Goal: Task Accomplishment & Management: Complete application form

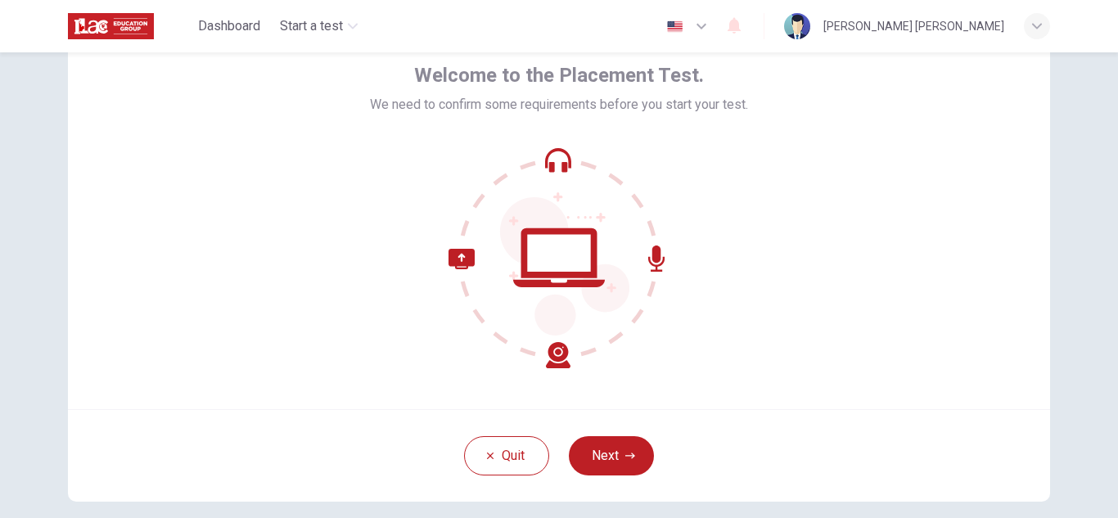
scroll to position [164, 0]
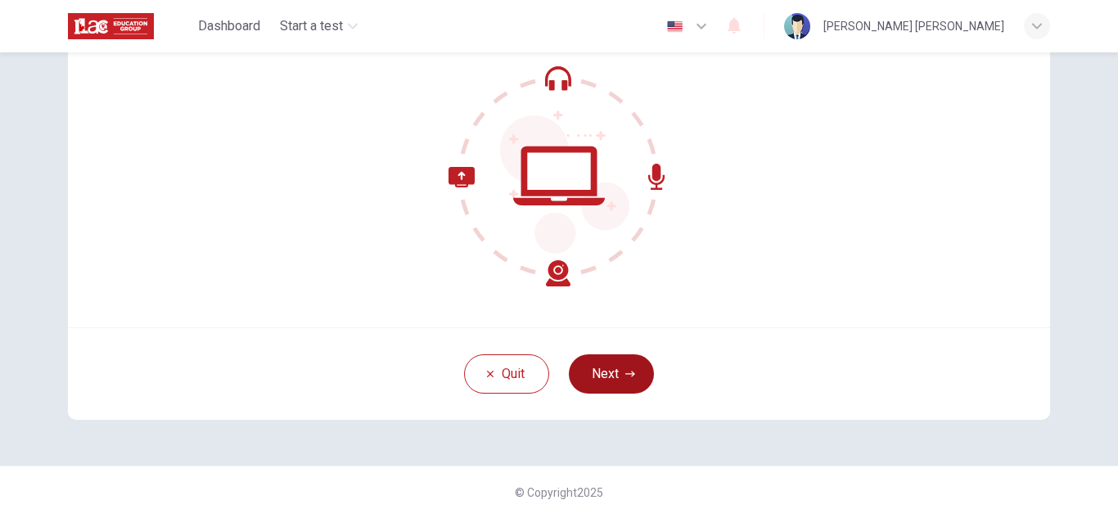
click at [612, 372] on button "Next" at bounding box center [611, 373] width 85 height 39
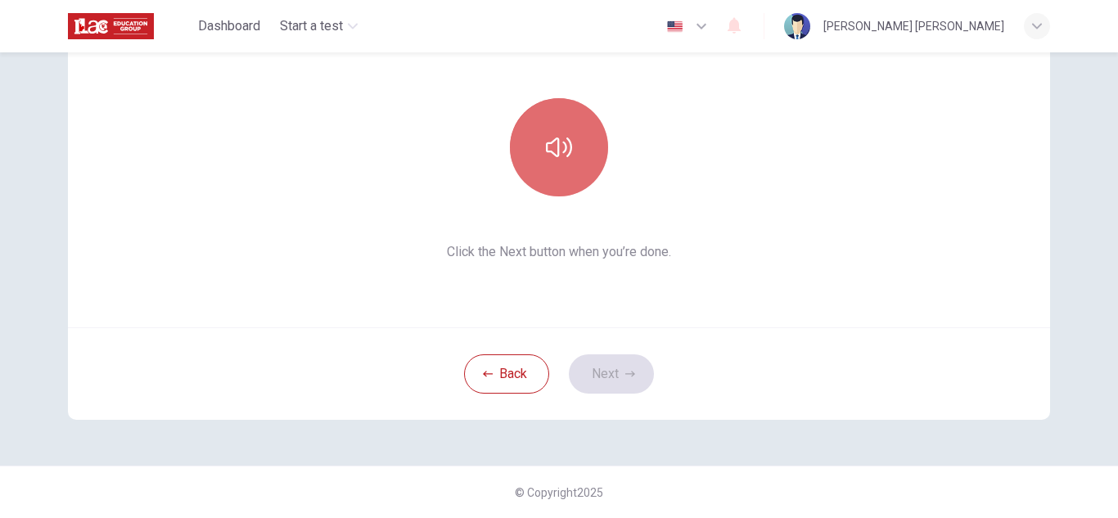
click at [556, 164] on button "button" at bounding box center [559, 147] width 98 height 98
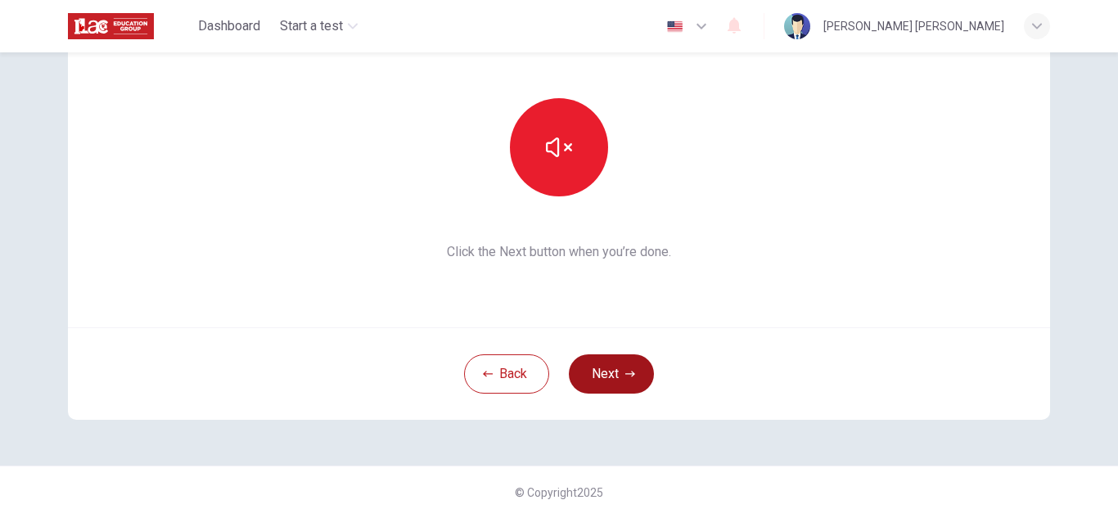
click at [629, 381] on button "Next" at bounding box center [611, 373] width 85 height 39
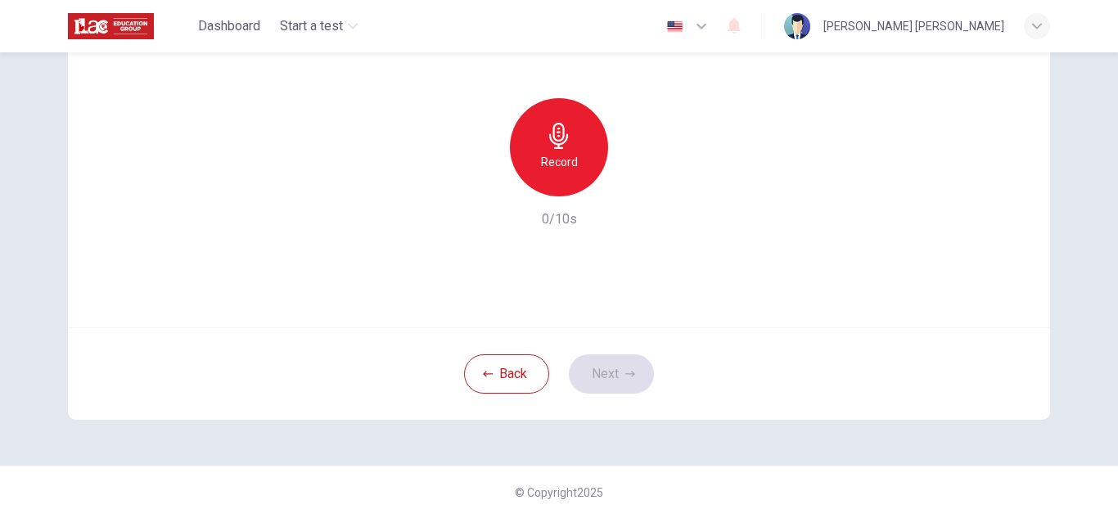
click at [580, 156] on div "Record" at bounding box center [559, 147] width 98 height 98
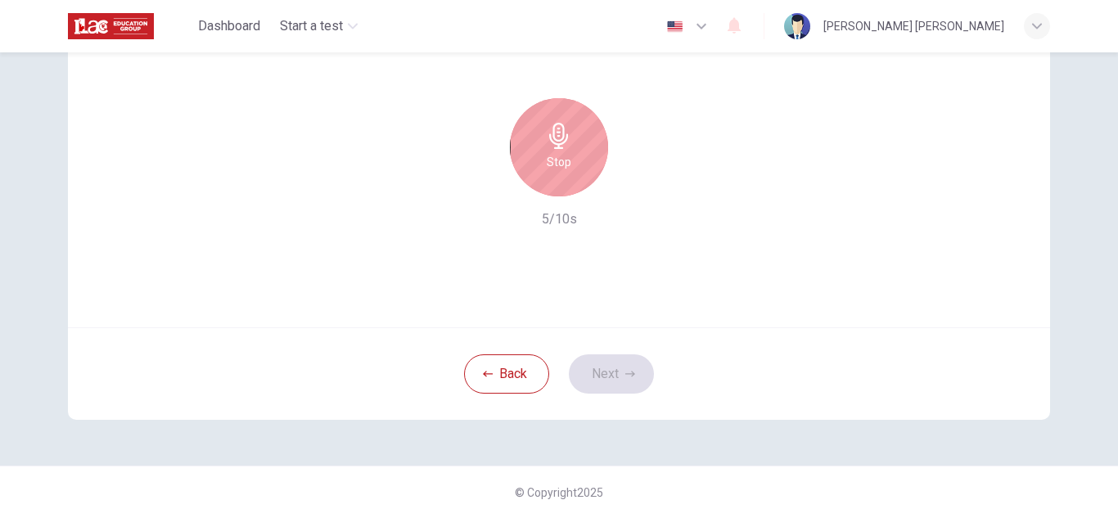
scroll to position [82, 0]
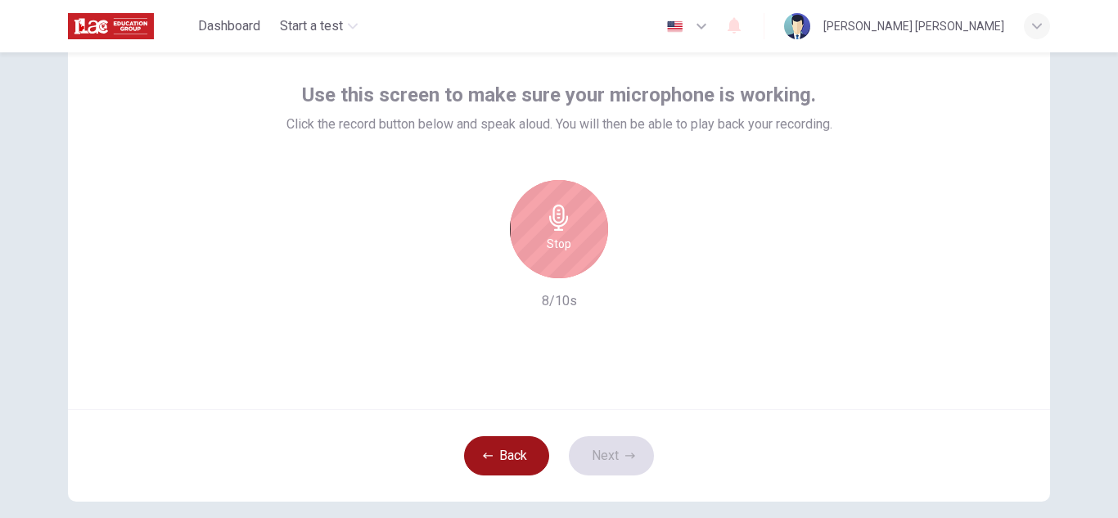
click at [488, 456] on icon "button" at bounding box center [488, 456] width 10 height 6
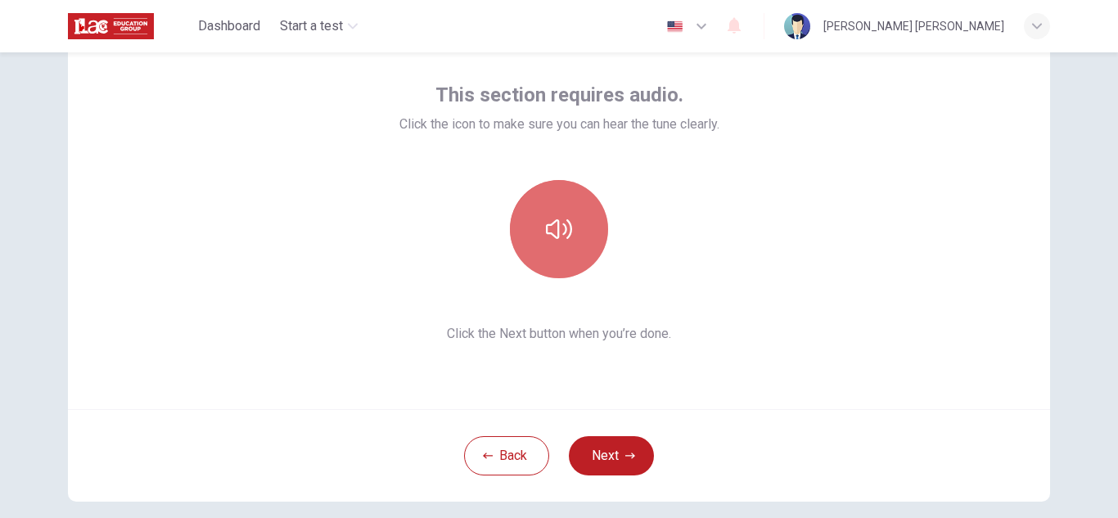
click at [564, 233] on icon "button" at bounding box center [559, 229] width 26 height 26
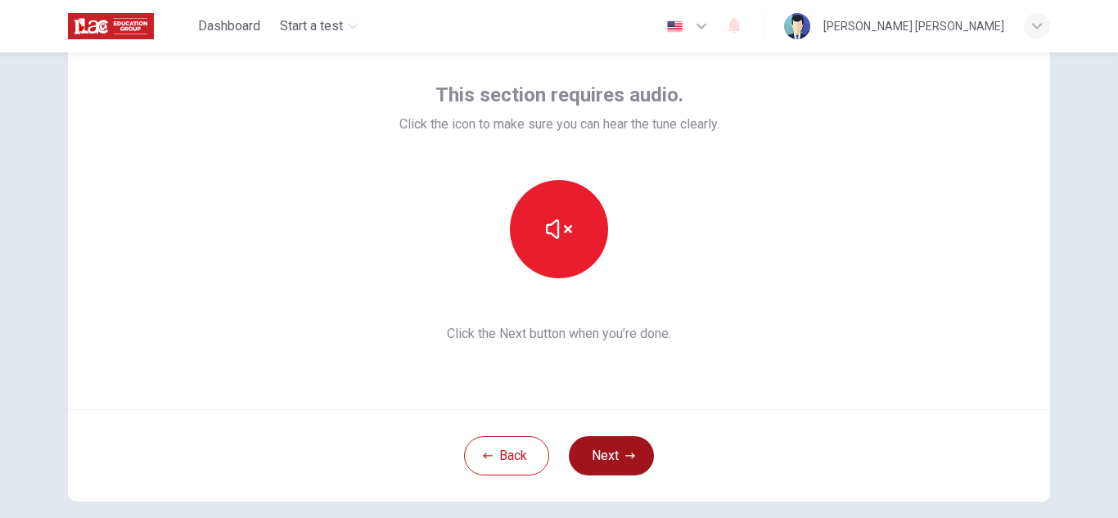
click at [617, 450] on button "Next" at bounding box center [611, 455] width 85 height 39
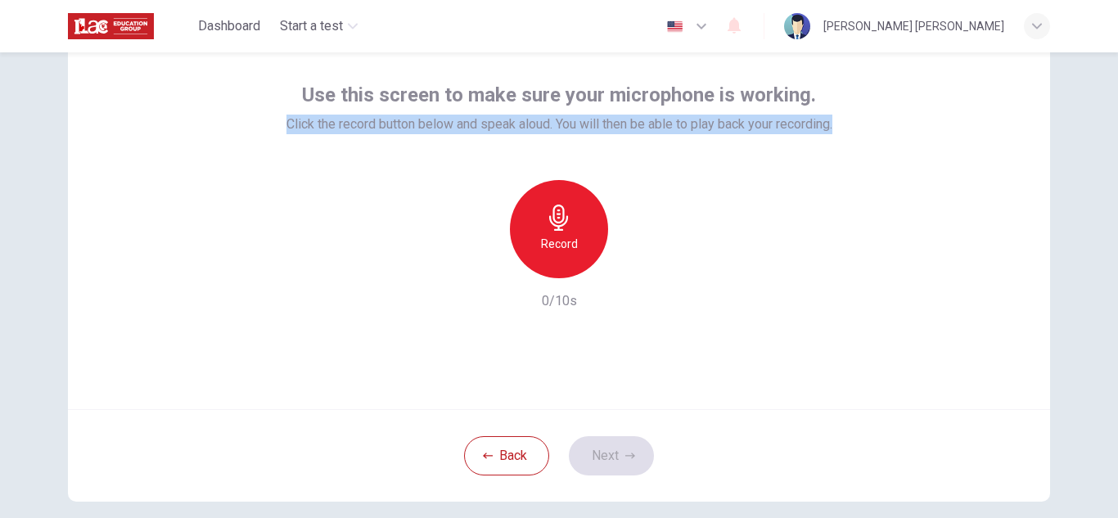
drag, startPoint x: 277, startPoint y: 119, endPoint x: 857, endPoint y: 137, distance: 580.5
click at [857, 137] on div "Use this screen to make sure your microphone is working. Click the record butto…" at bounding box center [559, 212] width 982 height 393
copy span "Click the record button below and speak aloud. You will then be able to play ba…"
click at [570, 228] on div "Record" at bounding box center [559, 229] width 98 height 98
click at [546, 228] on icon "button" at bounding box center [559, 218] width 26 height 26
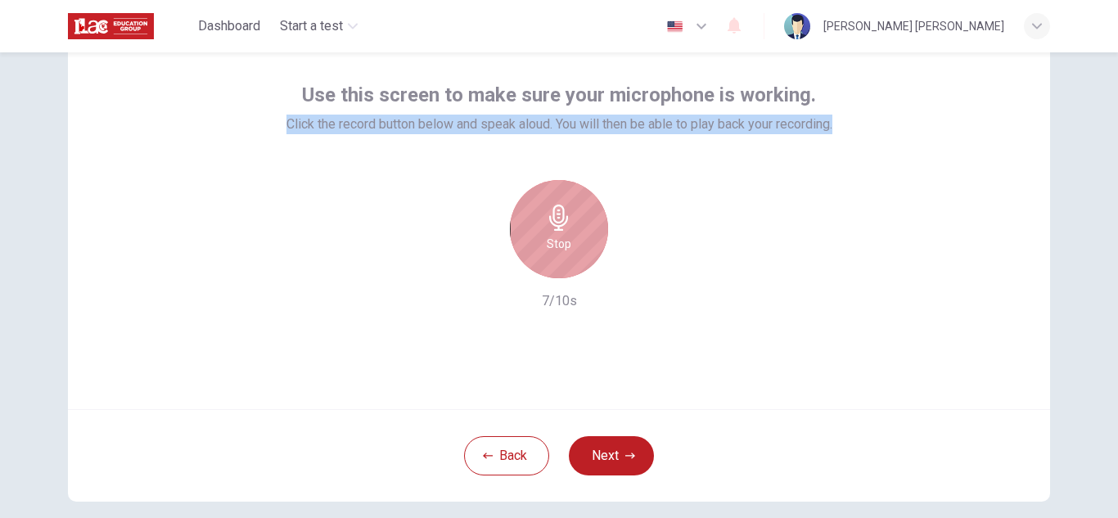
click at [555, 224] on icon "button" at bounding box center [559, 218] width 26 height 26
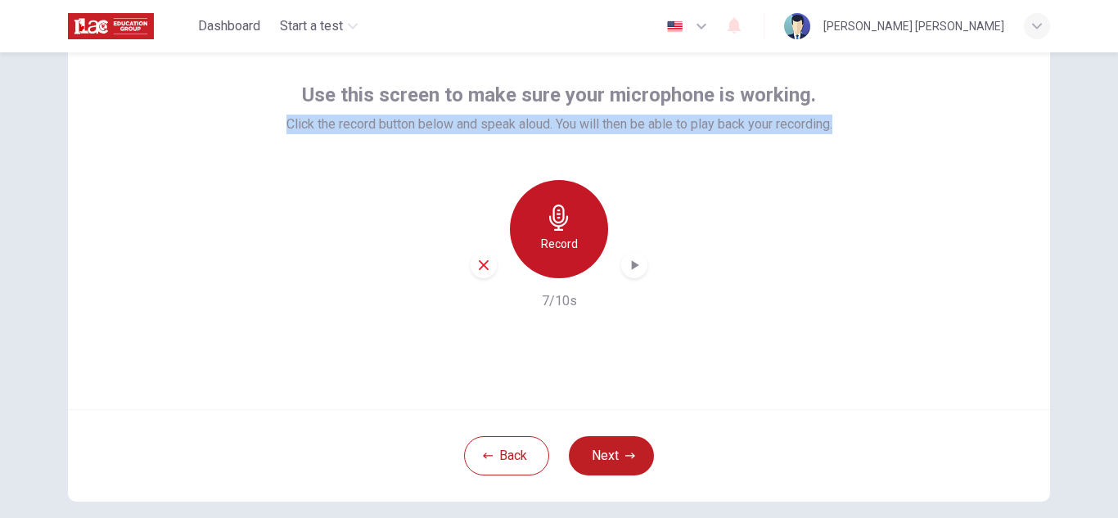
click at [570, 222] on div "Record" at bounding box center [559, 229] width 98 height 98
click at [547, 241] on h6 "Record" at bounding box center [559, 244] width 37 height 20
click at [566, 250] on h6 "Record" at bounding box center [559, 244] width 37 height 20
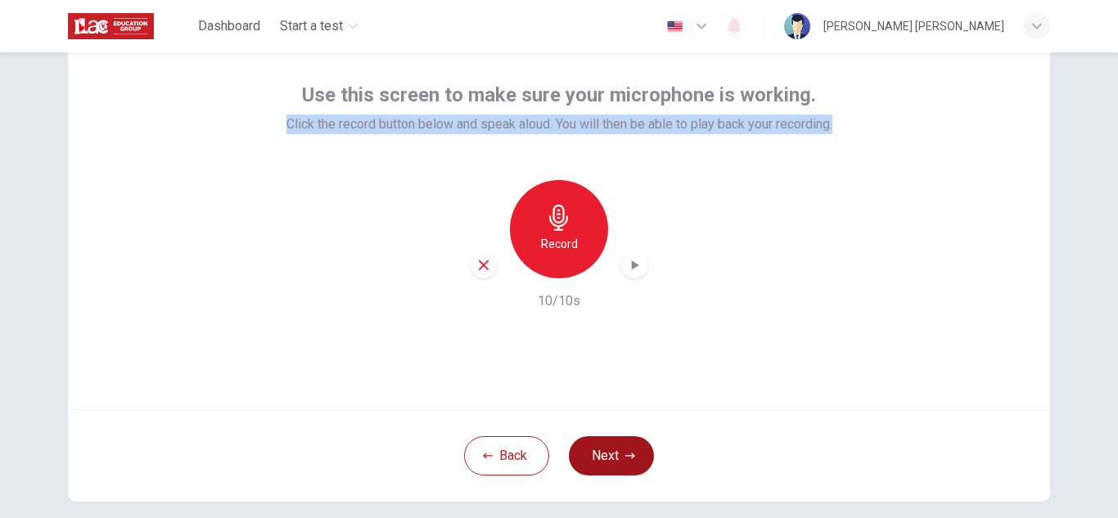
click at [626, 451] on icon "button" at bounding box center [630, 456] width 10 height 10
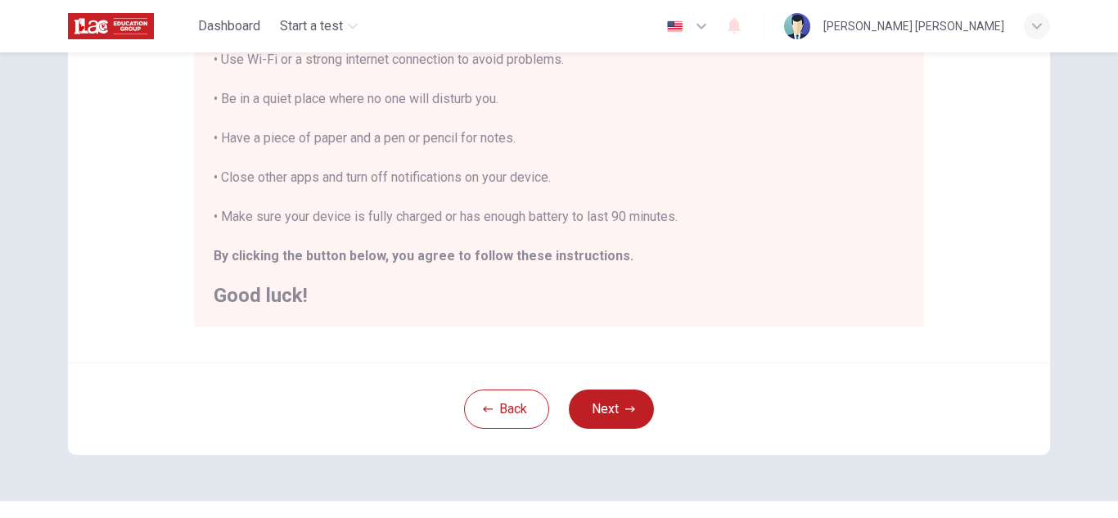
scroll to position [392, 0]
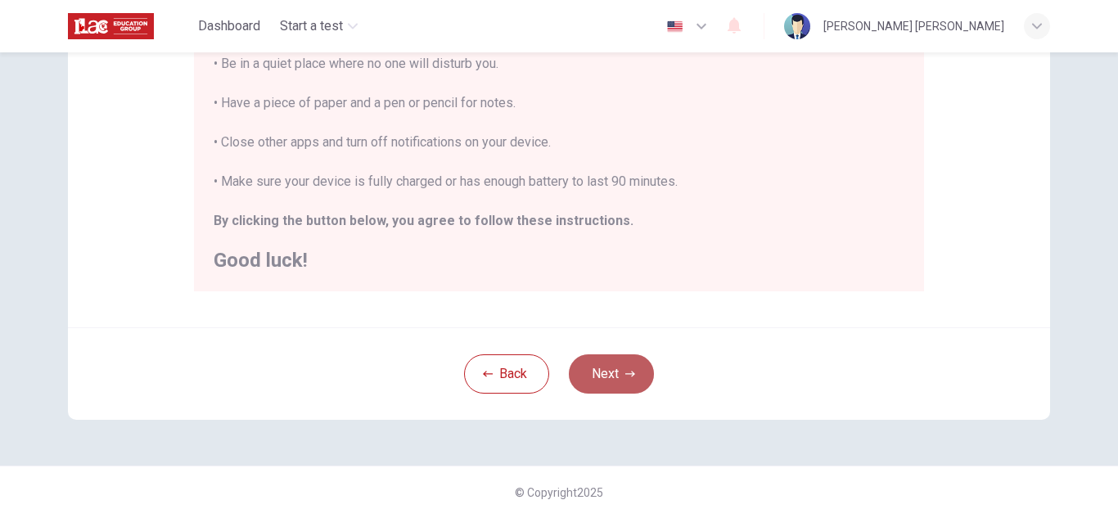
click at [612, 364] on button "Next" at bounding box center [611, 373] width 85 height 39
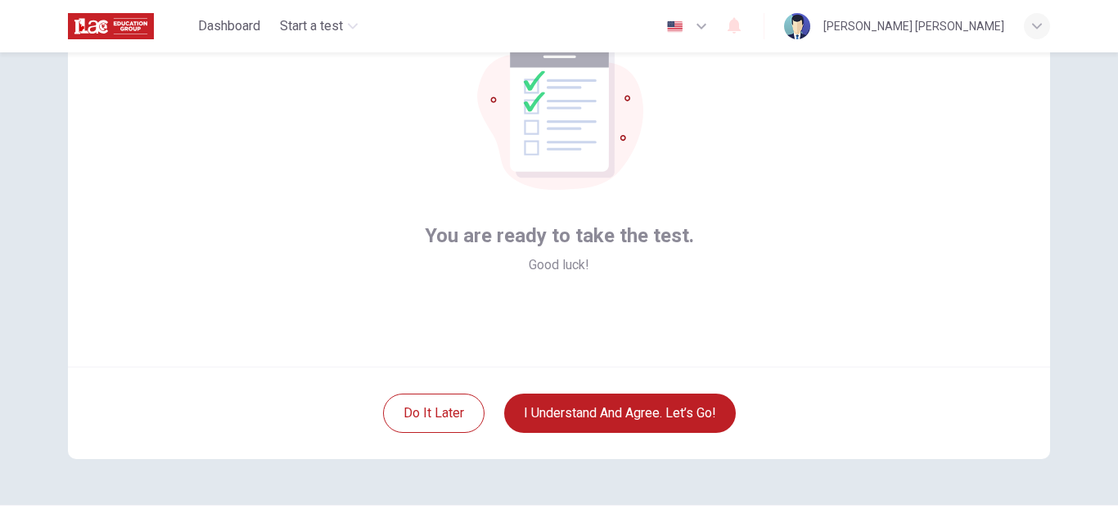
scroll to position [164, 0]
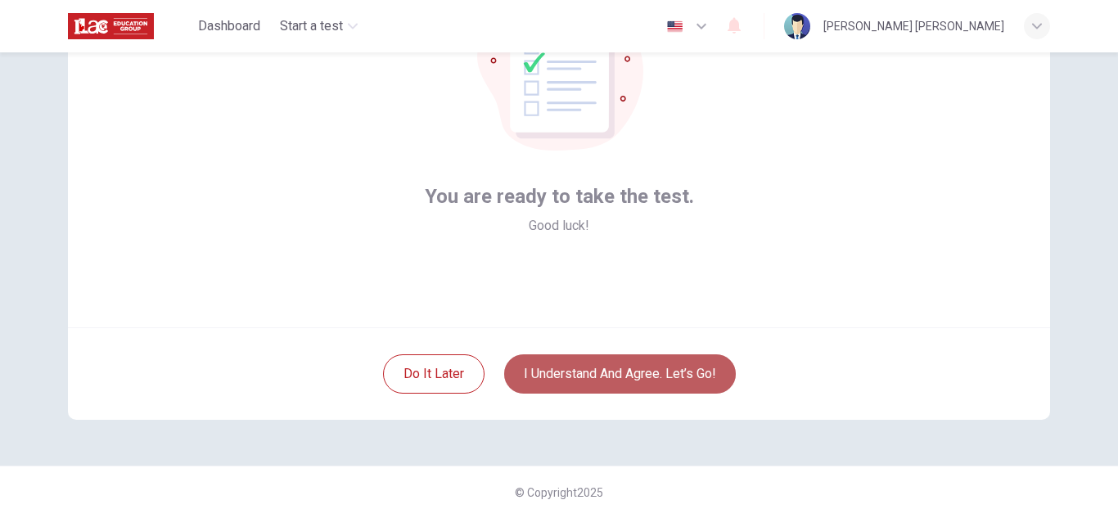
click at [658, 372] on button "I understand and agree. Let’s go!" at bounding box center [620, 373] width 232 height 39
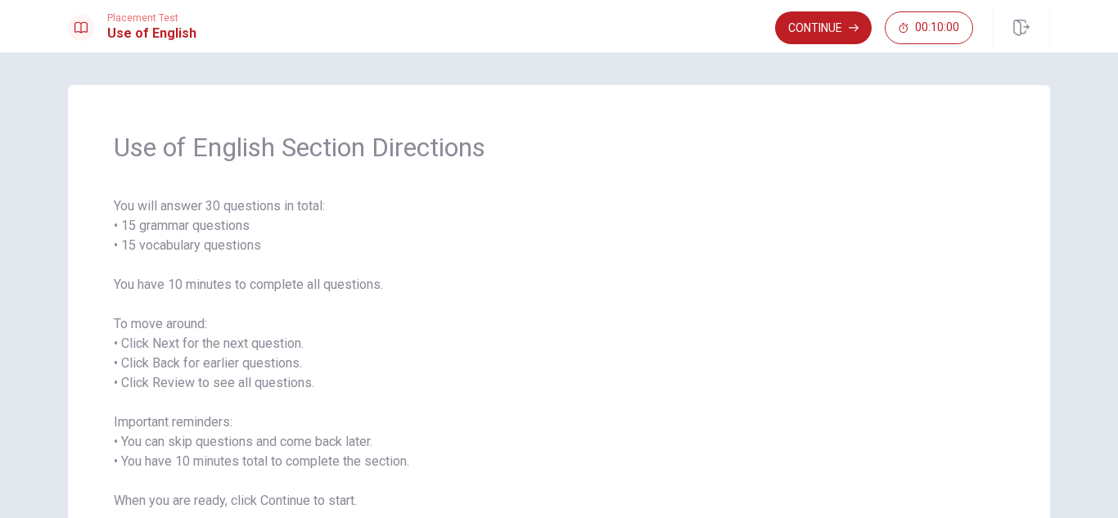
scroll to position [82, 0]
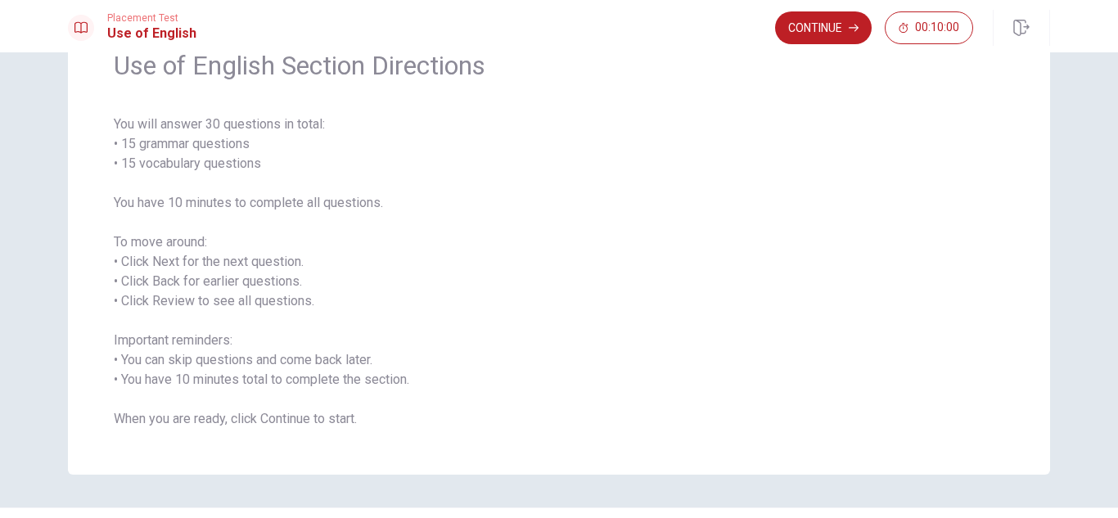
drag, startPoint x: 110, startPoint y: 341, endPoint x: 351, endPoint y: 372, distance: 243.3
click at [351, 372] on span "You will answer 30 questions in total: • 15 grammar questions • 15 vocabulary q…" at bounding box center [559, 272] width 890 height 314
drag, startPoint x: 110, startPoint y: 342, endPoint x: 358, endPoint y: 422, distance: 260.6
click at [358, 422] on span "You will answer 30 questions in total: • 15 grammar questions • 15 vocabulary q…" at bounding box center [559, 272] width 890 height 314
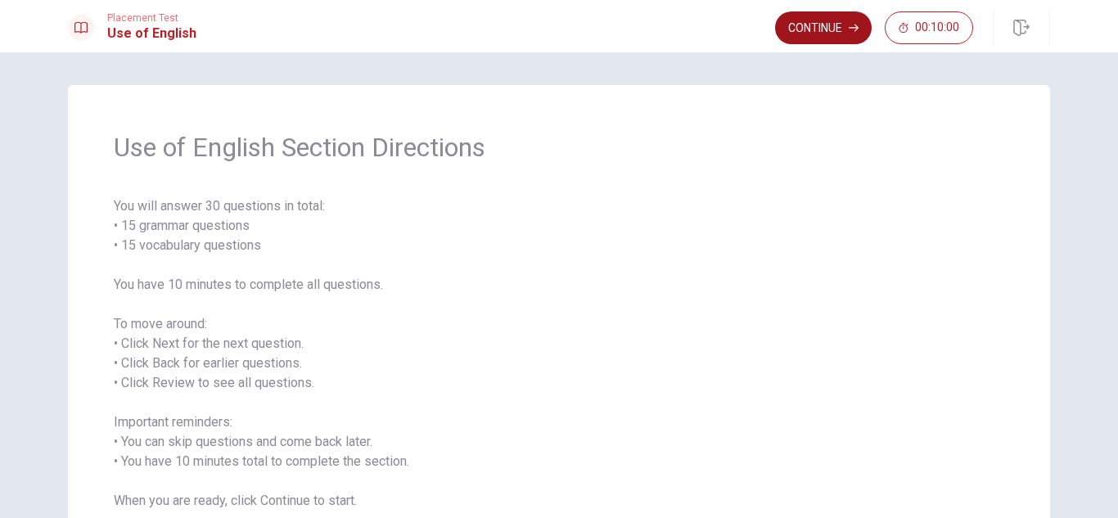
click at [812, 27] on button "Continue" at bounding box center [823, 27] width 97 height 33
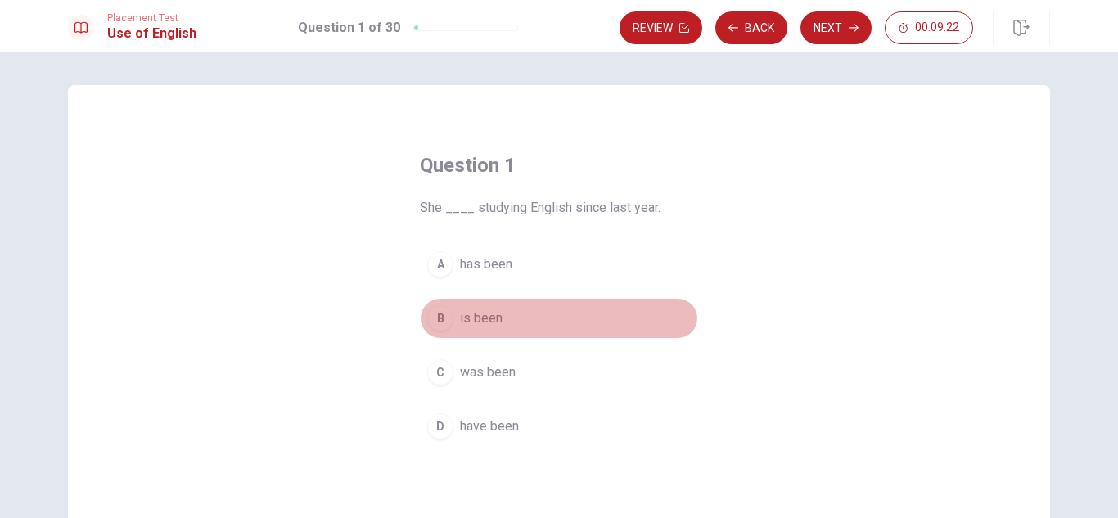
click at [467, 319] on span "is been" at bounding box center [481, 319] width 43 height 20
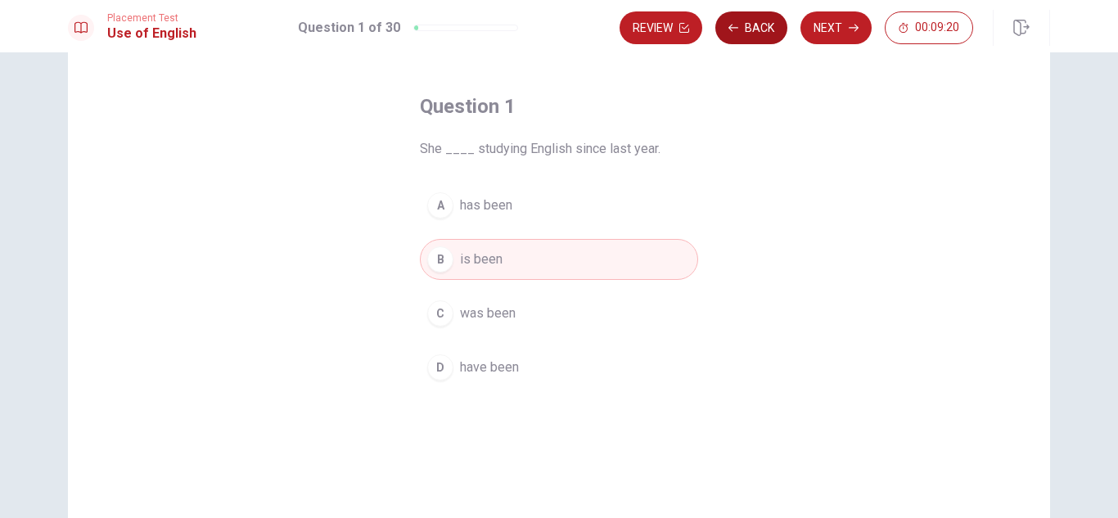
scroll to position [57, 0]
click at [833, 25] on button "Next" at bounding box center [835, 27] width 71 height 33
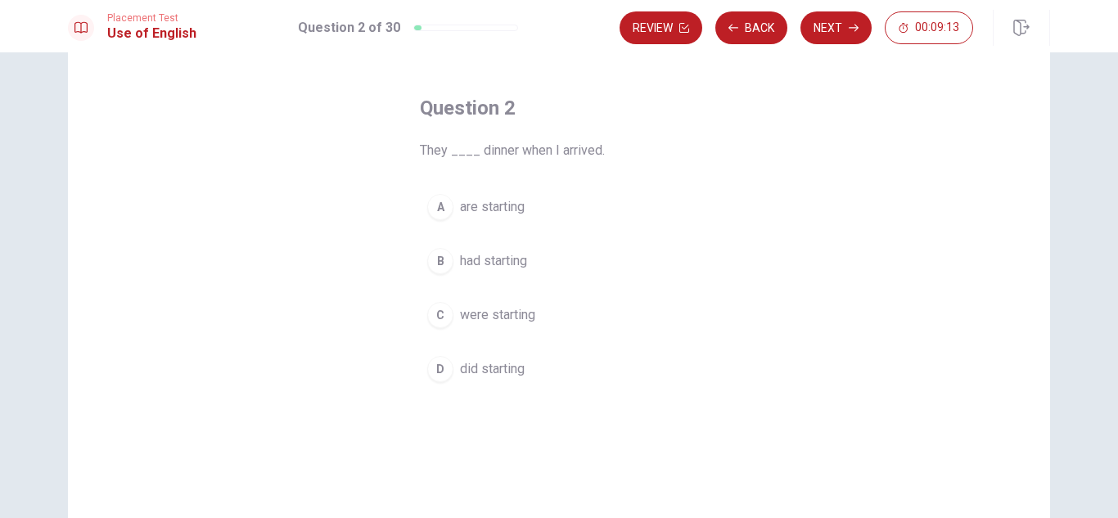
click at [495, 209] on span "are starting" at bounding box center [492, 207] width 65 height 20
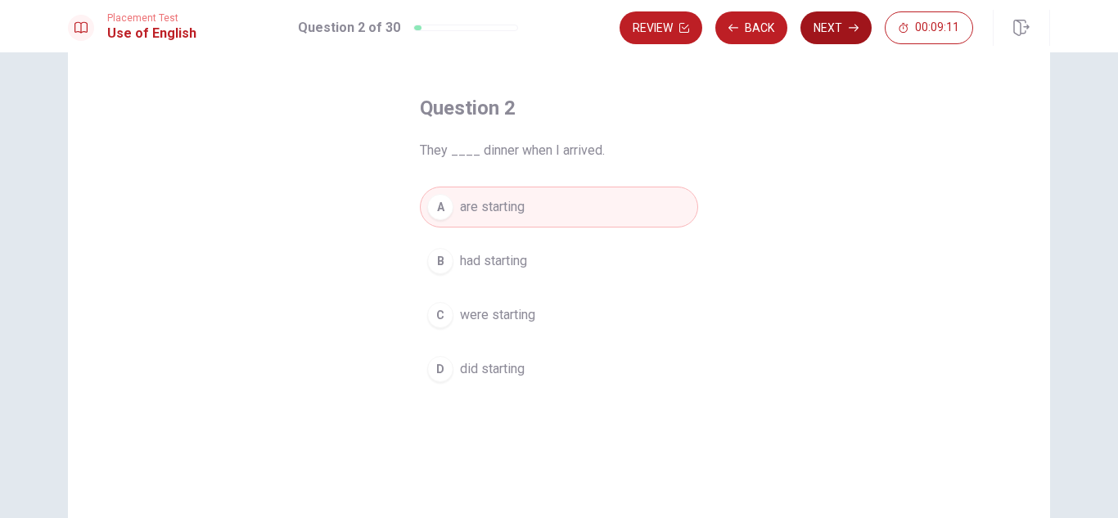
click at [823, 23] on button "Next" at bounding box center [835, 27] width 71 height 33
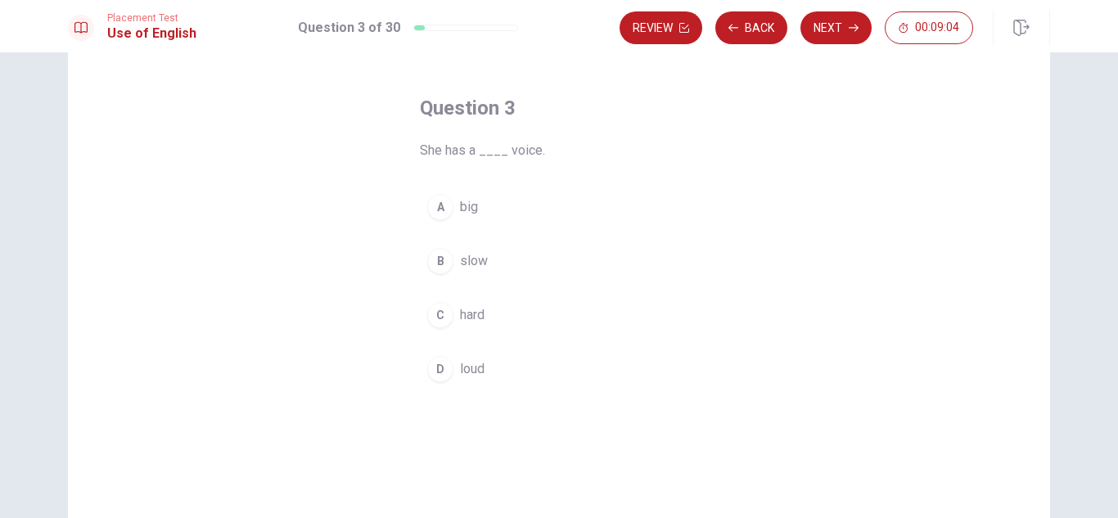
click at [462, 203] on span "big" at bounding box center [469, 207] width 18 height 20
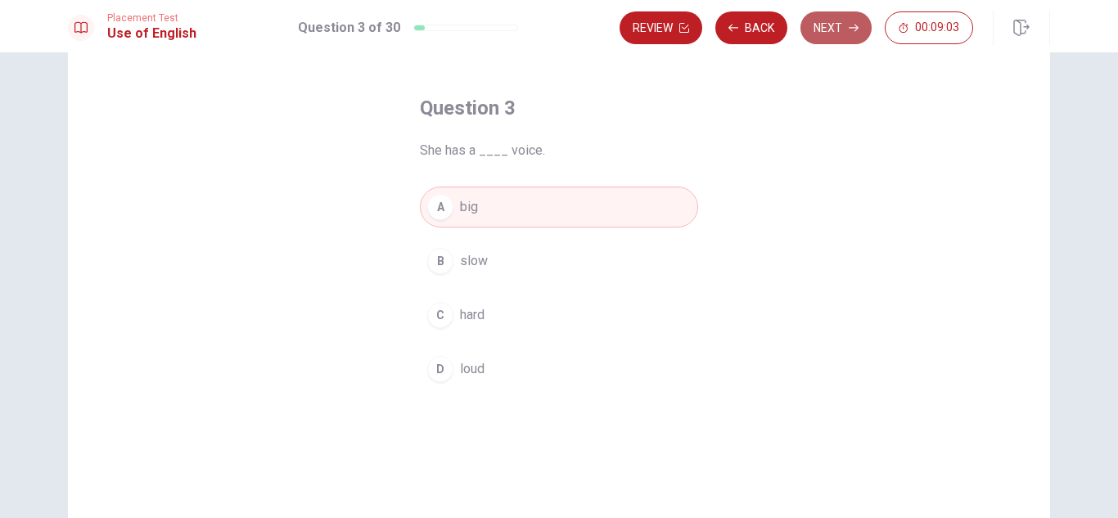
click at [844, 16] on button "Next" at bounding box center [835, 27] width 71 height 33
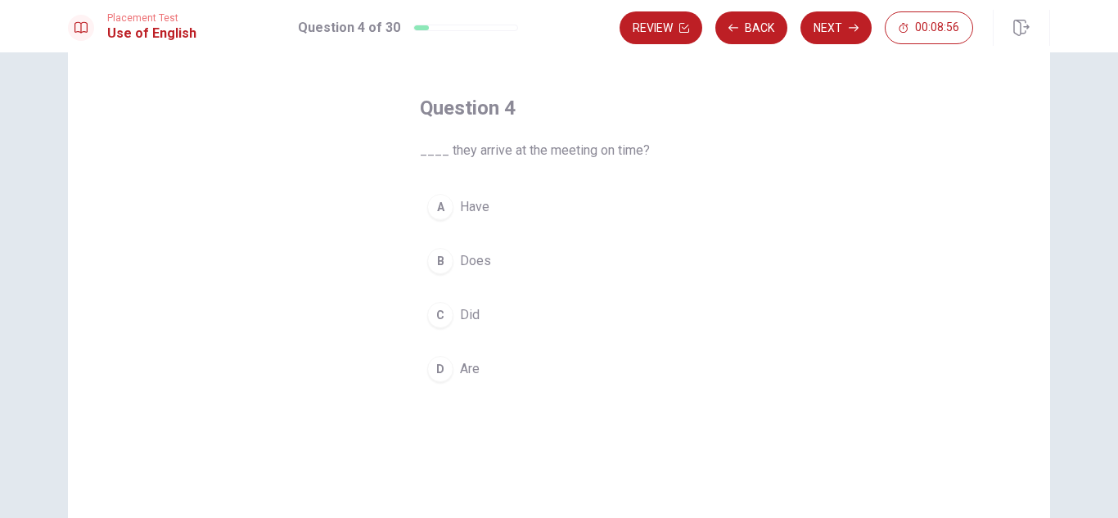
click at [471, 367] on span "Are" at bounding box center [470, 369] width 20 height 20
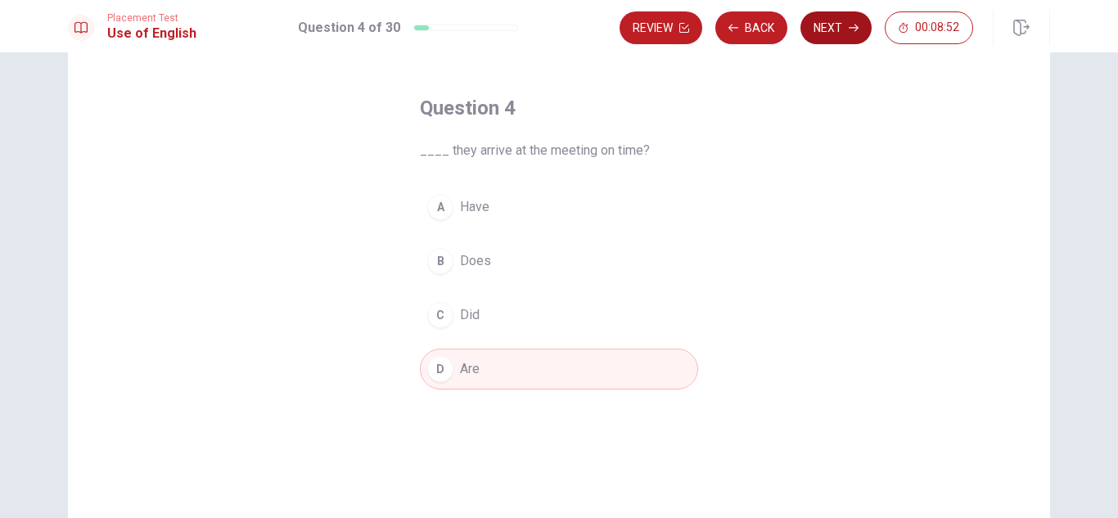
click at [825, 37] on button "Next" at bounding box center [835, 27] width 71 height 33
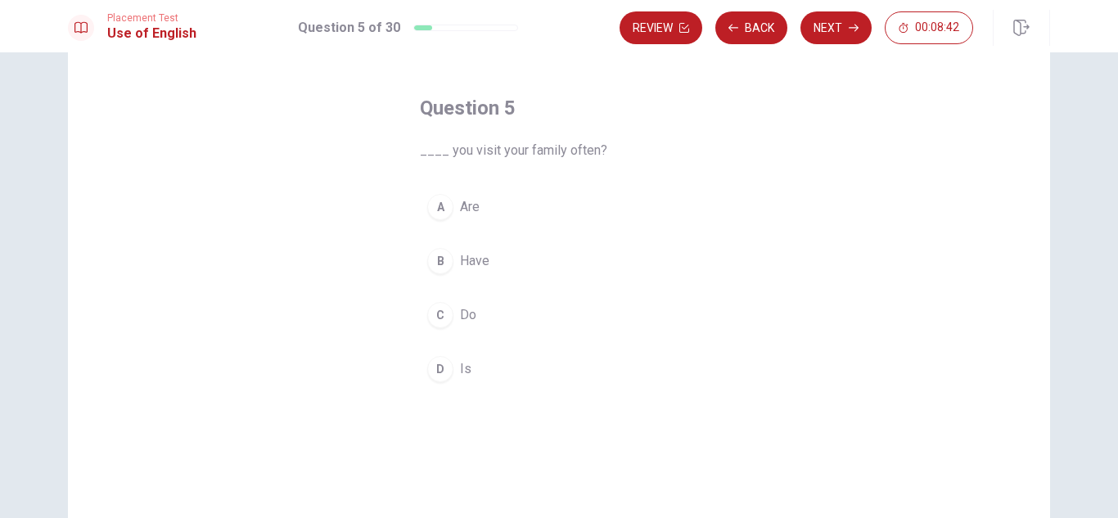
click at [471, 211] on span "Are" at bounding box center [470, 207] width 20 height 20
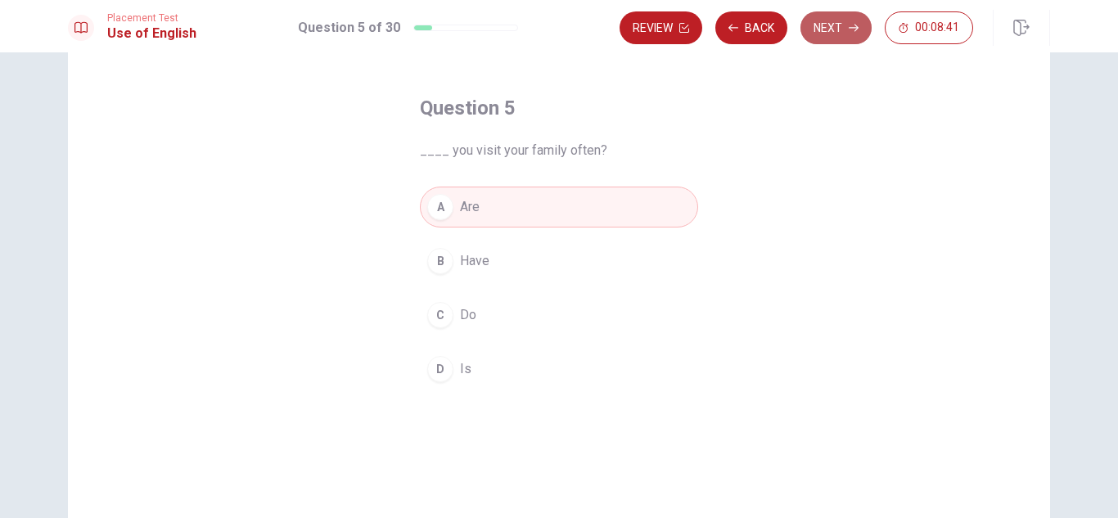
click at [836, 15] on button "Next" at bounding box center [835, 27] width 71 height 33
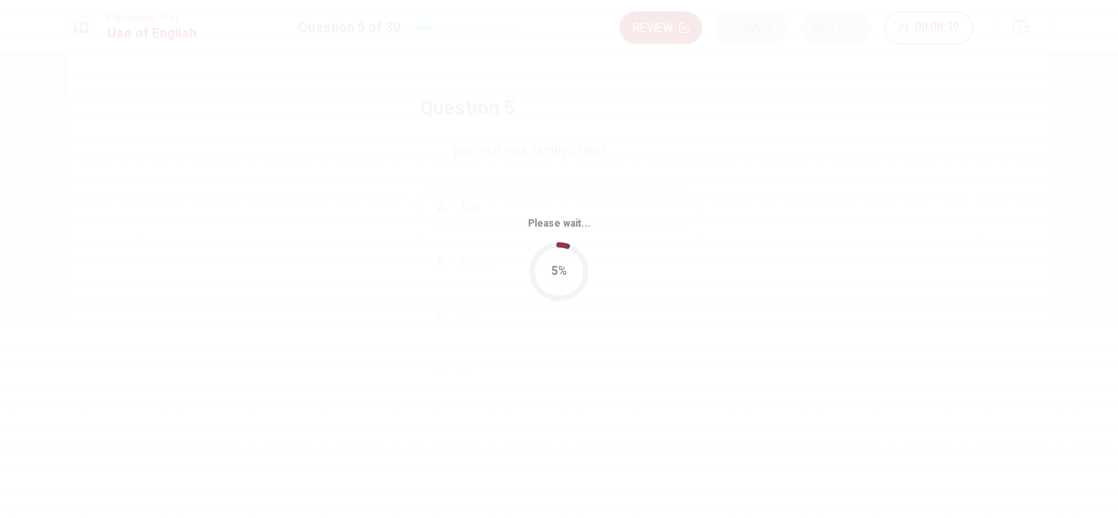
scroll to position [0, 0]
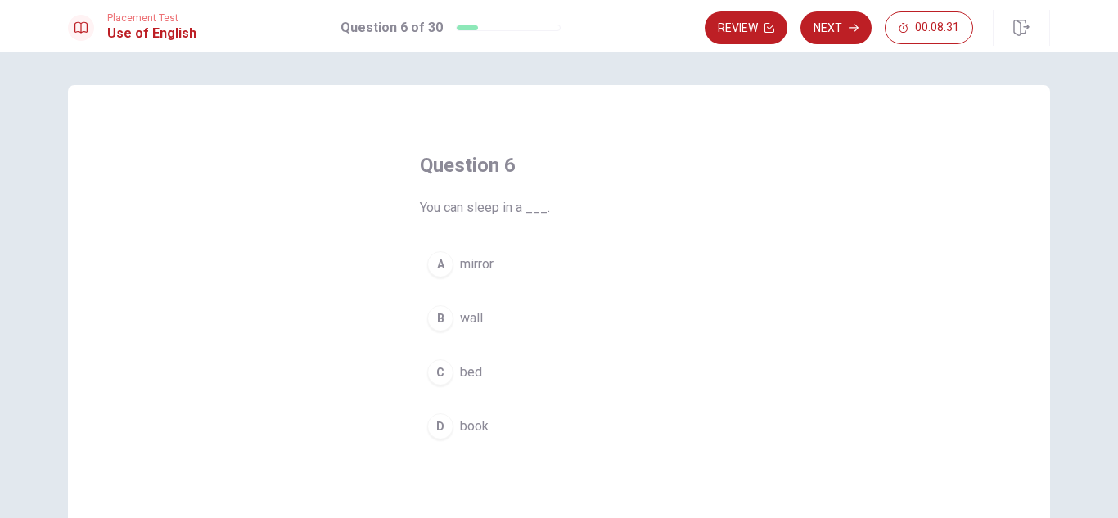
click at [467, 375] on span "bed" at bounding box center [471, 373] width 22 height 20
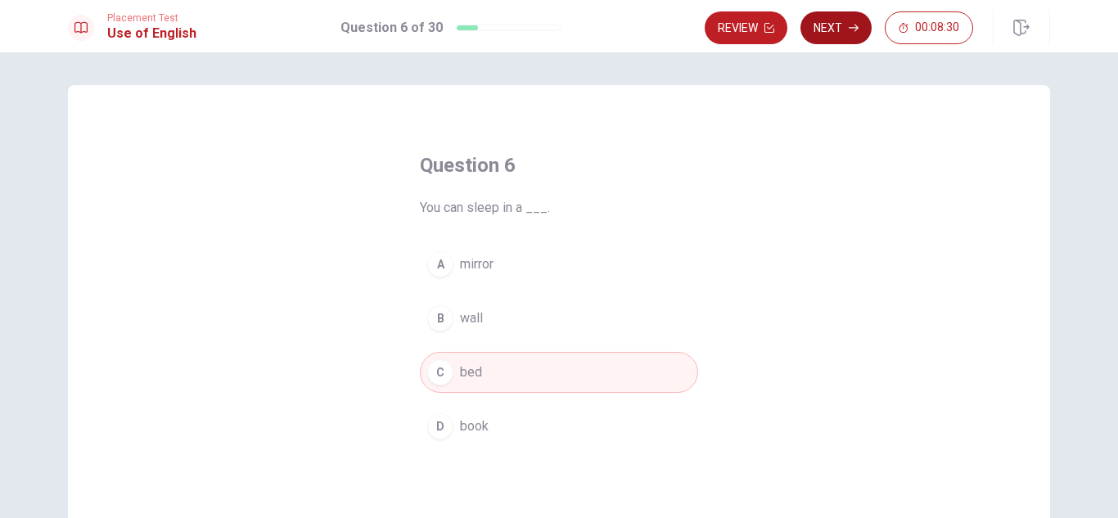
click at [831, 34] on button "Next" at bounding box center [835, 27] width 71 height 33
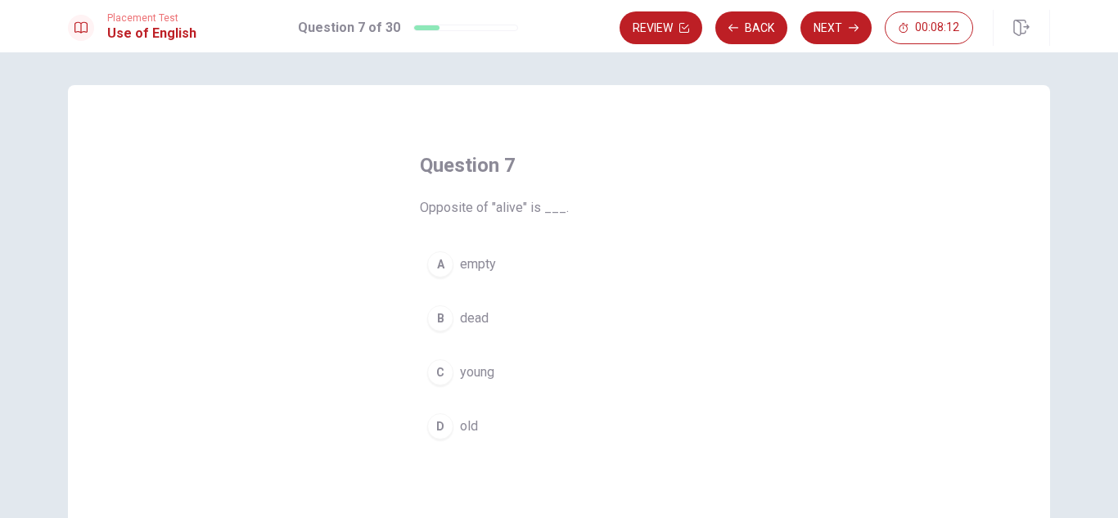
click at [480, 318] on span "dead" at bounding box center [474, 319] width 29 height 20
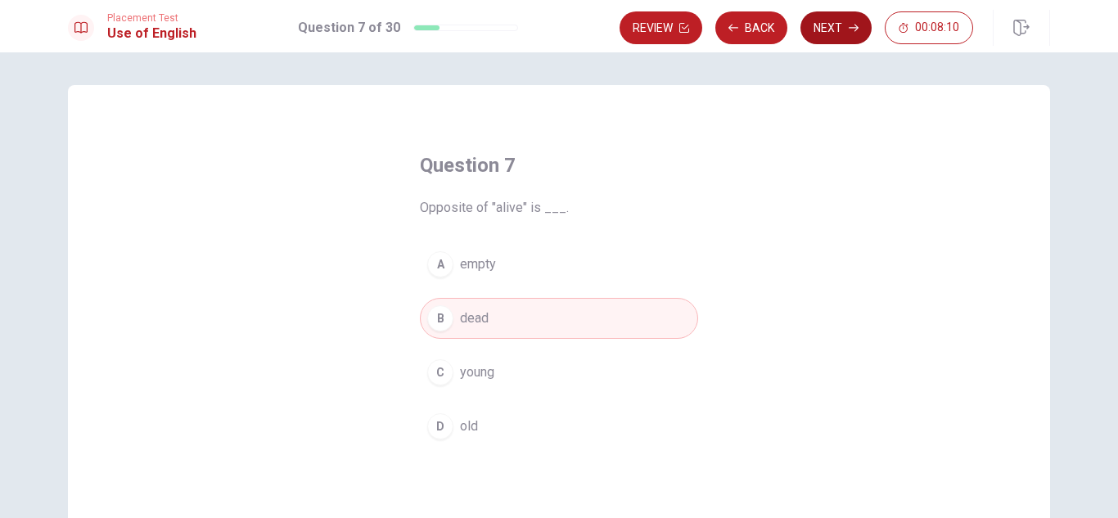
click at [831, 32] on button "Next" at bounding box center [835, 27] width 71 height 33
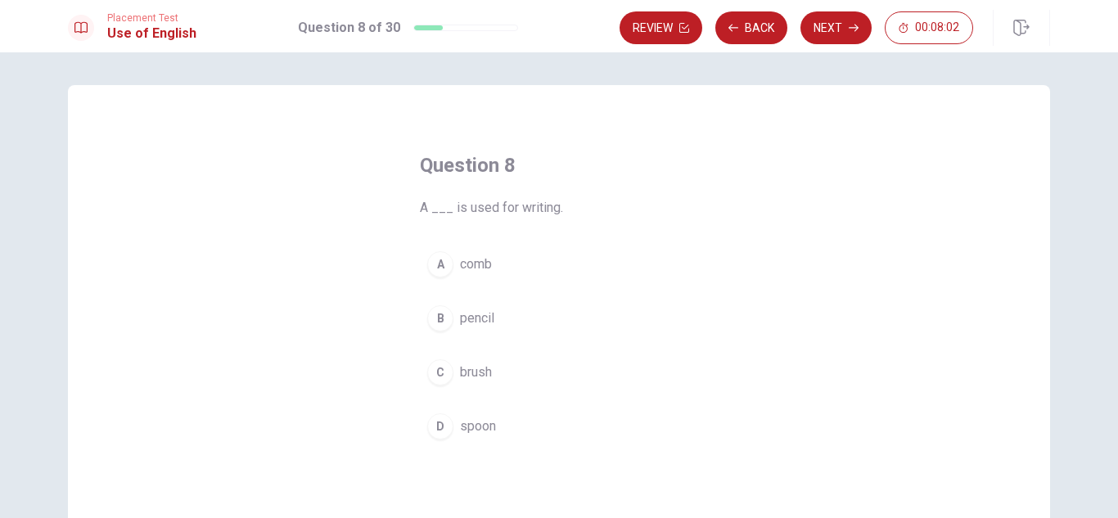
click at [482, 318] on span "pencil" at bounding box center [477, 319] width 34 height 20
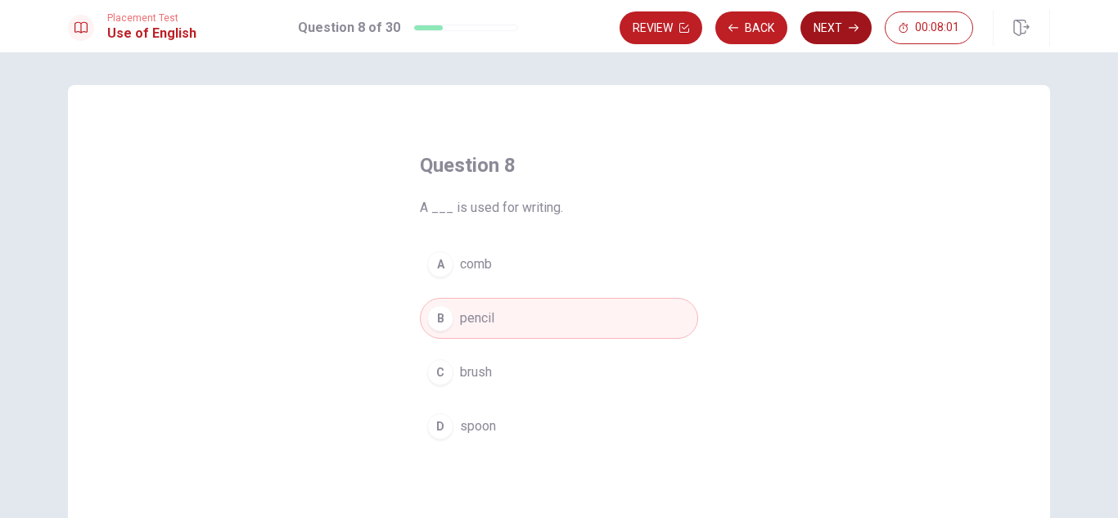
click at [836, 25] on button "Next" at bounding box center [835, 27] width 71 height 33
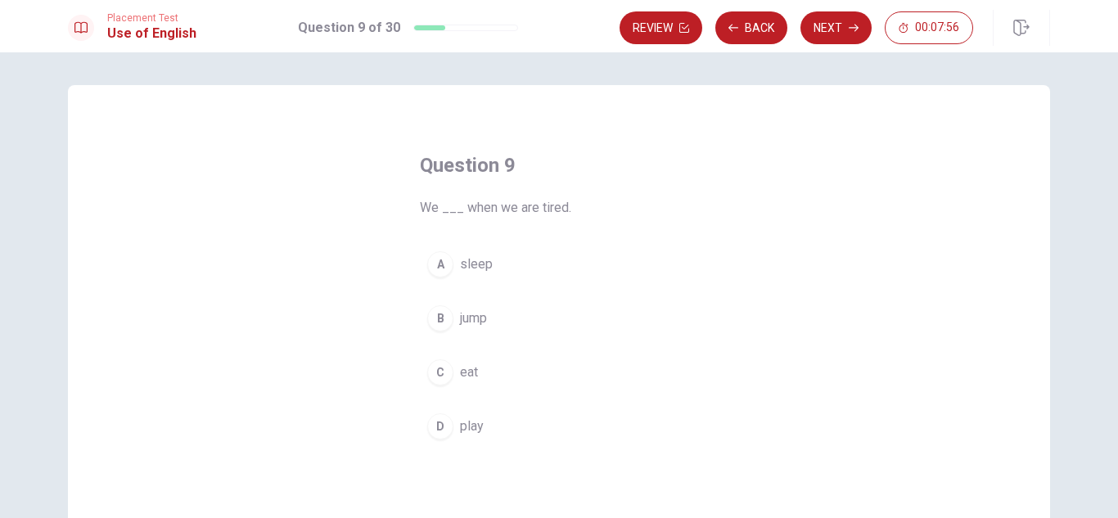
click at [462, 237] on div "Question 9 We ___ when we are tired. A sleep B jump C eat D play" at bounding box center [559, 299] width 344 height 347
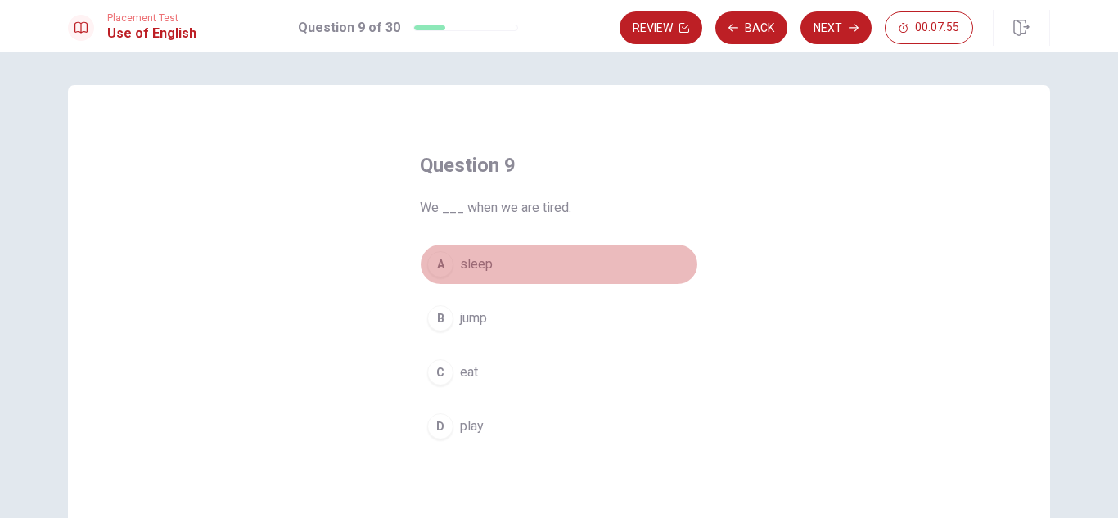
click at [472, 269] on span "sleep" at bounding box center [476, 265] width 33 height 20
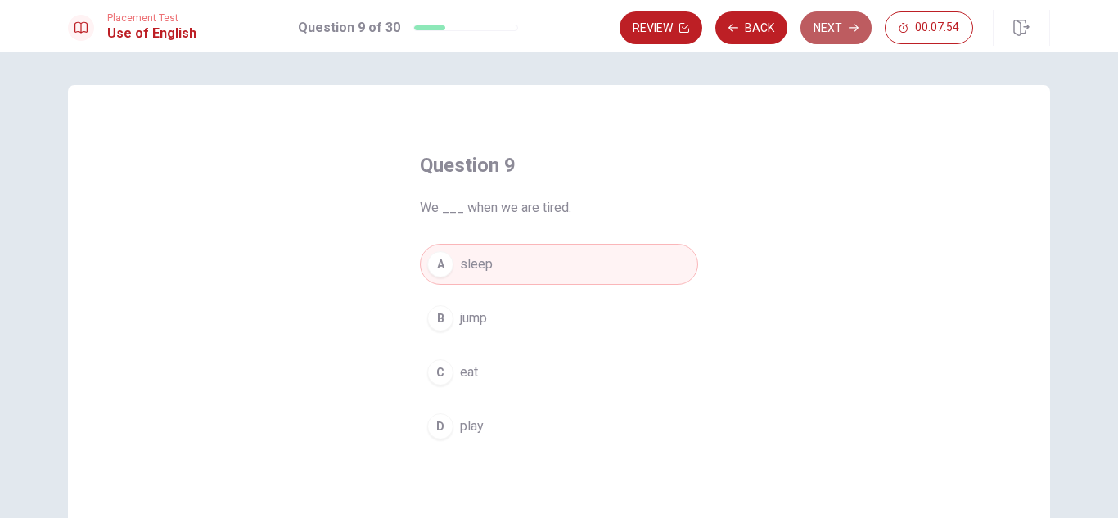
click at [839, 19] on button "Next" at bounding box center [835, 27] width 71 height 33
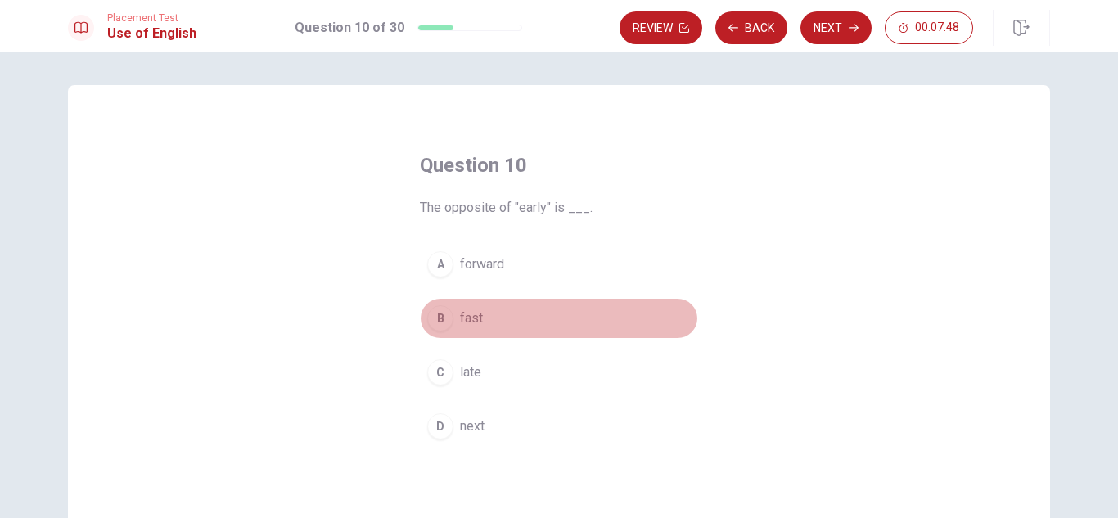
click at [460, 317] on span "fast" at bounding box center [471, 319] width 23 height 20
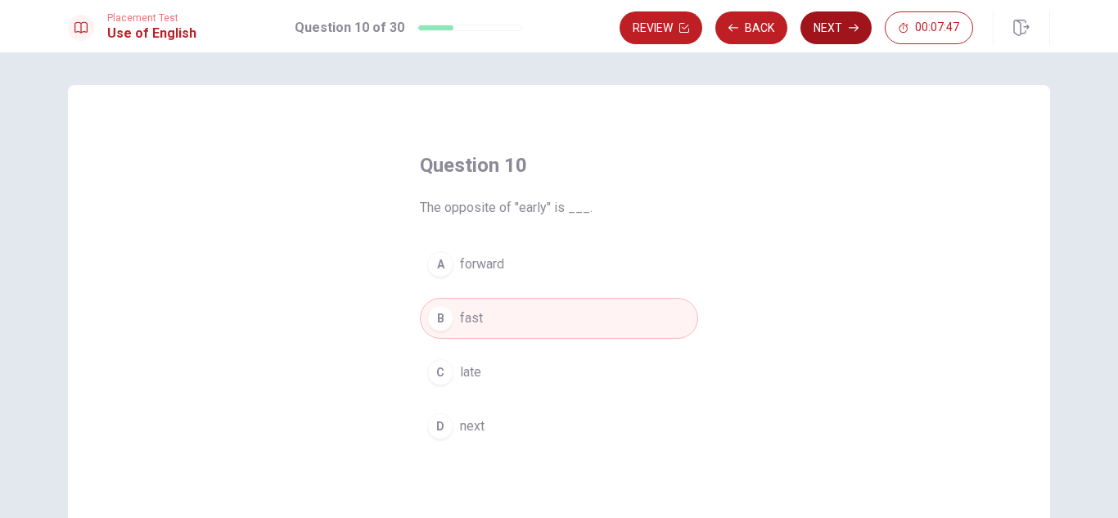
click at [831, 24] on button "Next" at bounding box center [835, 27] width 71 height 33
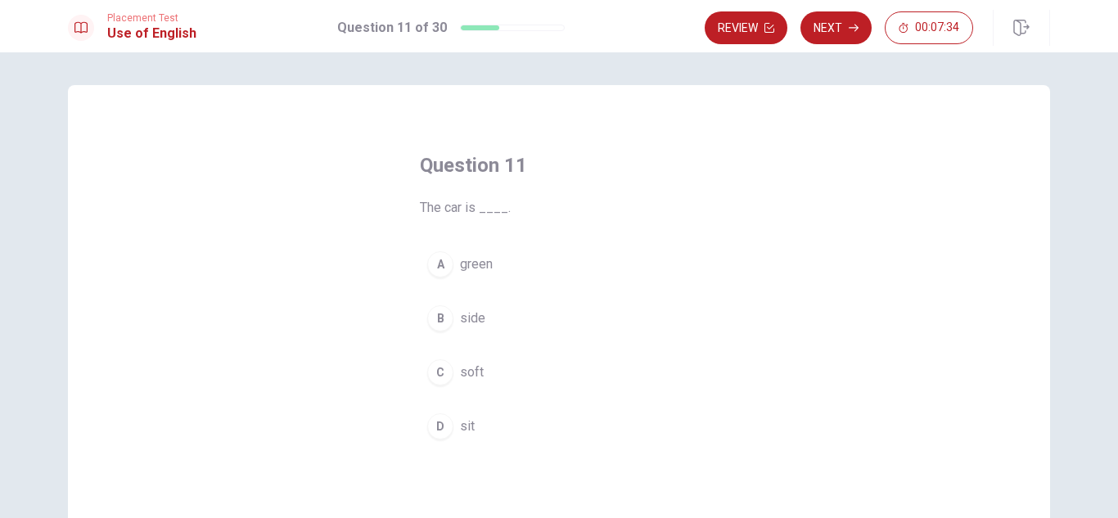
click at [476, 269] on span "green" at bounding box center [476, 265] width 33 height 20
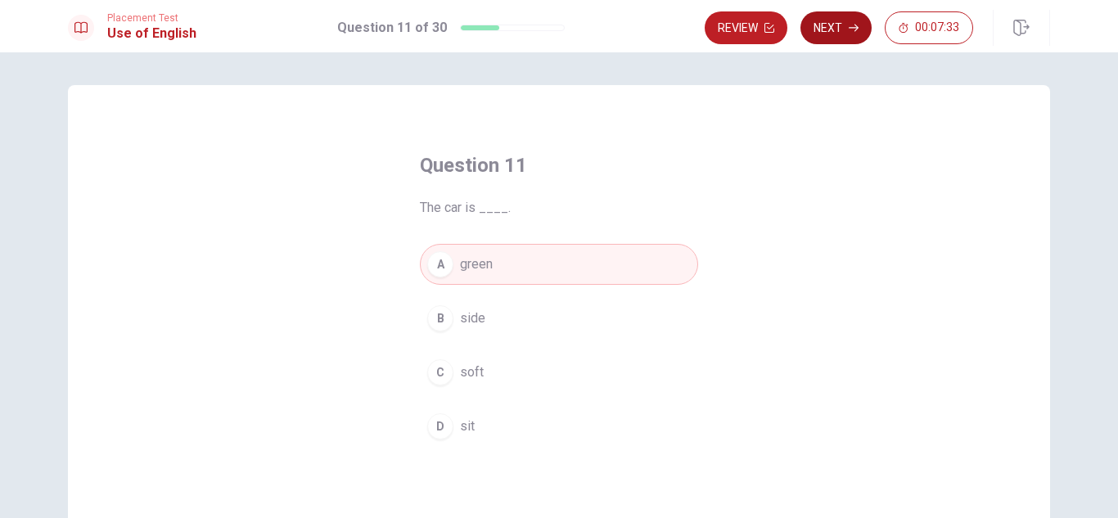
click at [836, 16] on button "Next" at bounding box center [835, 27] width 71 height 33
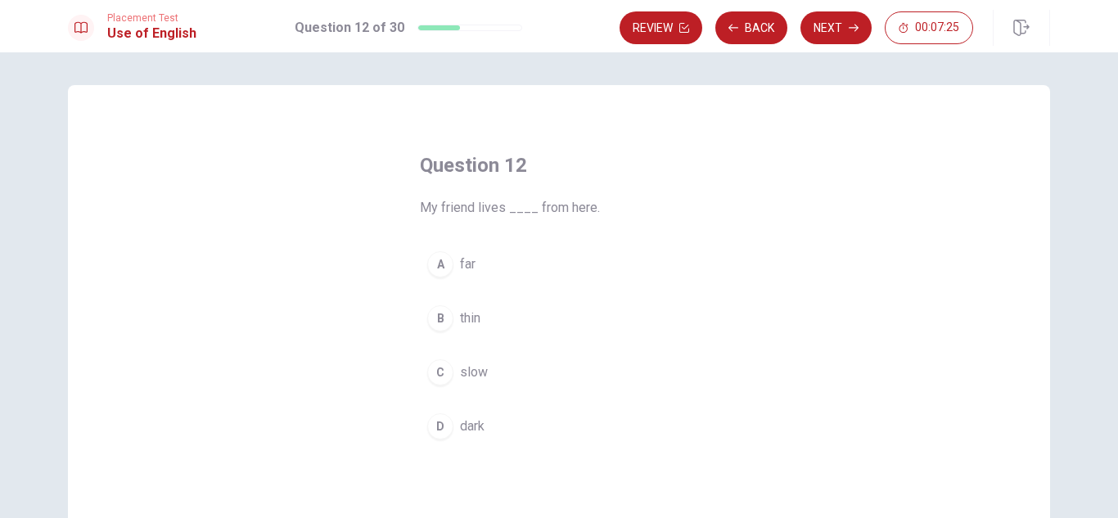
click at [460, 268] on span "far" at bounding box center [468, 265] width 16 height 20
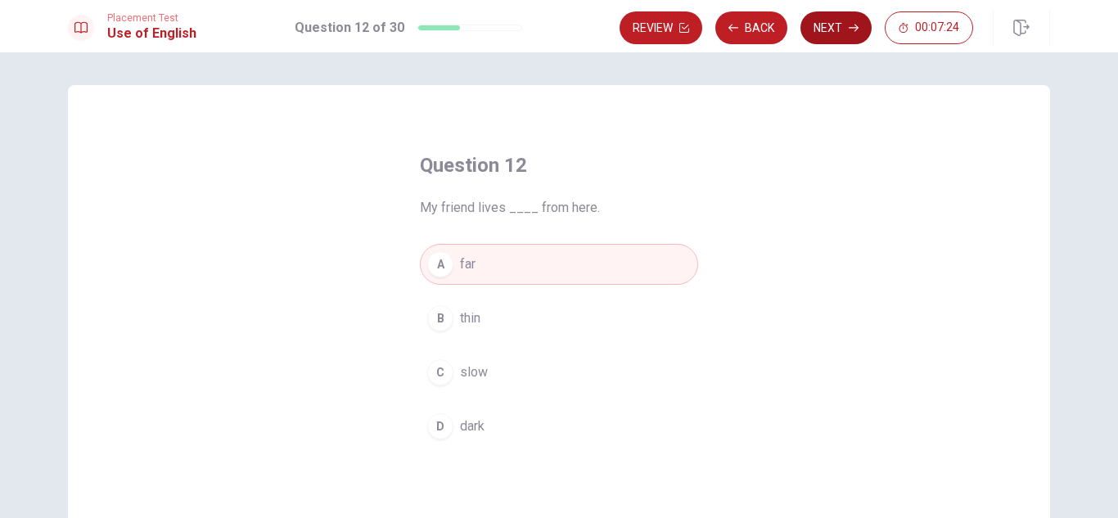
click at [846, 29] on button "Next" at bounding box center [835, 27] width 71 height 33
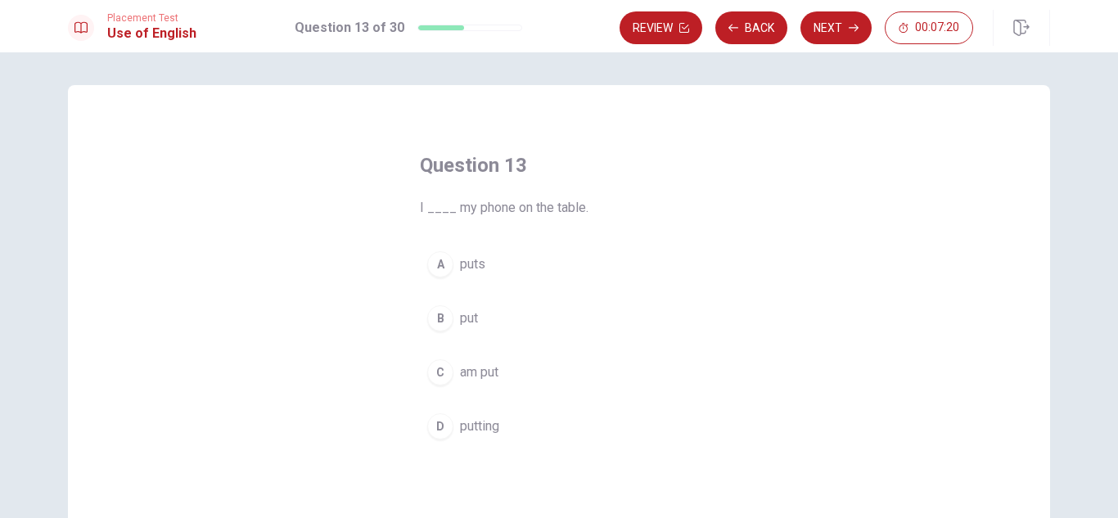
click at [455, 318] on button "B put" at bounding box center [559, 318] width 278 height 41
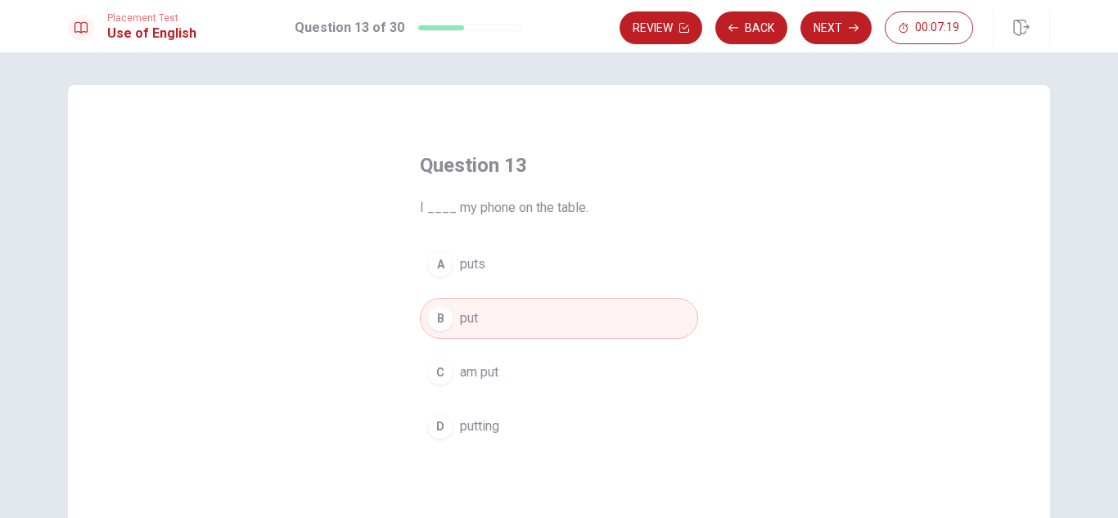
click at [809, 24] on button "Next" at bounding box center [835, 27] width 71 height 33
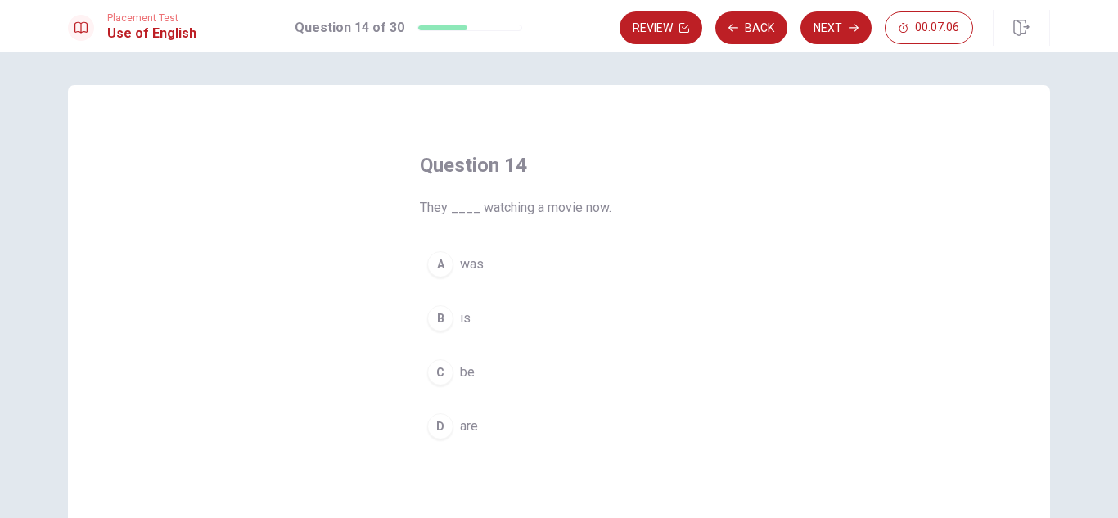
drag, startPoint x: 473, startPoint y: 320, endPoint x: 466, endPoint y: 324, distance: 8.4
click at [472, 320] on button "B is" at bounding box center [559, 318] width 278 height 41
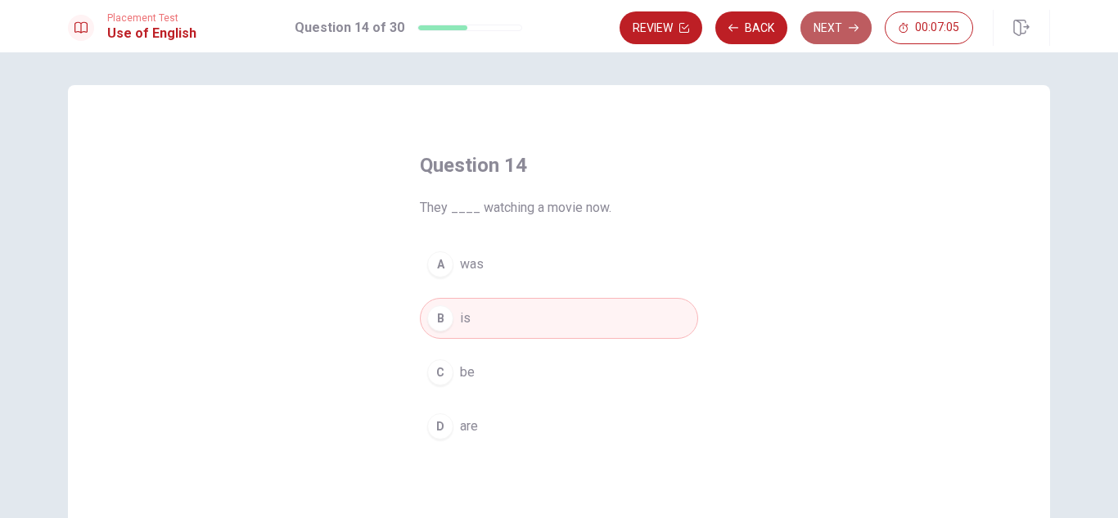
click at [826, 32] on button "Next" at bounding box center [835, 27] width 71 height 33
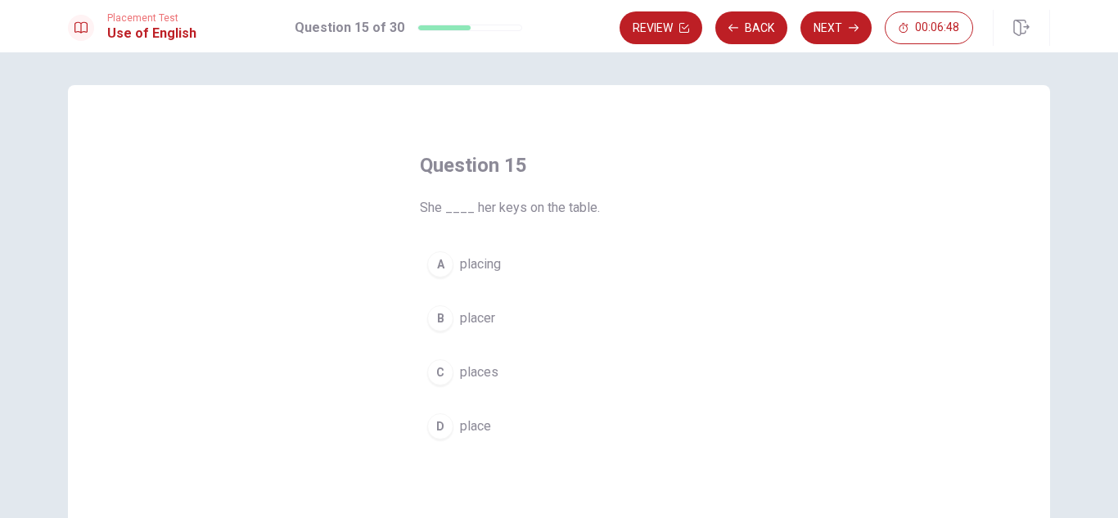
click at [480, 376] on span "places" at bounding box center [479, 373] width 38 height 20
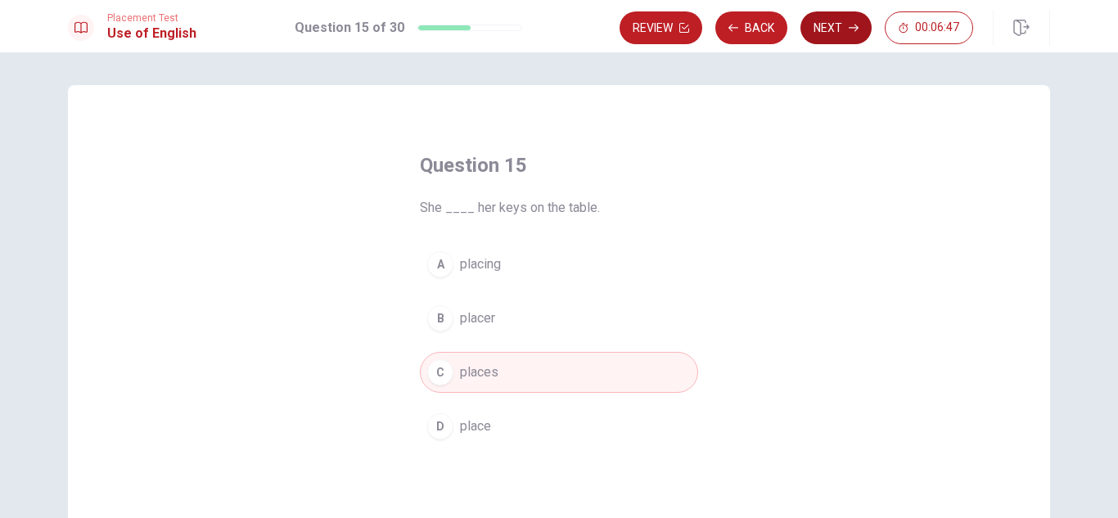
click at [832, 34] on button "Next" at bounding box center [835, 27] width 71 height 33
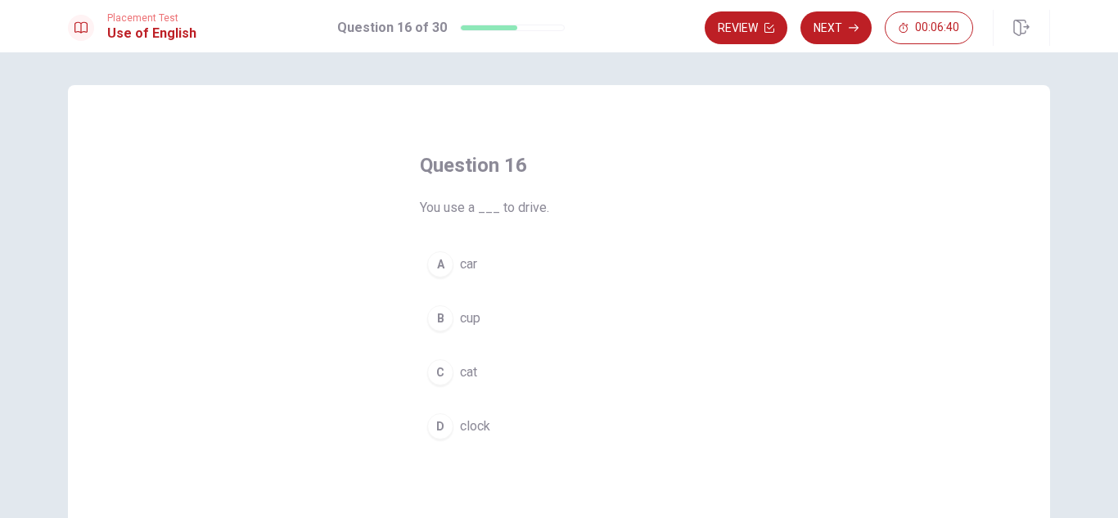
click at [467, 273] on span "car" at bounding box center [468, 265] width 17 height 20
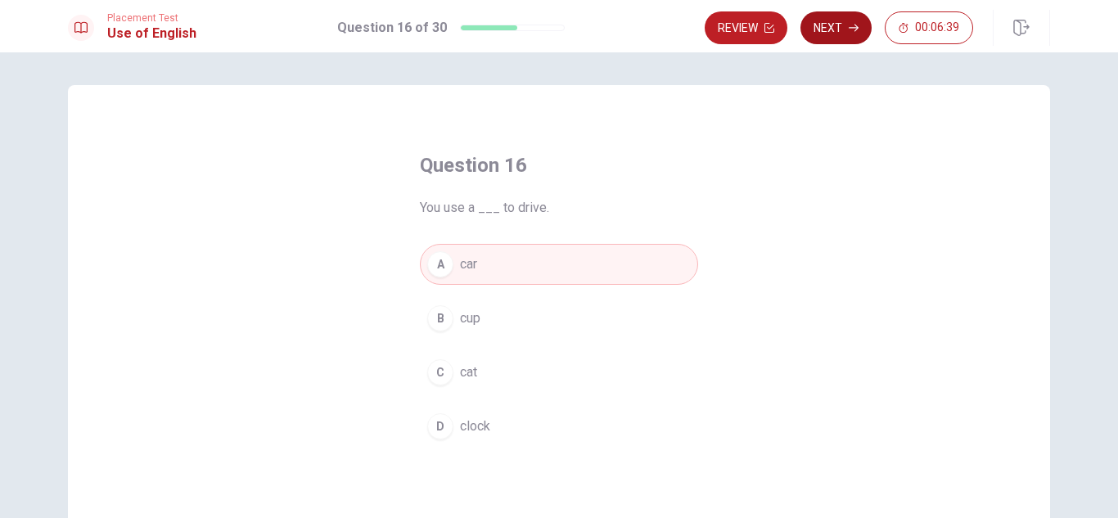
click at [832, 32] on button "Next" at bounding box center [835, 27] width 71 height 33
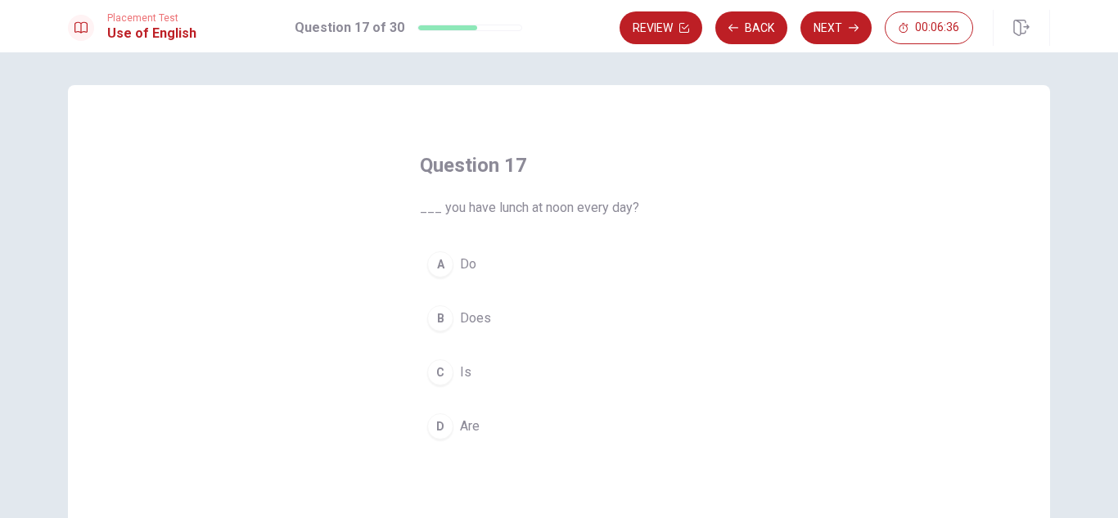
click at [466, 264] on span "Do" at bounding box center [468, 265] width 16 height 20
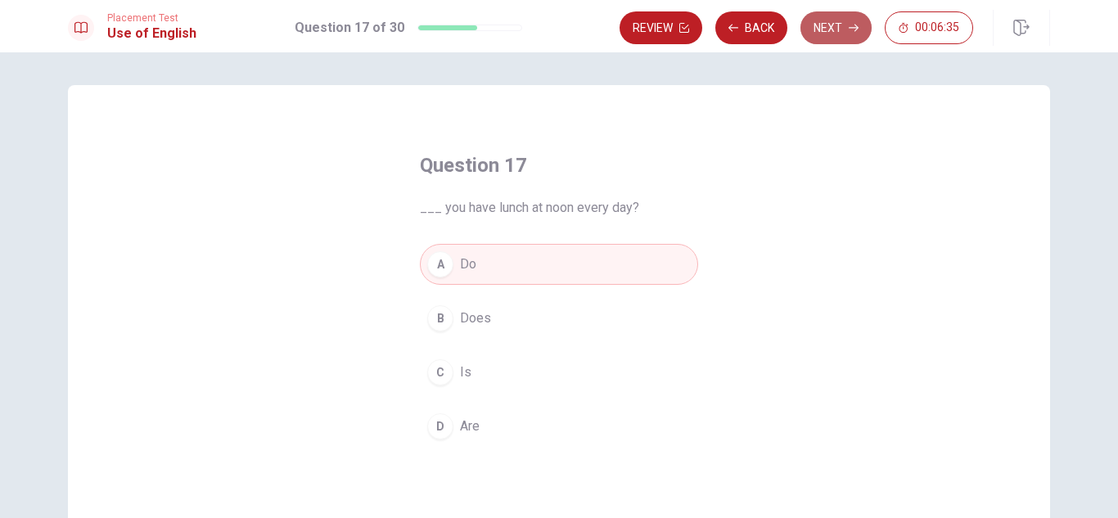
click at [835, 22] on button "Next" at bounding box center [835, 27] width 71 height 33
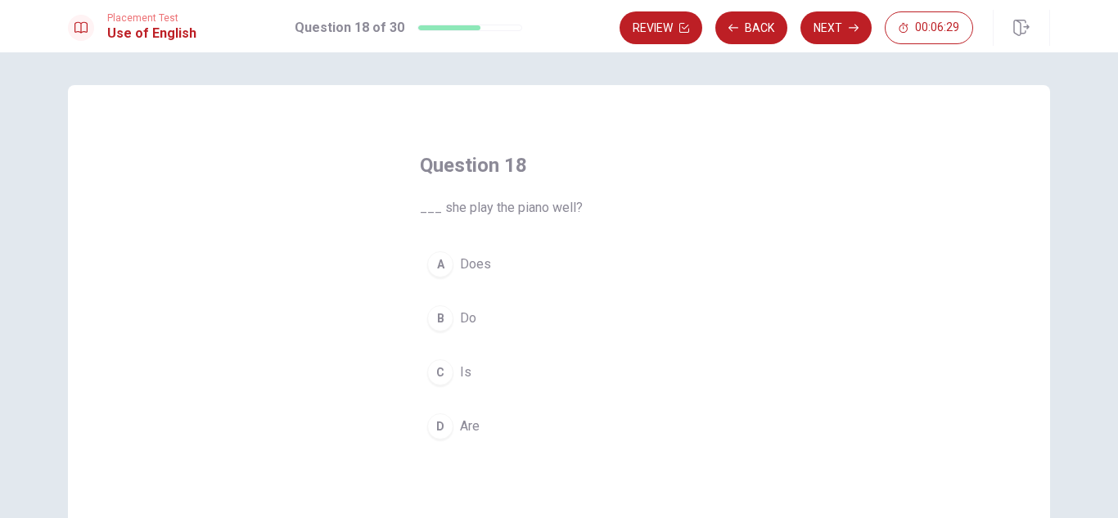
click at [467, 373] on button "C Is" at bounding box center [559, 372] width 278 height 41
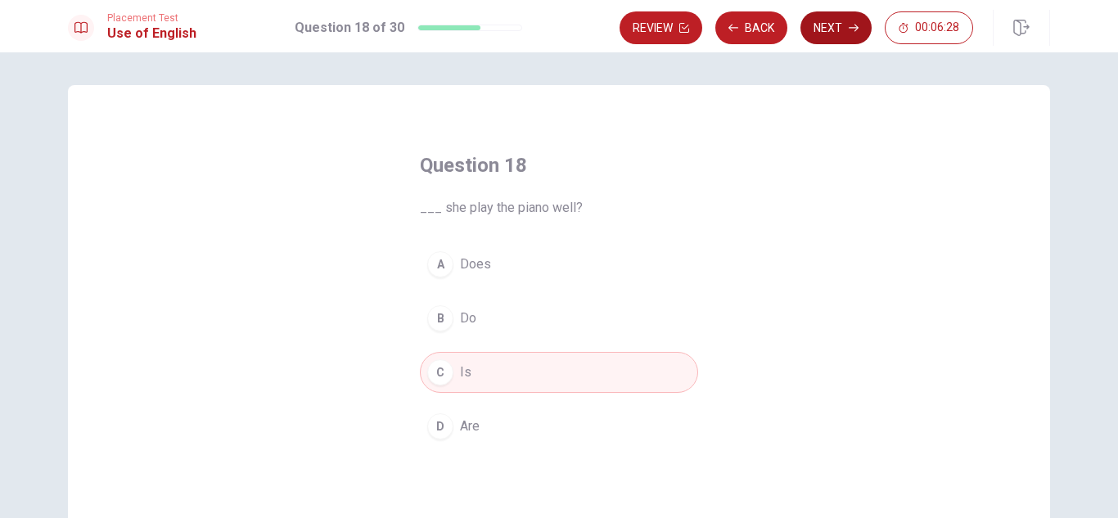
click at [830, 33] on button "Next" at bounding box center [835, 27] width 71 height 33
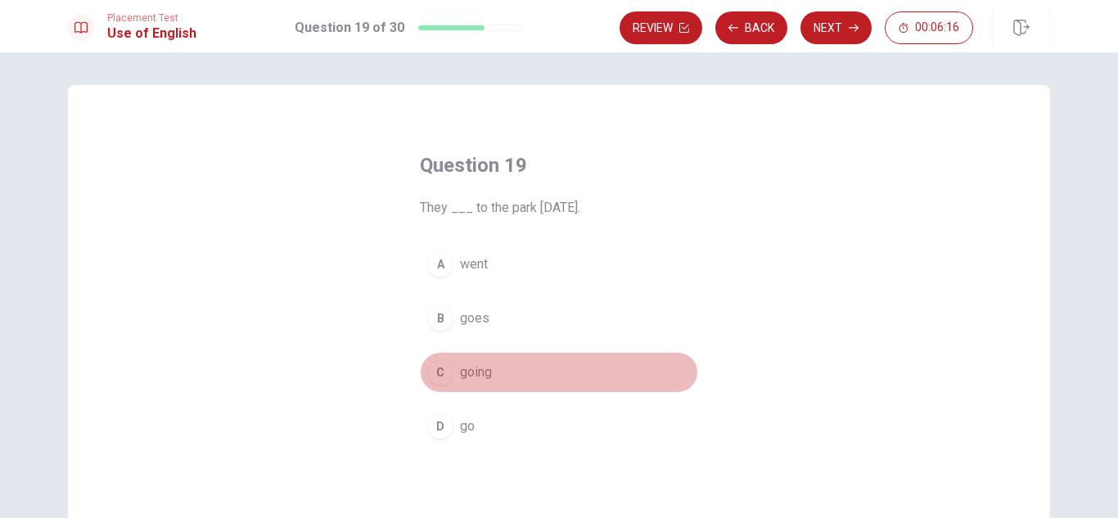
click at [483, 367] on span "going" at bounding box center [476, 373] width 32 height 20
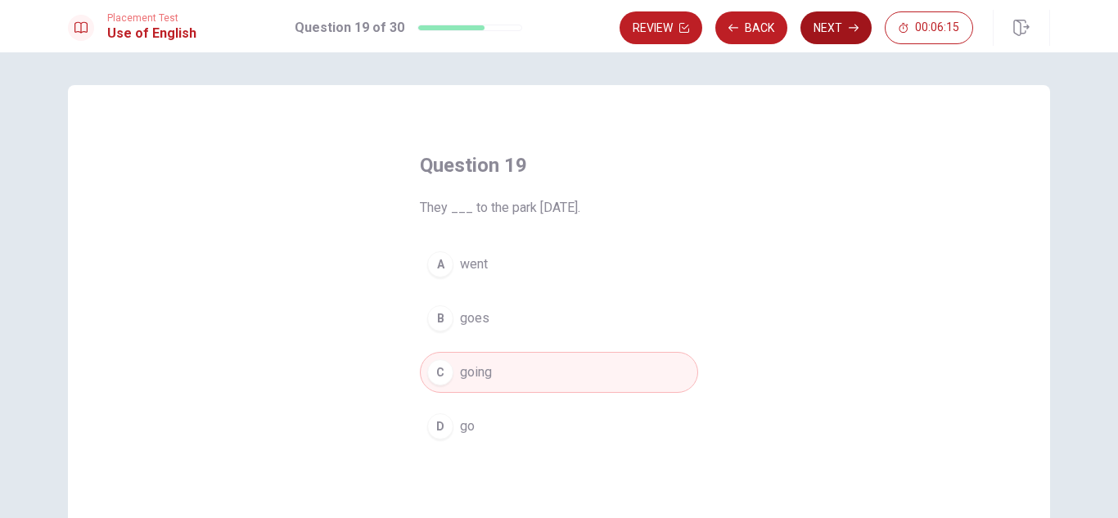
click at [817, 34] on button "Next" at bounding box center [835, 27] width 71 height 33
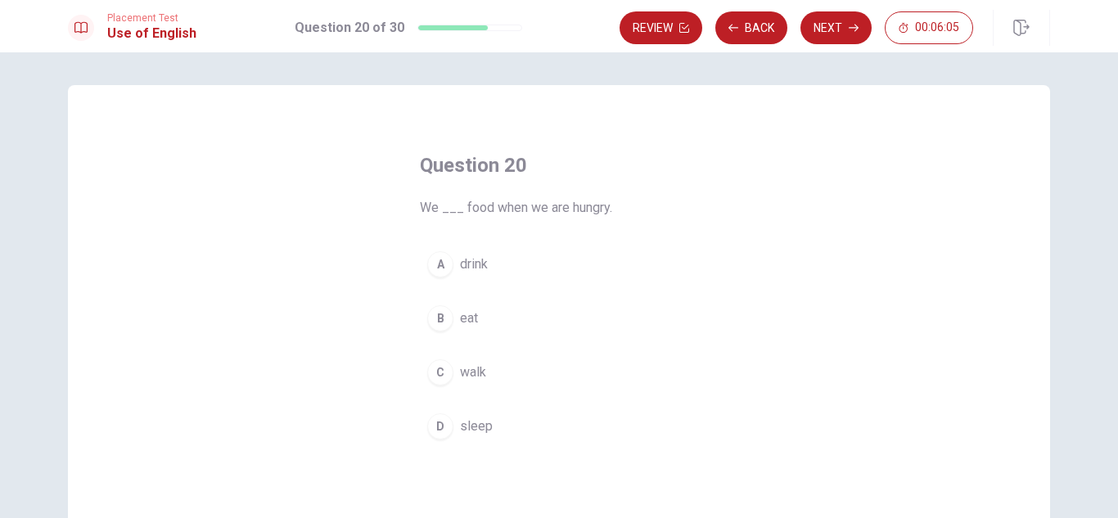
click at [470, 315] on span "eat" at bounding box center [469, 319] width 18 height 20
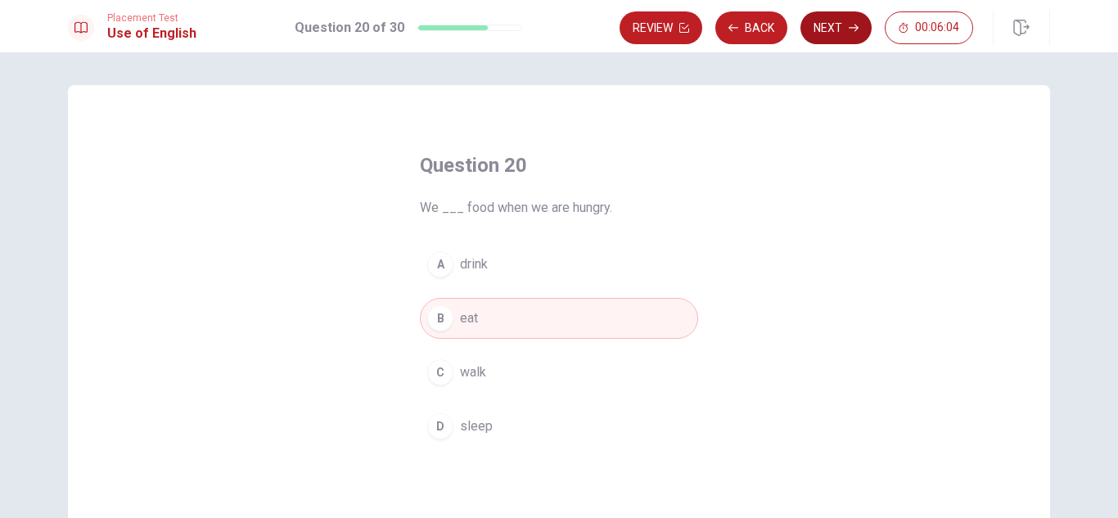
click at [838, 22] on button "Next" at bounding box center [835, 27] width 71 height 33
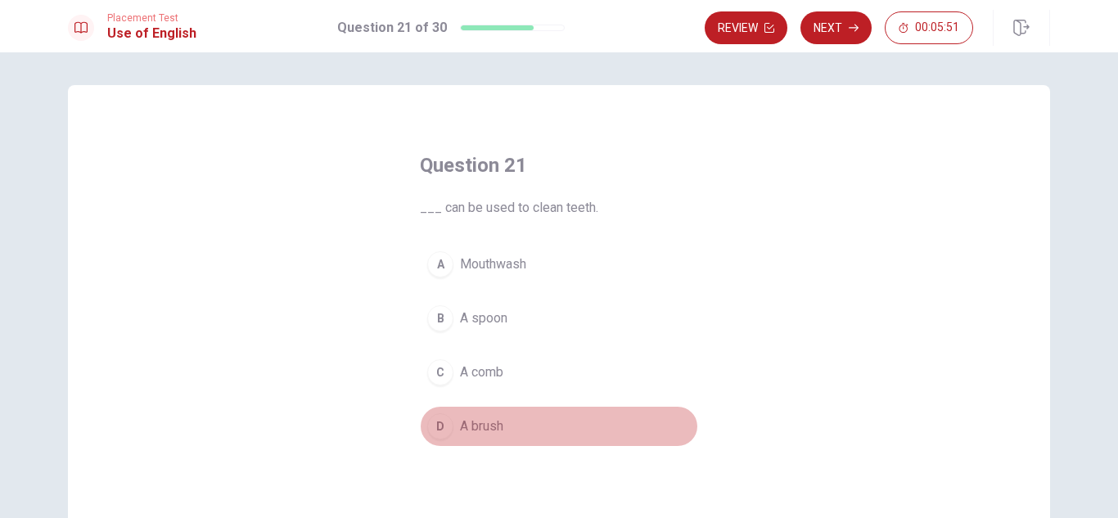
click at [489, 430] on span "A brush" at bounding box center [481, 427] width 43 height 20
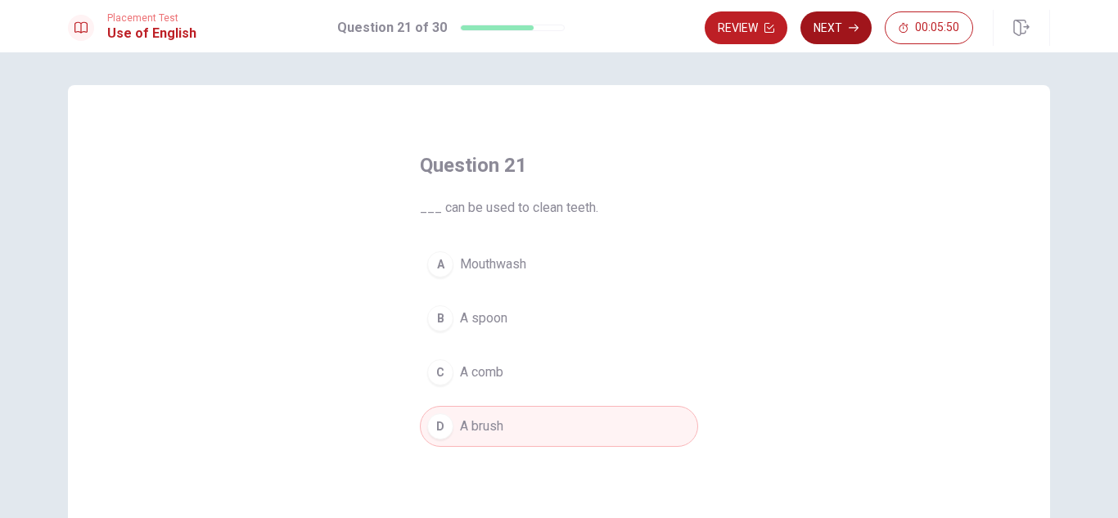
click at [833, 31] on button "Next" at bounding box center [835, 27] width 71 height 33
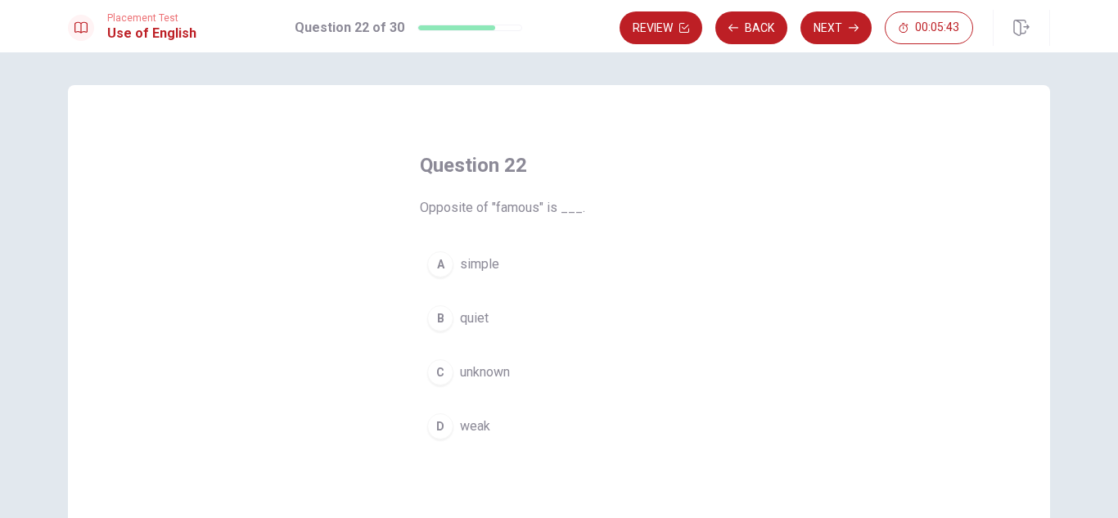
click at [483, 363] on span "unknown" at bounding box center [485, 373] width 50 height 20
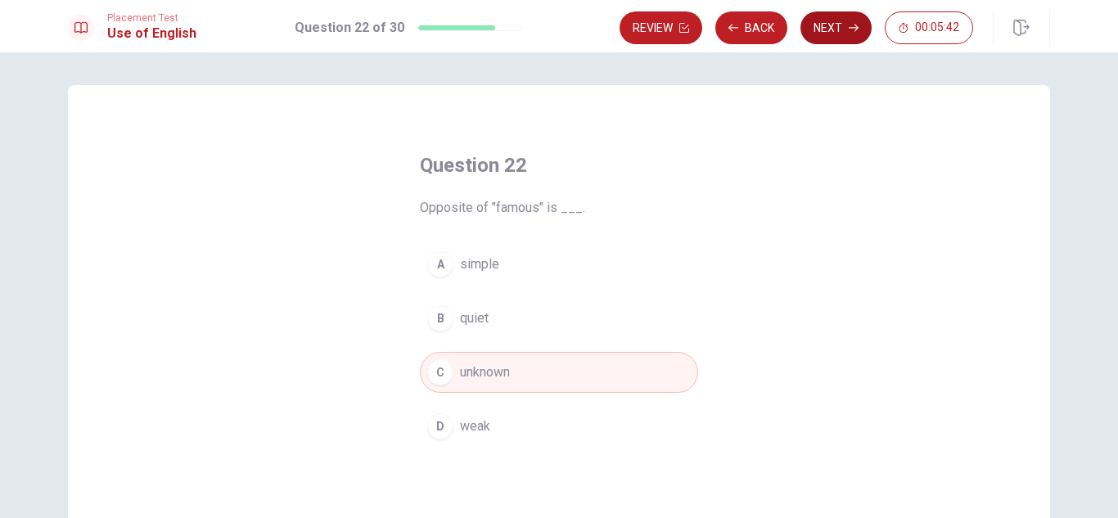
click at [845, 32] on button "Next" at bounding box center [835, 27] width 71 height 33
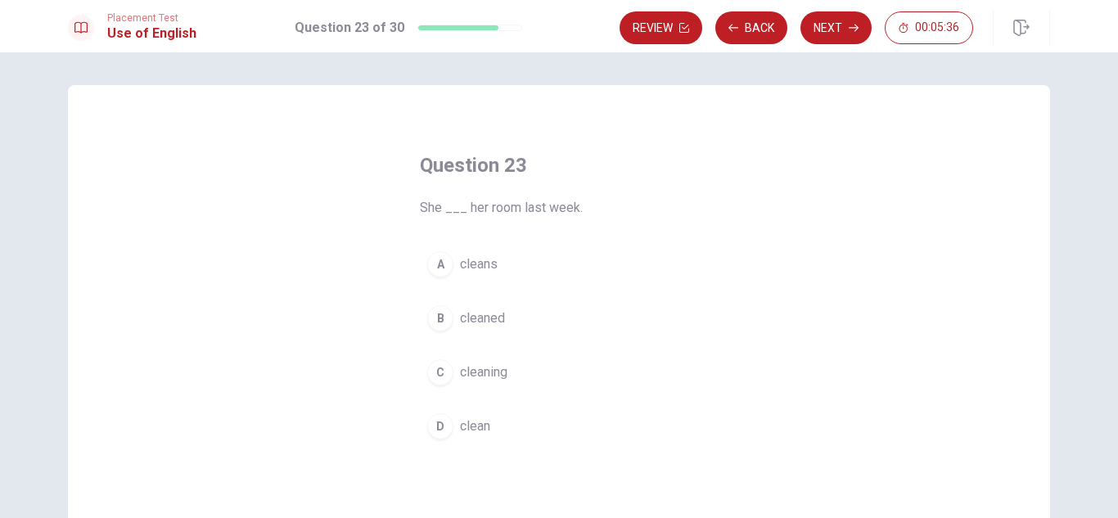
click at [470, 429] on span "clean" at bounding box center [475, 427] width 30 height 20
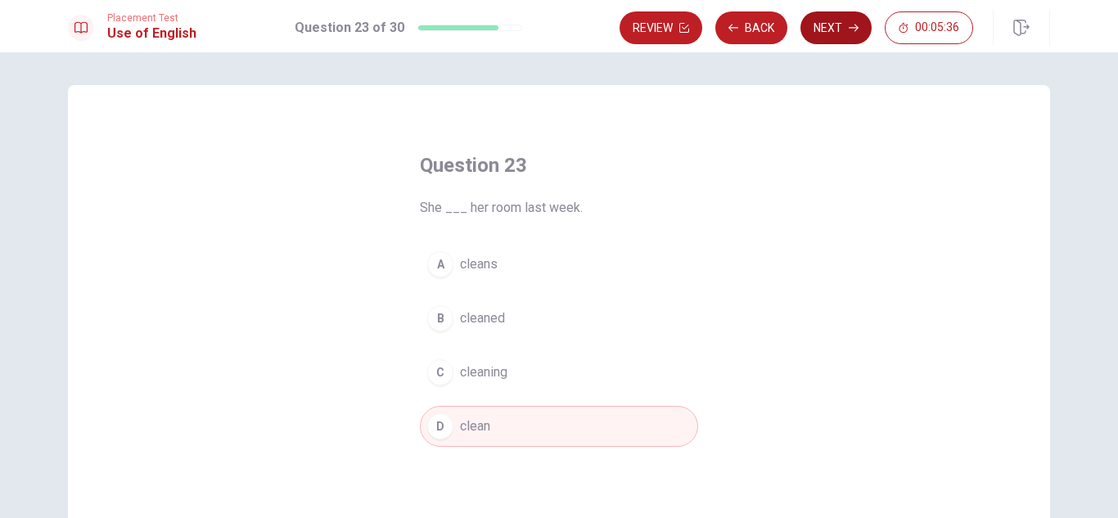
click at [824, 35] on button "Next" at bounding box center [835, 27] width 71 height 33
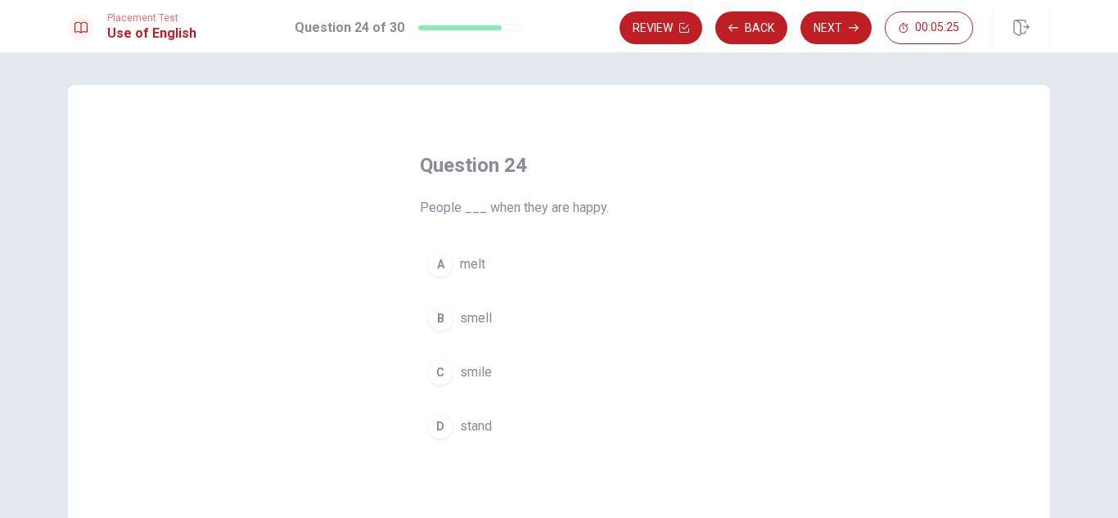
click at [473, 322] on span "smell" at bounding box center [476, 319] width 32 height 20
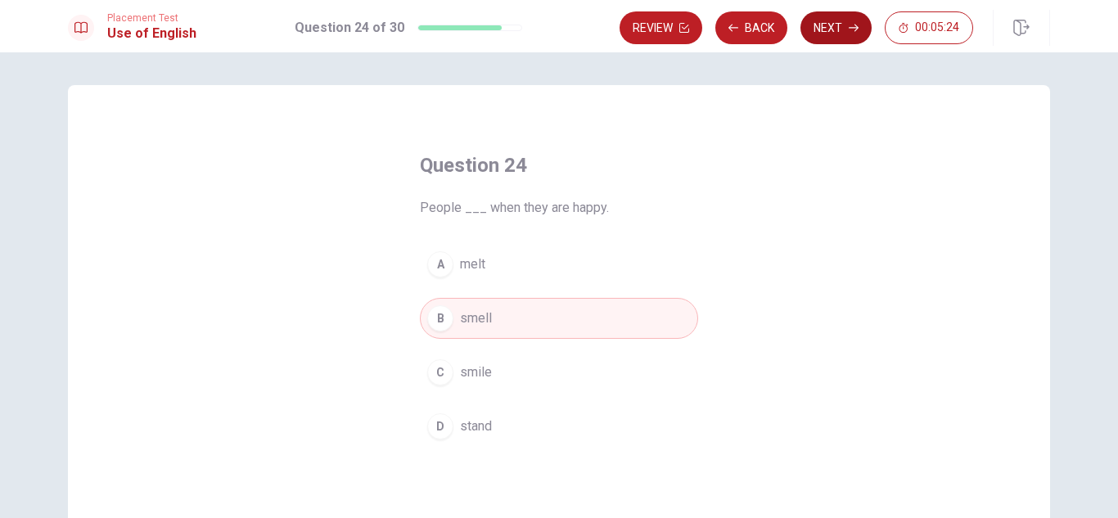
click at [818, 28] on button "Next" at bounding box center [835, 27] width 71 height 33
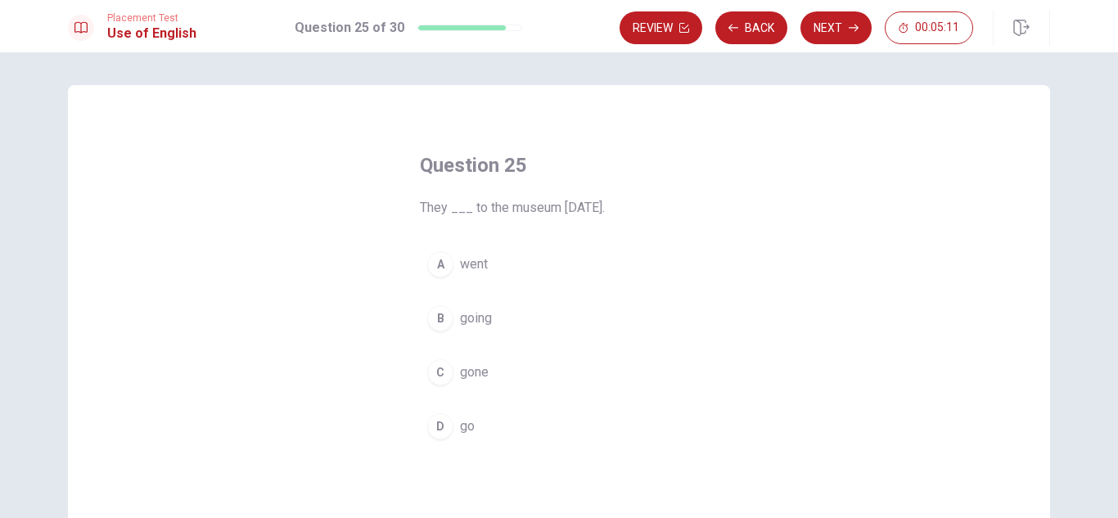
click at [477, 321] on span "going" at bounding box center [476, 319] width 32 height 20
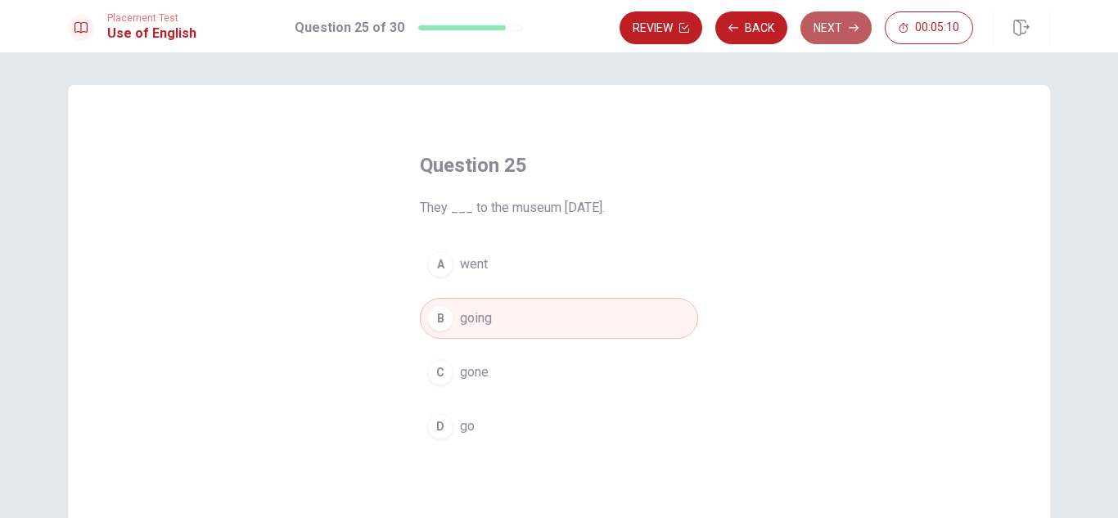
click at [828, 20] on button "Next" at bounding box center [835, 27] width 71 height 33
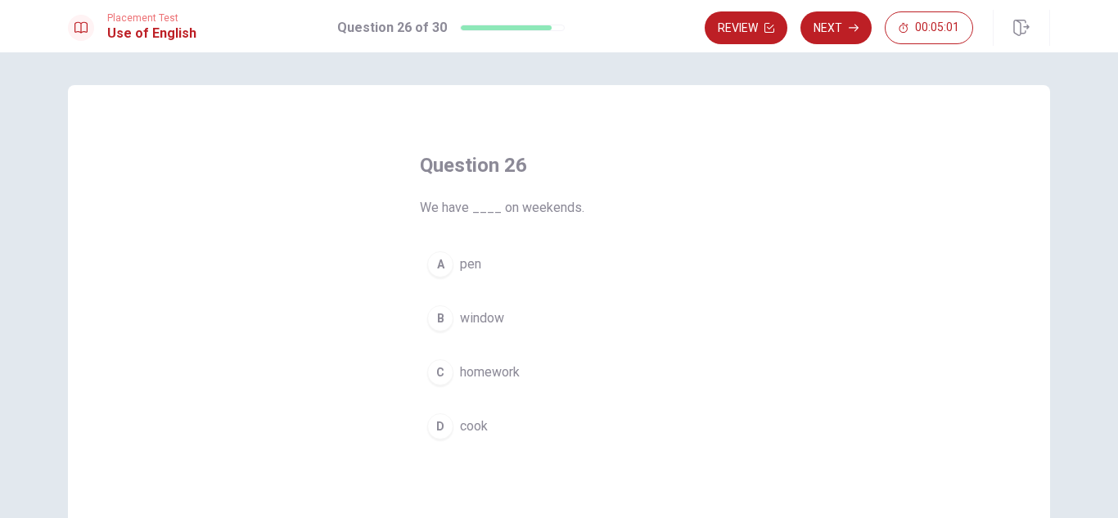
click at [498, 375] on span "homework" at bounding box center [490, 373] width 60 height 20
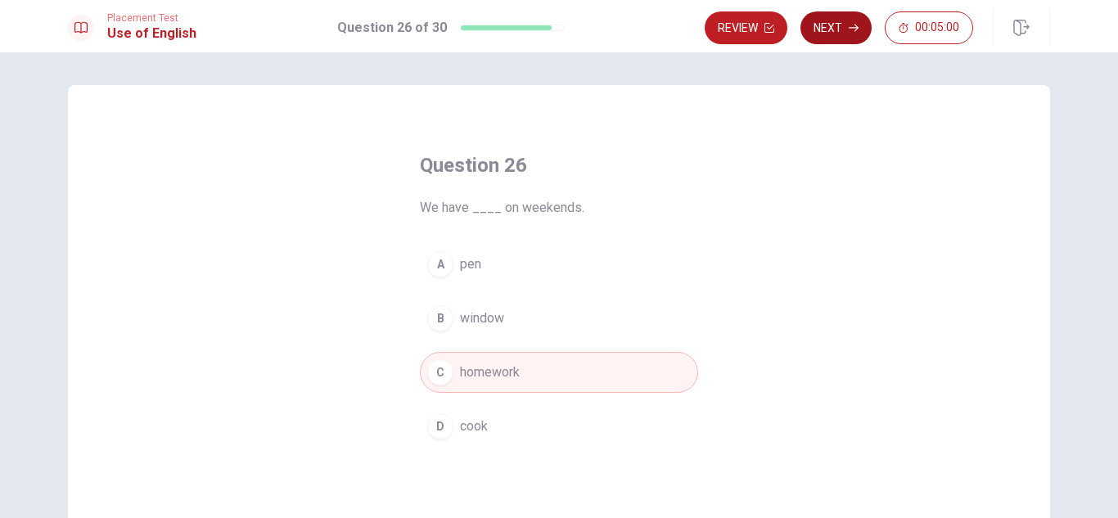
click at [818, 36] on button "Next" at bounding box center [835, 27] width 71 height 33
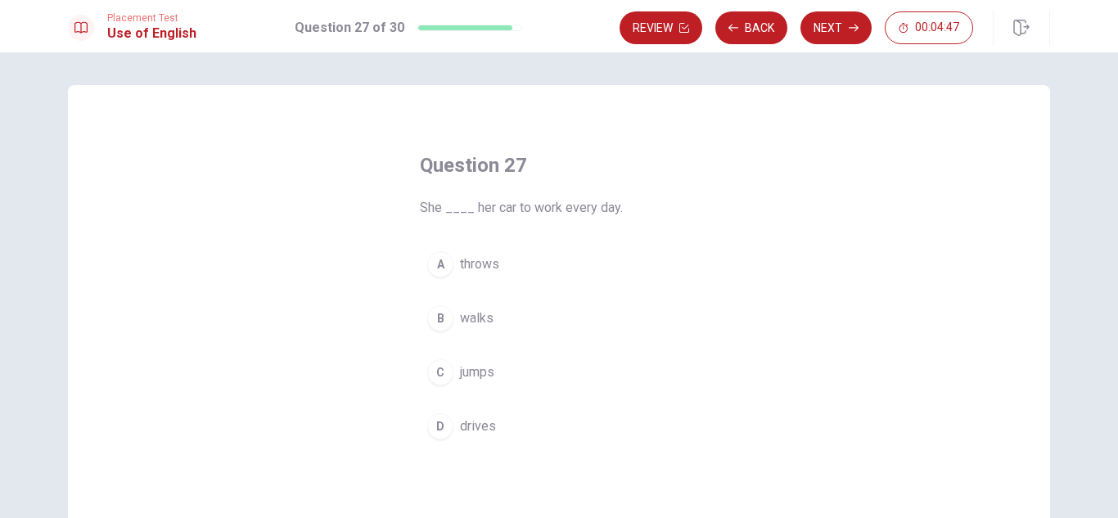
click at [466, 424] on span "drives" at bounding box center [478, 427] width 36 height 20
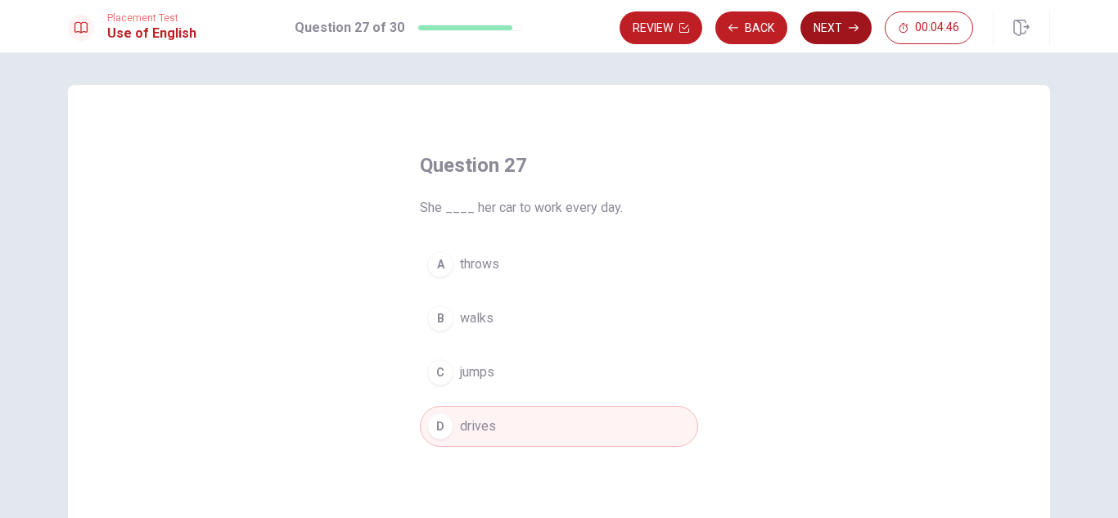
click at [828, 25] on button "Next" at bounding box center [835, 27] width 71 height 33
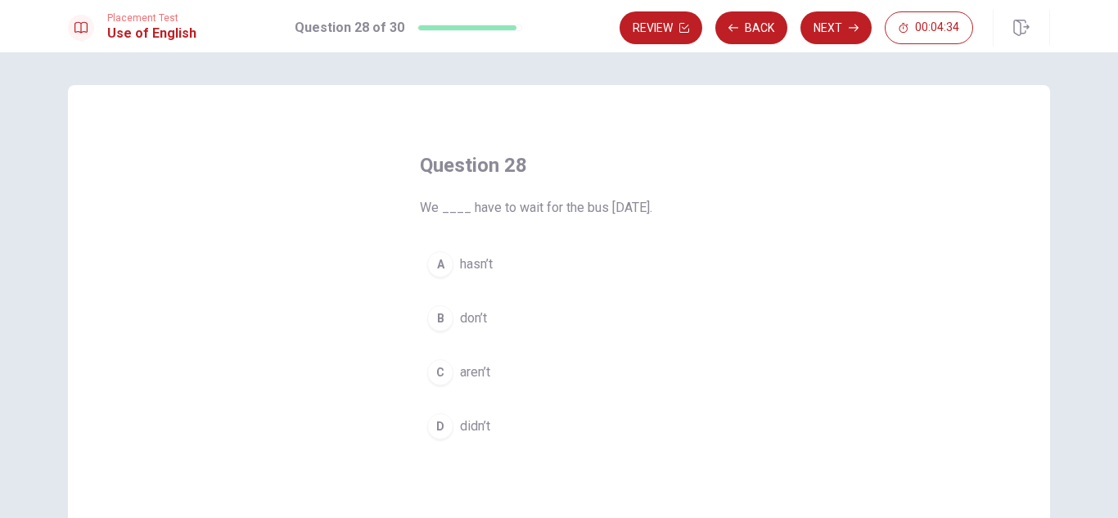
click at [483, 372] on span "aren’t" at bounding box center [475, 373] width 30 height 20
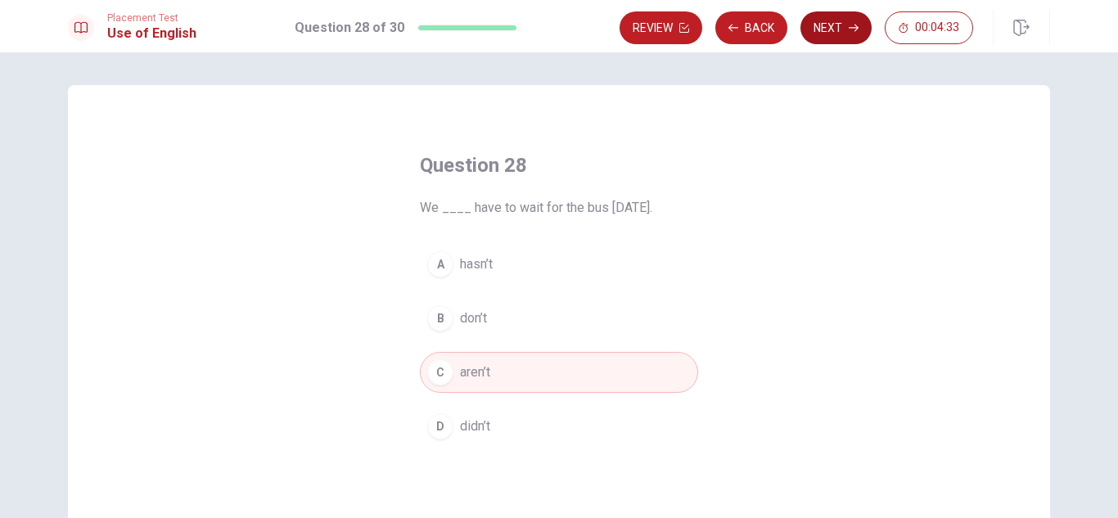
click at [836, 28] on button "Next" at bounding box center [835, 27] width 71 height 33
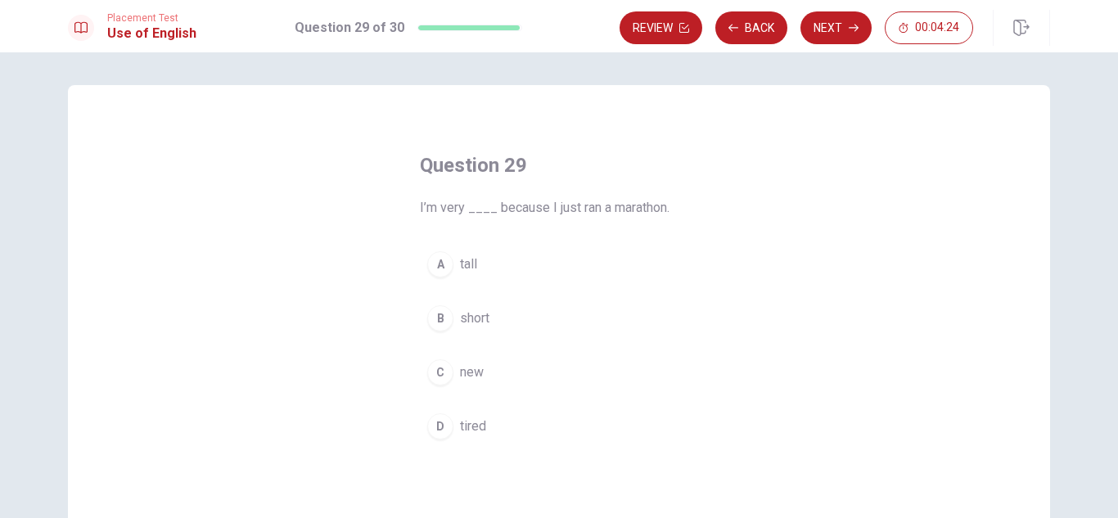
click at [470, 425] on span "tired" at bounding box center [473, 427] width 26 height 20
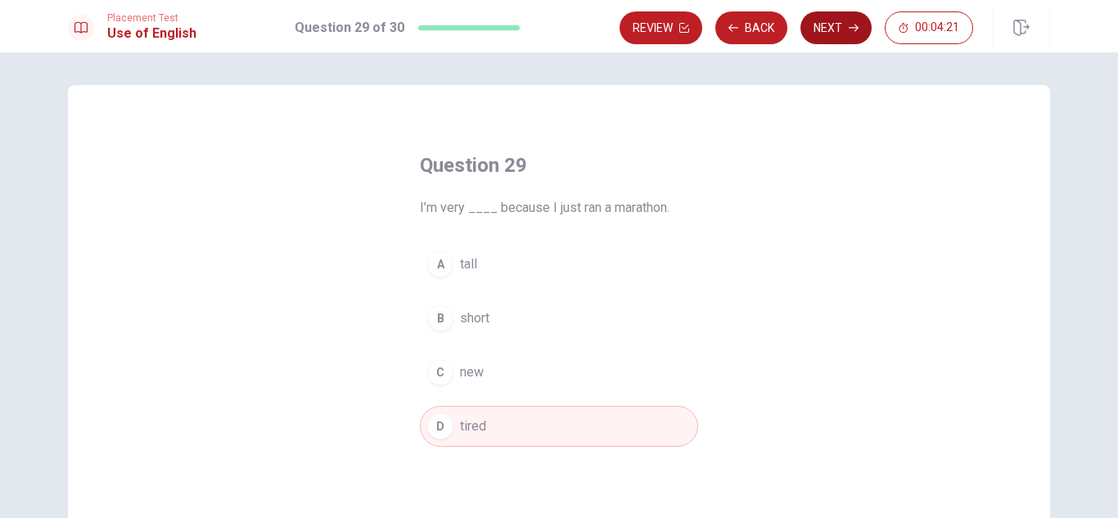
click at [829, 29] on button "Next" at bounding box center [835, 27] width 71 height 33
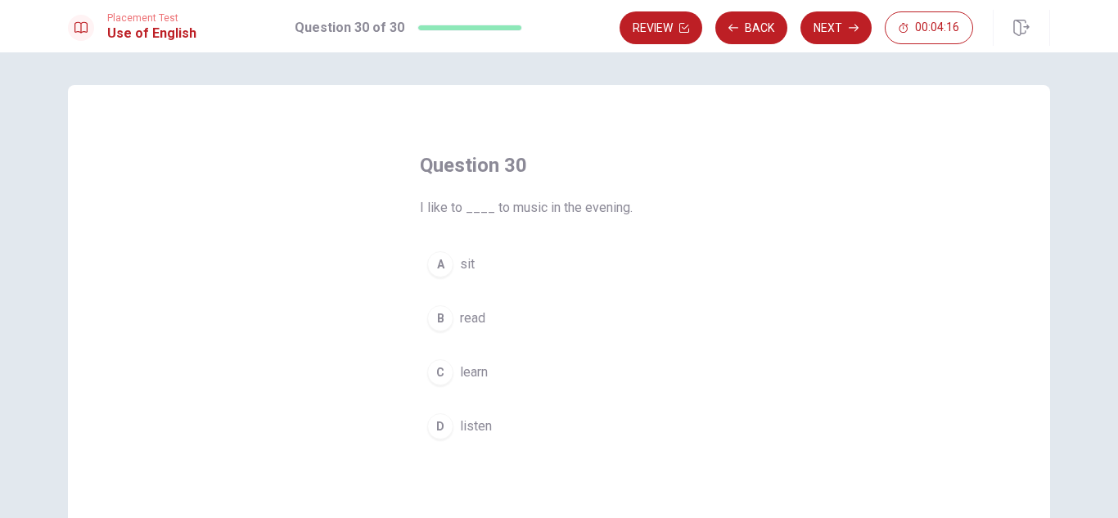
click at [483, 426] on span "listen" at bounding box center [476, 427] width 32 height 20
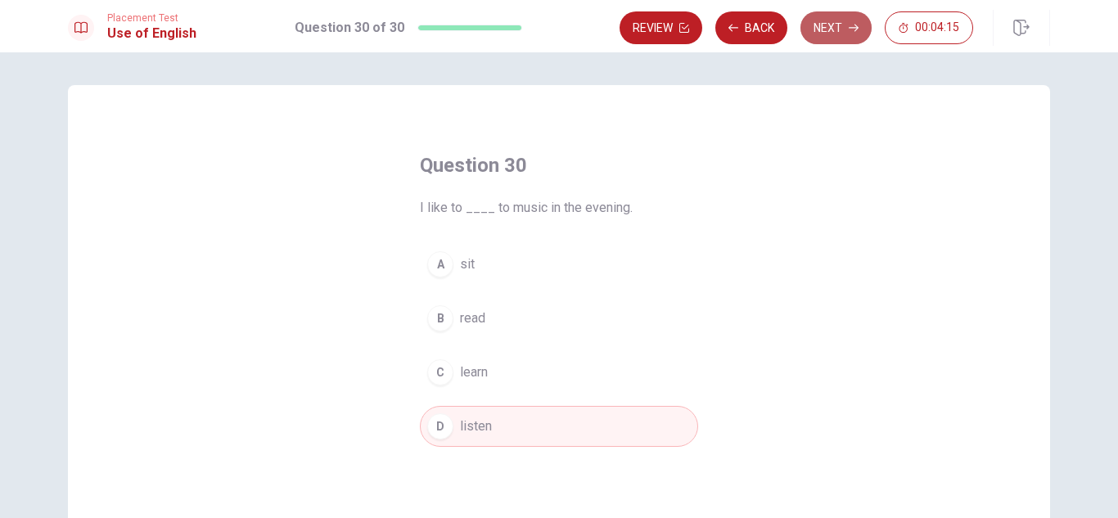
click at [820, 29] on button "Next" at bounding box center [835, 27] width 71 height 33
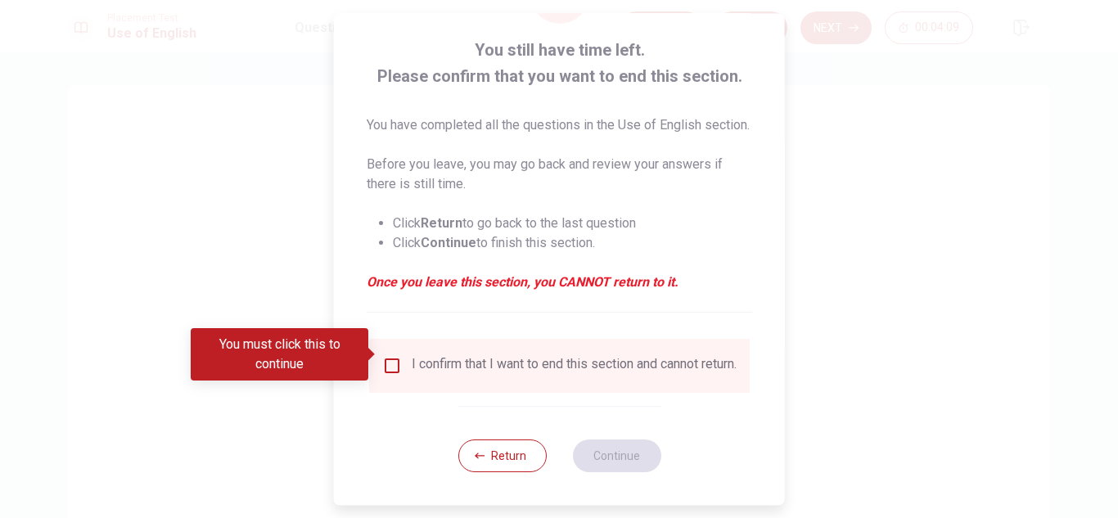
scroll to position [112, 0]
click at [392, 356] on input "You must click this to continue" at bounding box center [392, 366] width 20 height 20
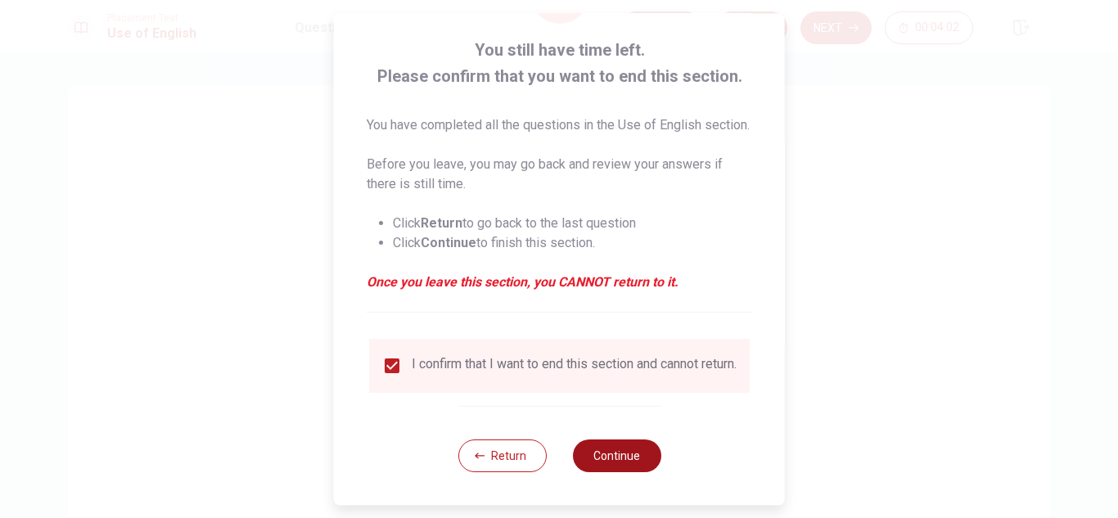
click at [623, 454] on button "Continue" at bounding box center [616, 455] width 88 height 33
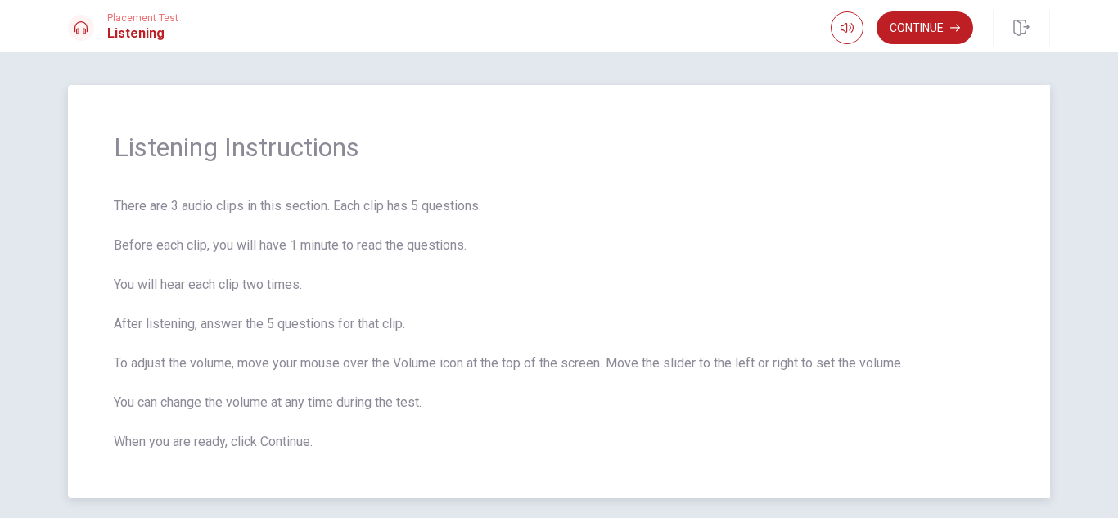
drag, startPoint x: 110, startPoint y: 210, endPoint x: 359, endPoint y: 211, distance: 249.6
click at [343, 210] on span "There are 3 audio clips in this section. Each clip has 5 questions. Before each…" at bounding box center [559, 323] width 890 height 255
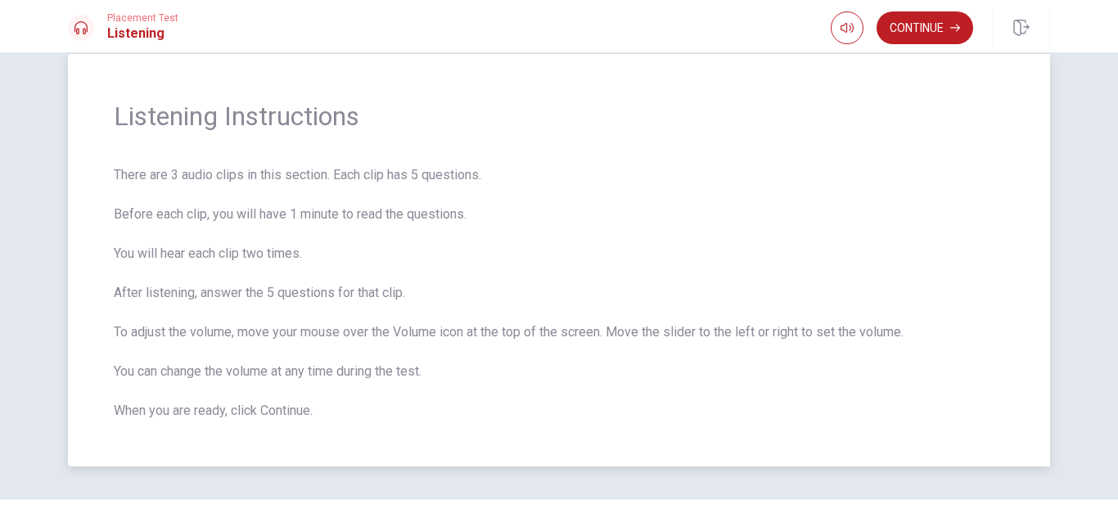
scroll to position [0, 0]
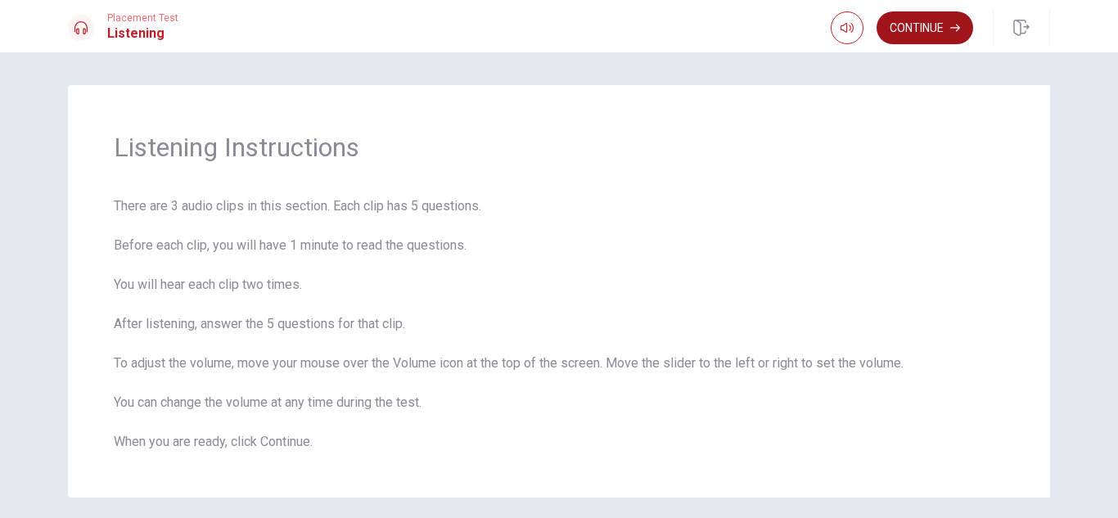
click at [913, 23] on button "Continue" at bounding box center [925, 27] width 97 height 33
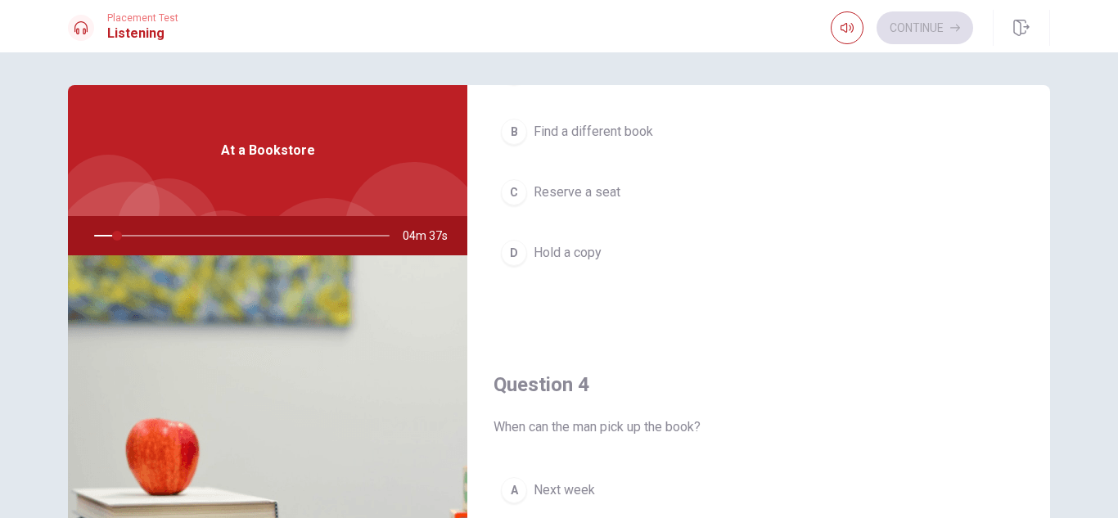
scroll to position [953, 0]
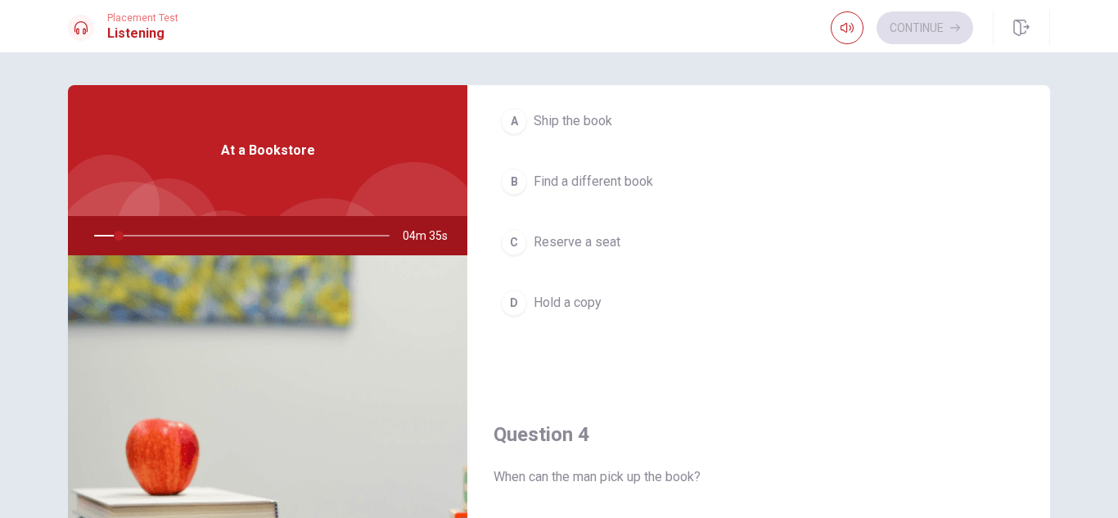
drag, startPoint x: 115, startPoint y: 232, endPoint x: 48, endPoint y: 234, distance: 66.3
click at [49, 234] on div "Question 1 Does the store have the book he wants? A No B It’s on order C They’r…" at bounding box center [559, 369] width 1034 height 569
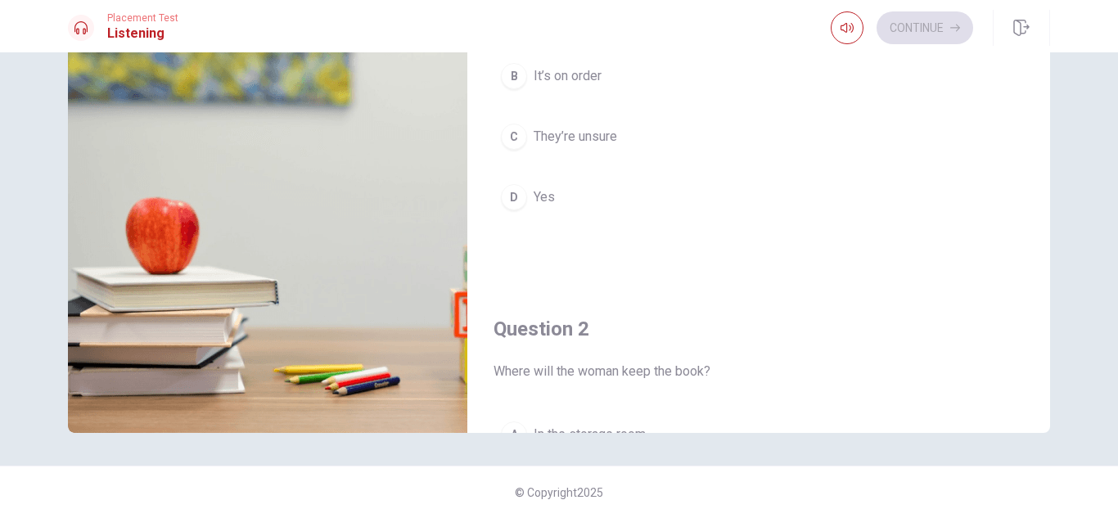
scroll to position [0, 0]
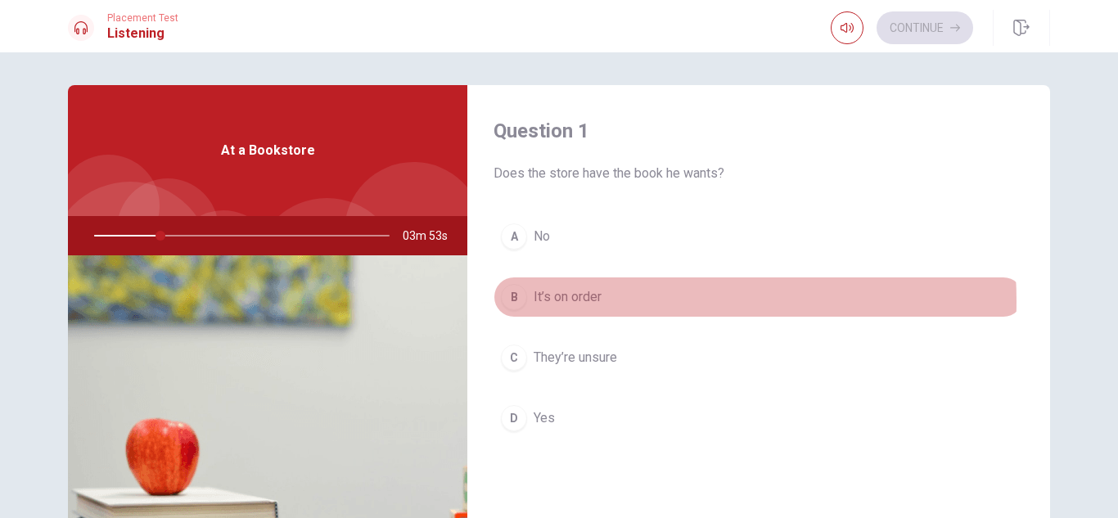
click at [602, 301] on button "B It’s on order" at bounding box center [759, 297] width 530 height 41
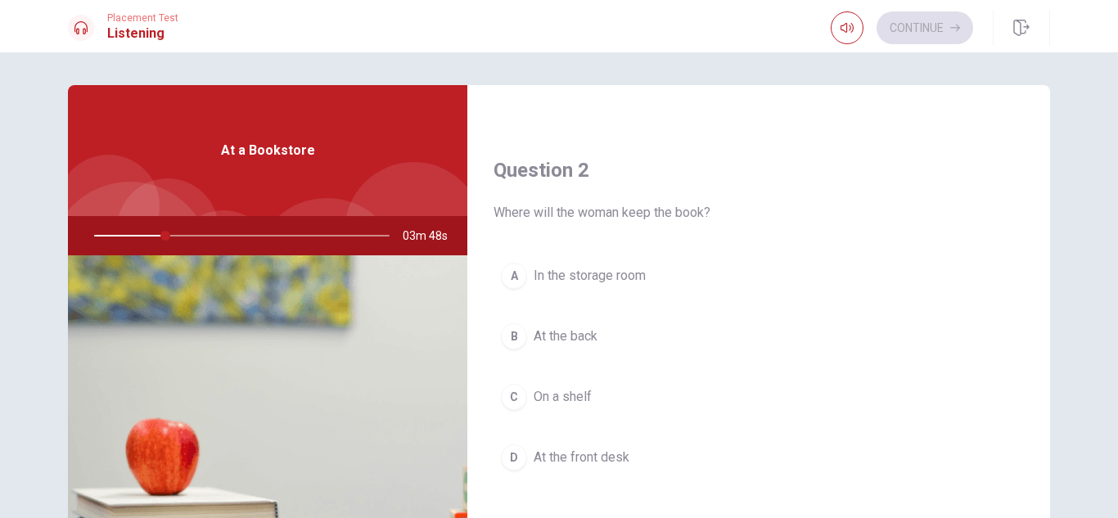
scroll to position [409, 0]
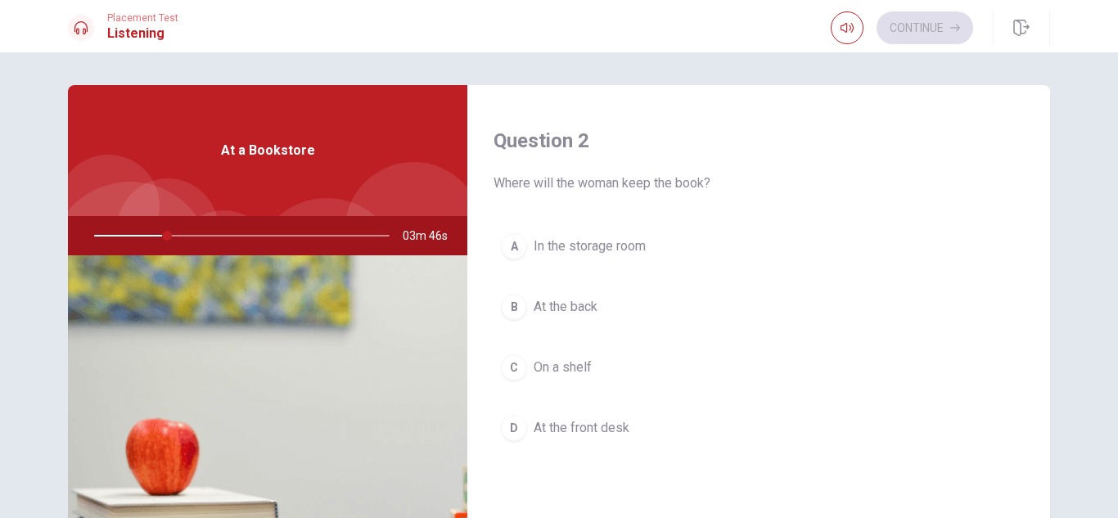
click at [637, 426] on button "D At the front desk" at bounding box center [759, 428] width 530 height 41
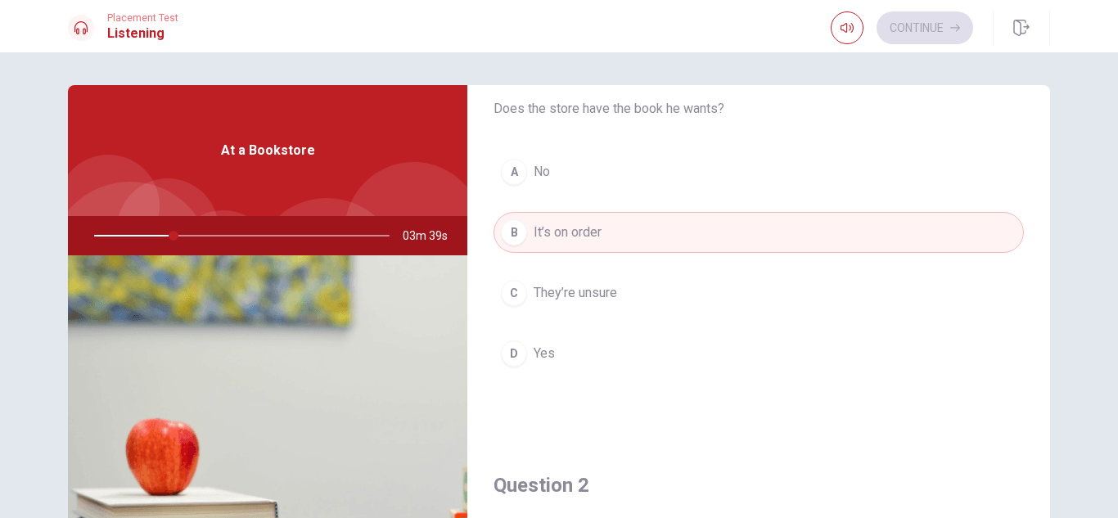
scroll to position [0, 0]
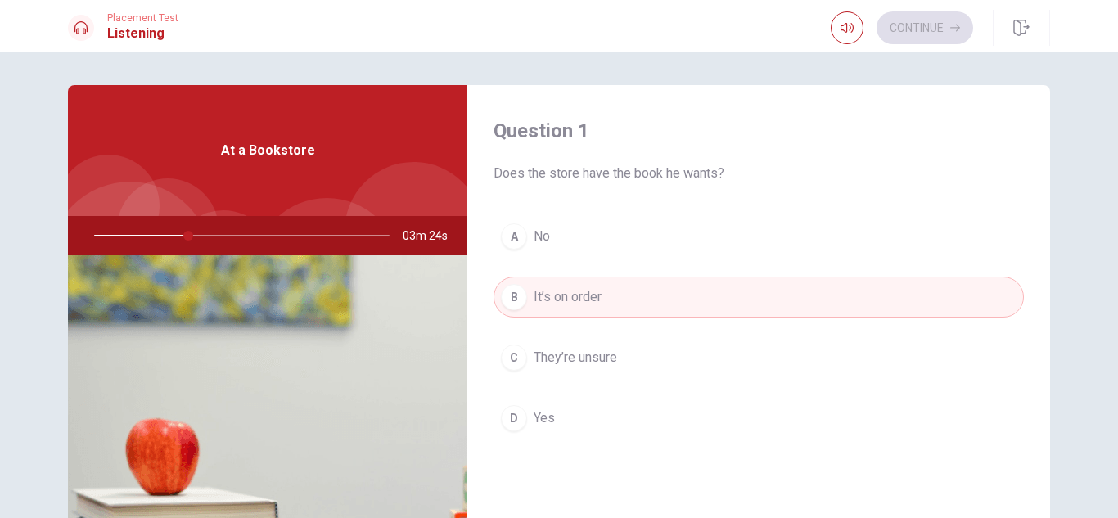
click at [674, 240] on button "A No" at bounding box center [759, 236] width 530 height 41
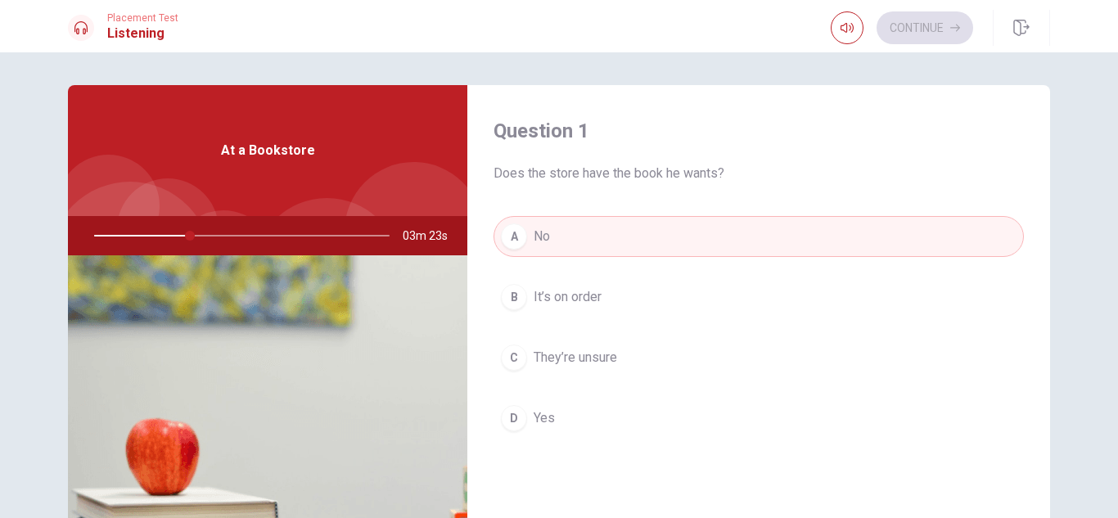
click at [651, 295] on button "B It’s on order" at bounding box center [759, 297] width 530 height 41
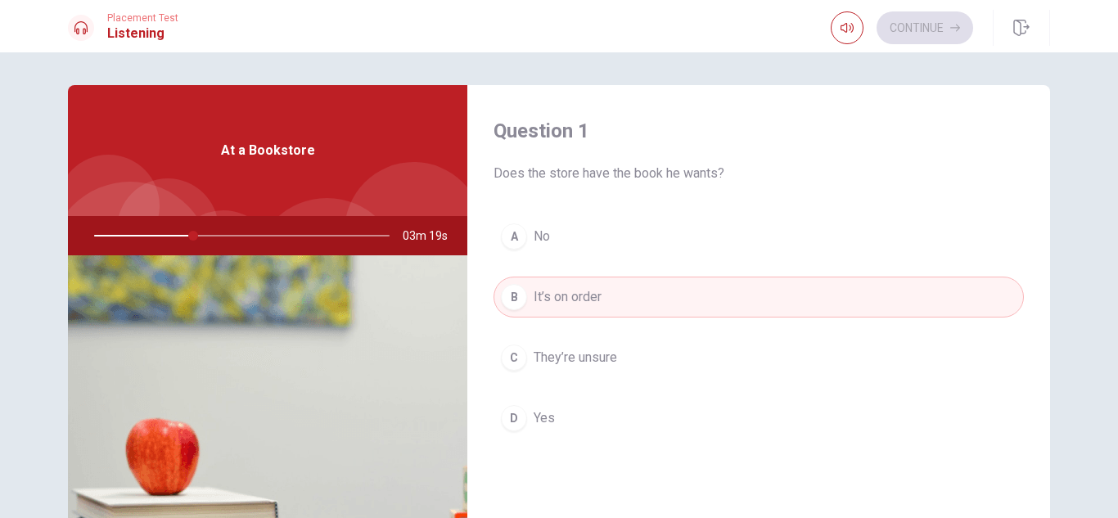
click at [660, 248] on button "A No" at bounding box center [759, 236] width 530 height 41
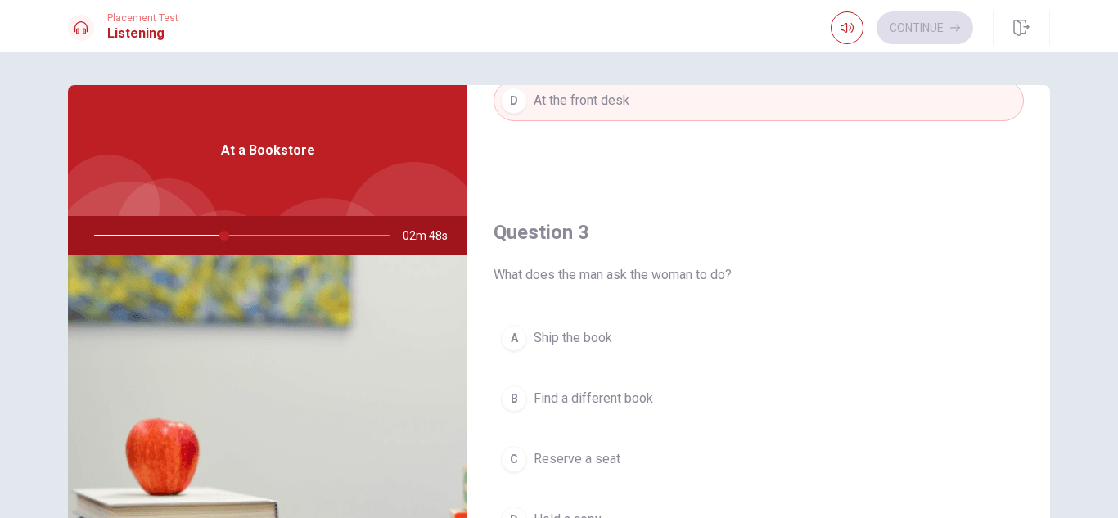
scroll to position [818, 0]
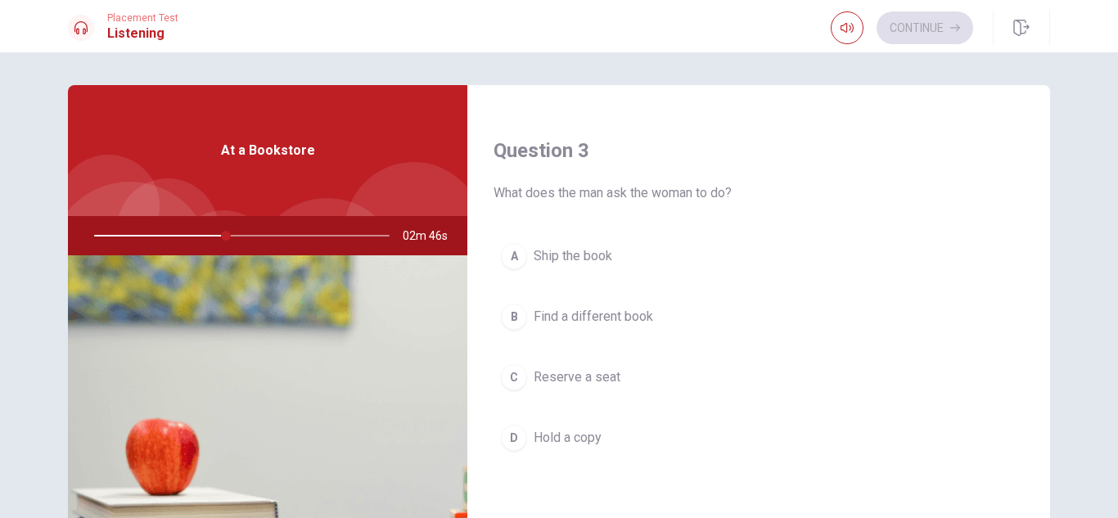
click at [612, 264] on button "A Ship the book" at bounding box center [759, 256] width 530 height 41
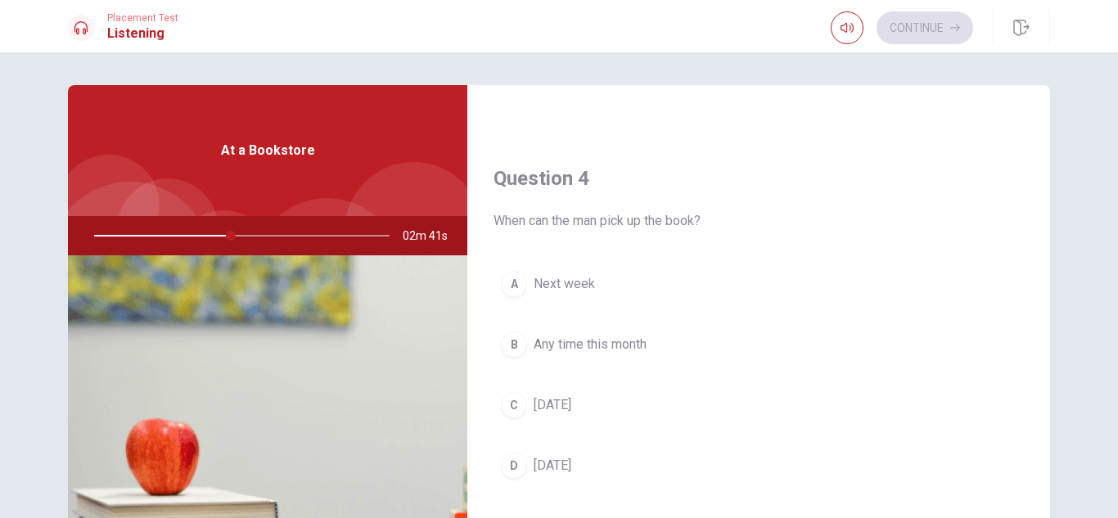
scroll to position [1199, 0]
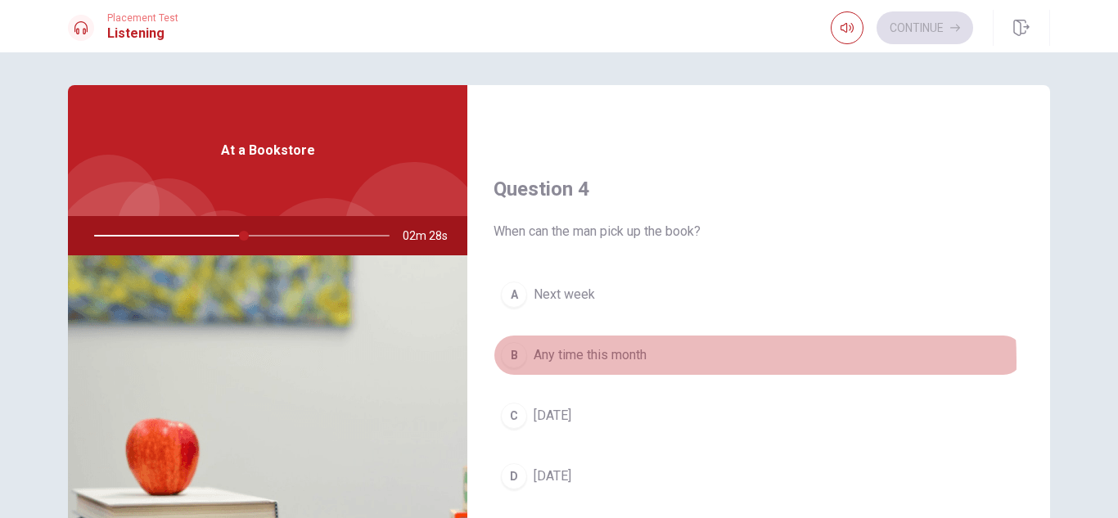
click at [614, 361] on span "Any time this month" at bounding box center [590, 355] width 113 height 20
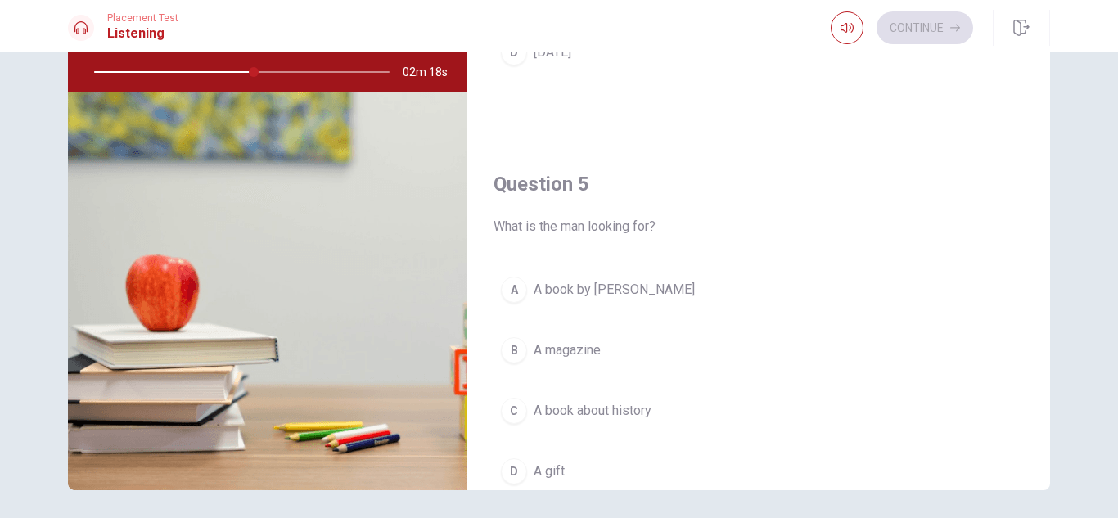
scroll to position [1445, 0]
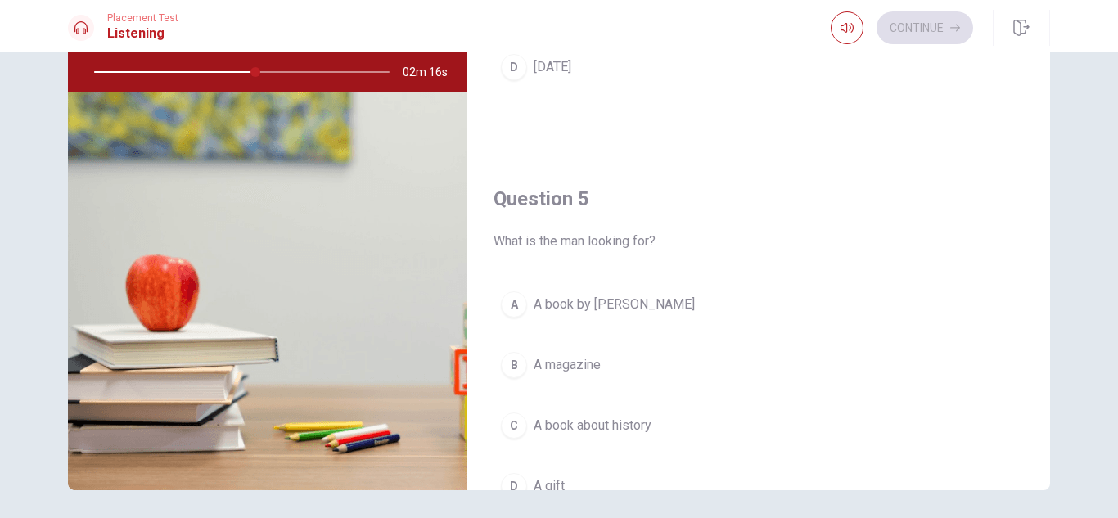
click at [583, 417] on span "A book about history" at bounding box center [593, 426] width 118 height 20
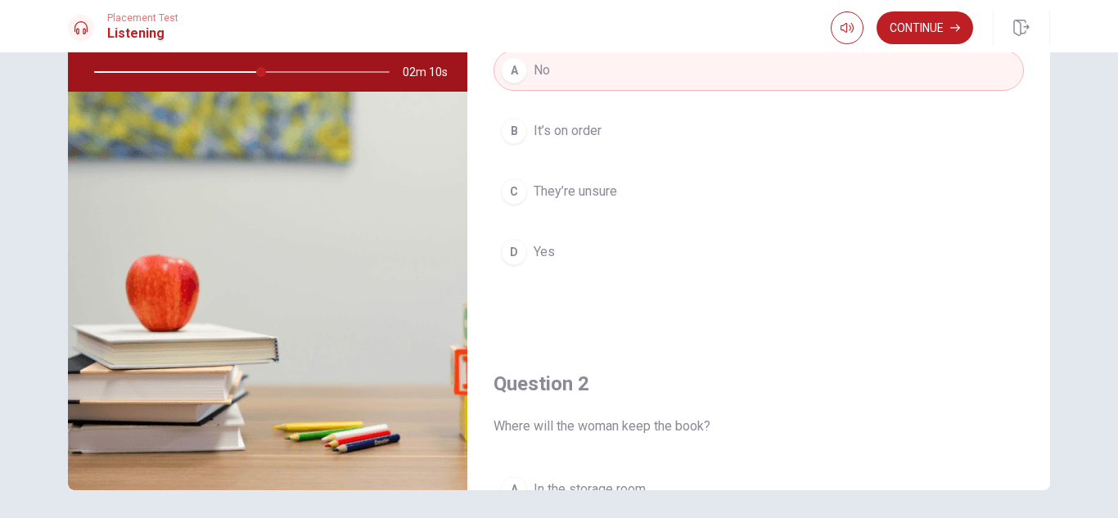
scroll to position [0, 0]
click at [921, 33] on button "Continue" at bounding box center [925, 27] width 97 height 33
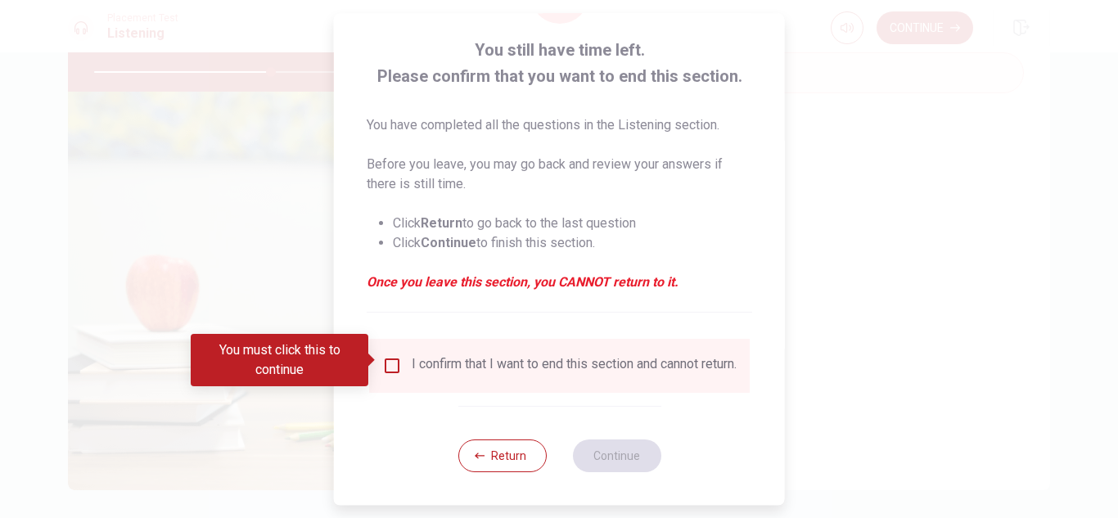
scroll to position [92, 0]
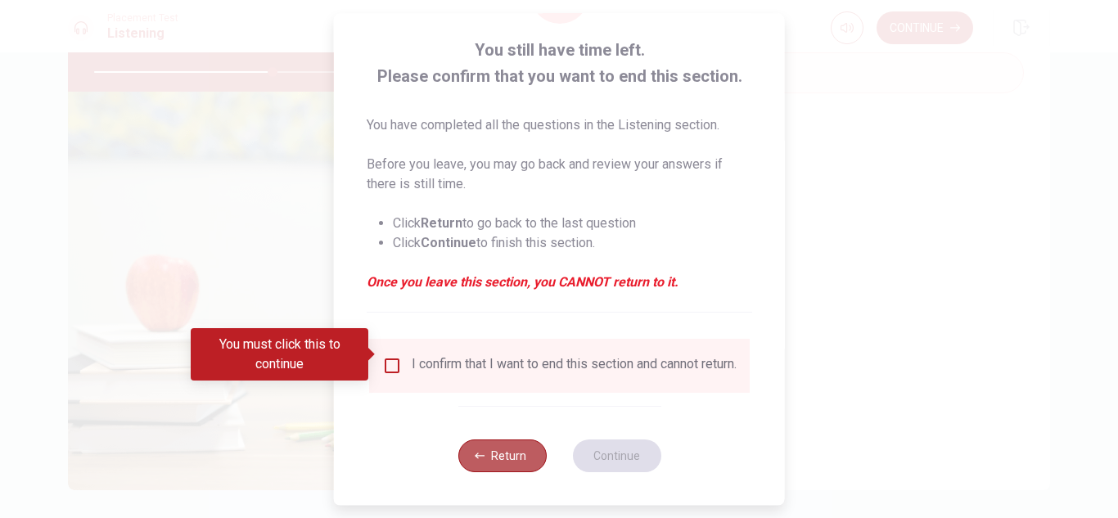
click at [512, 451] on button "Return" at bounding box center [502, 455] width 88 height 33
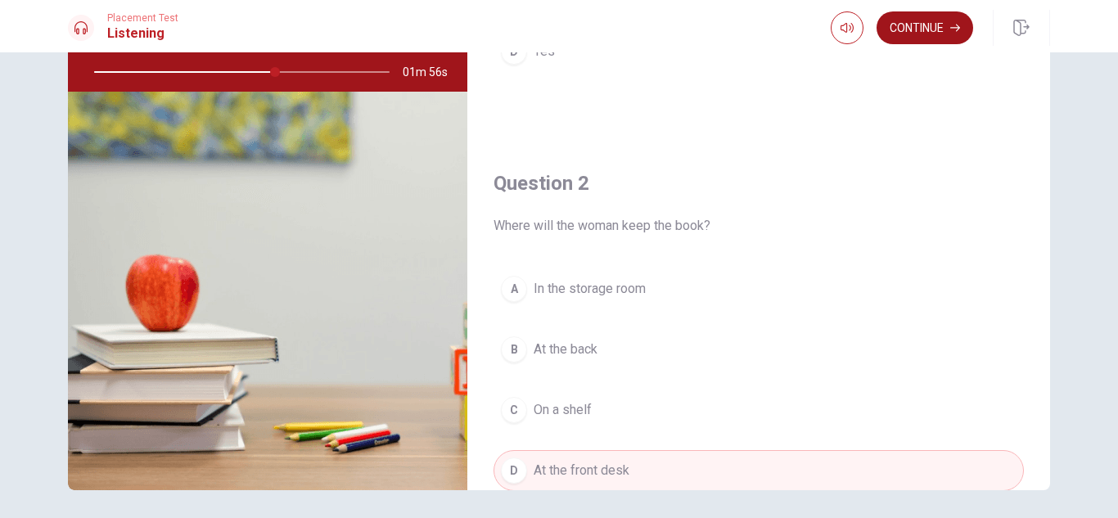
scroll to position [164, 0]
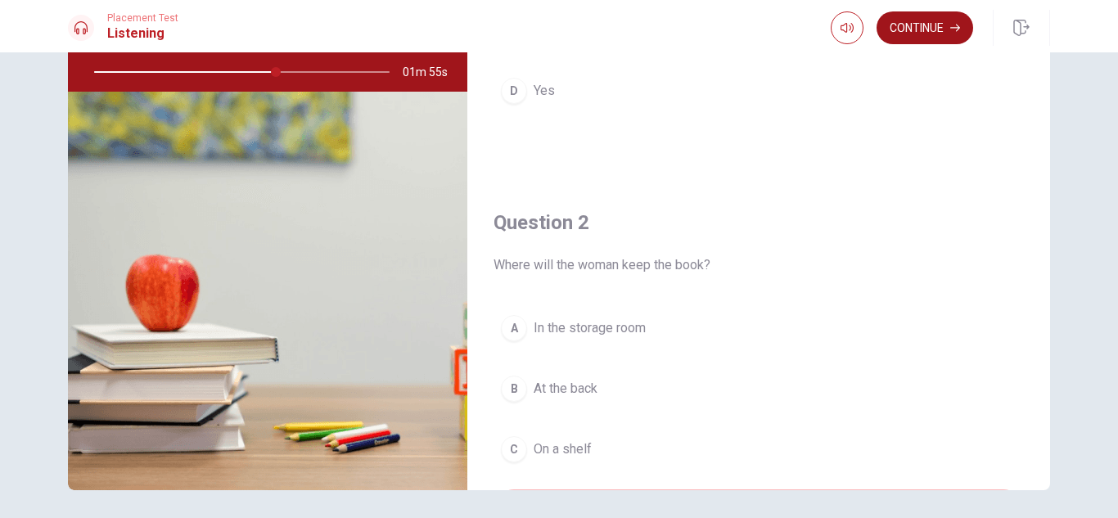
click at [941, 29] on button "Continue" at bounding box center [925, 27] width 97 height 33
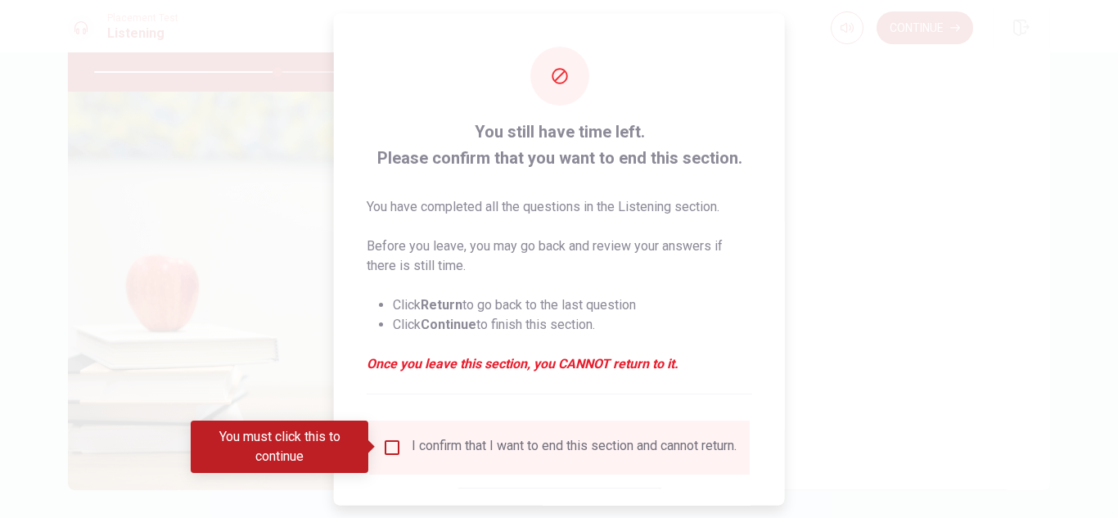
click at [390, 451] on input "You must click this to continue" at bounding box center [392, 447] width 20 height 20
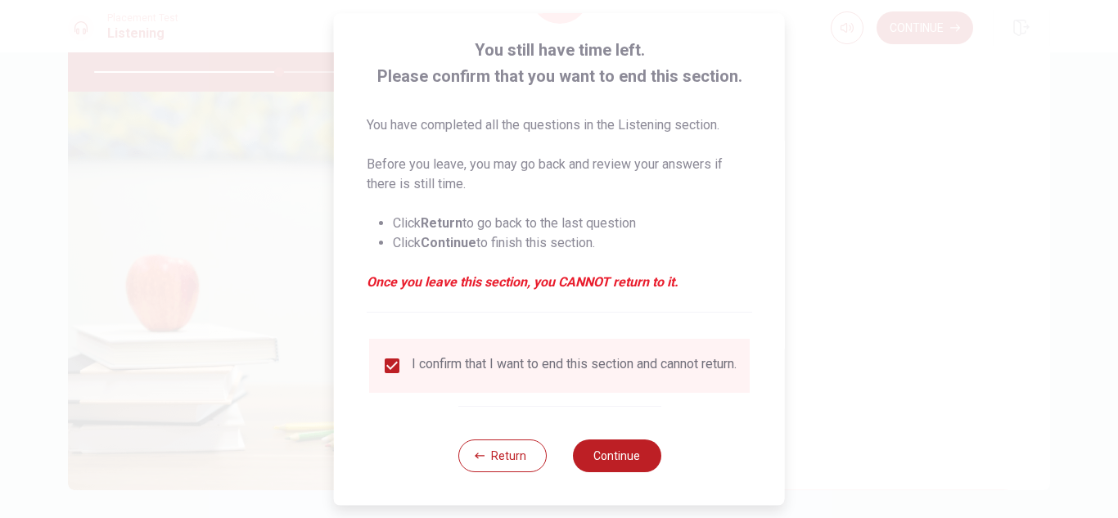
scroll to position [92, 0]
click at [631, 452] on button "Continue" at bounding box center [616, 455] width 88 height 33
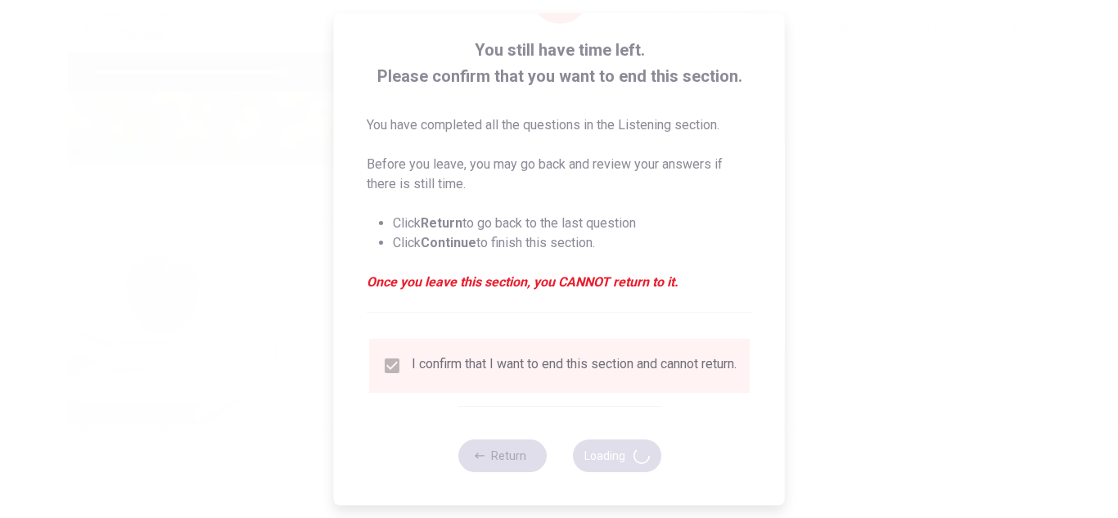
type input "64"
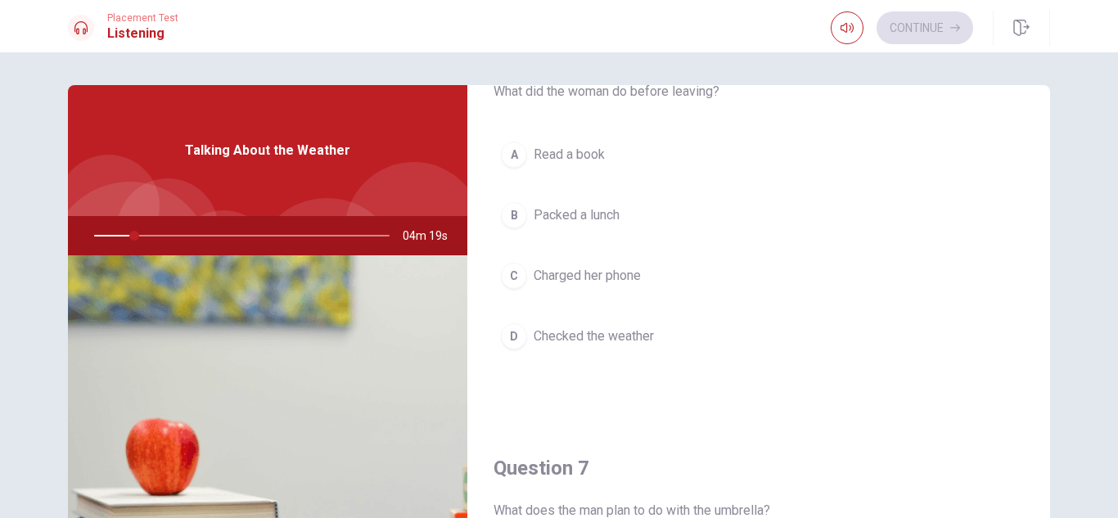
scroll to position [0, 0]
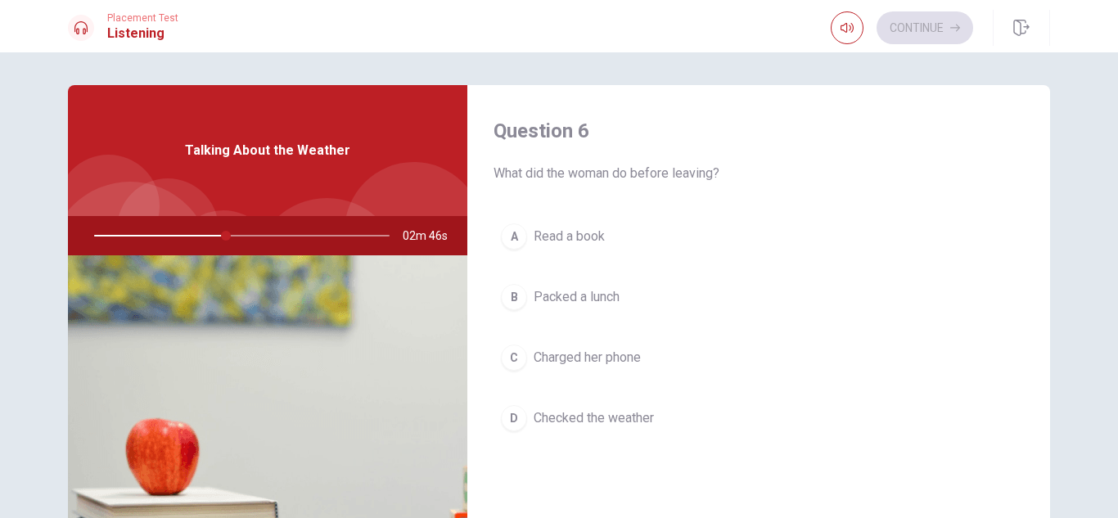
click at [567, 241] on span "Read a book" at bounding box center [569, 237] width 71 height 20
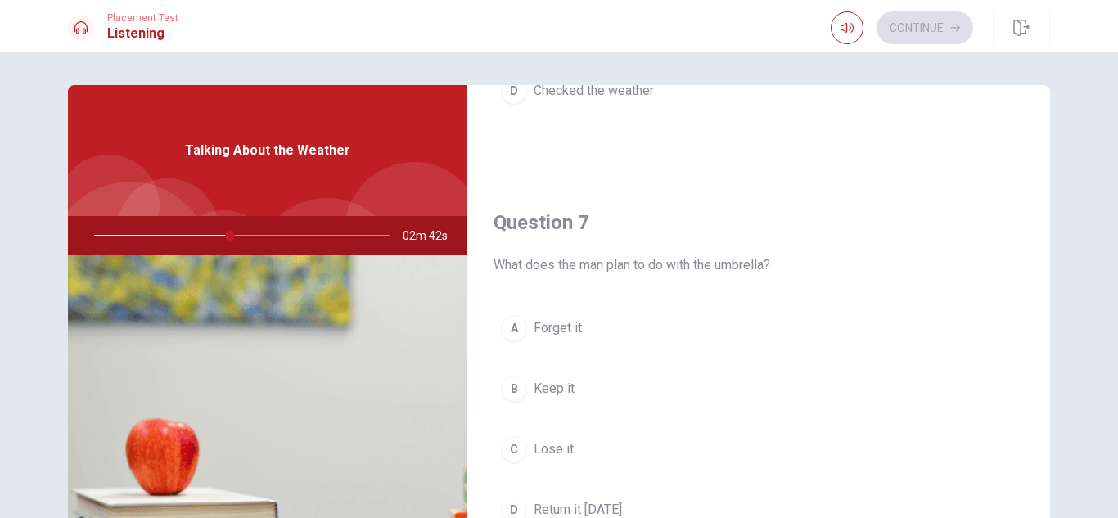
scroll to position [409, 0]
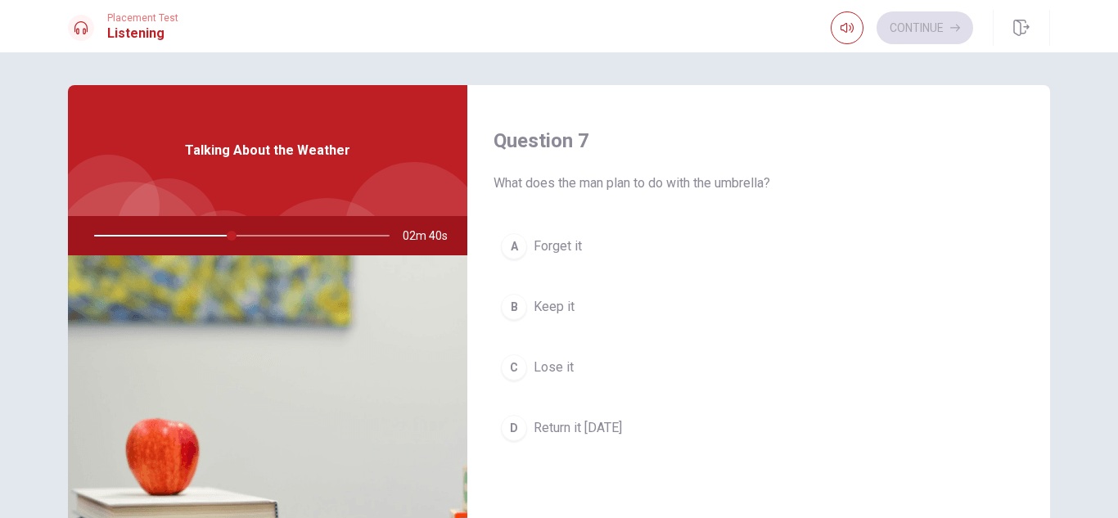
click at [563, 248] on span "Forget it" at bounding box center [558, 247] width 48 height 20
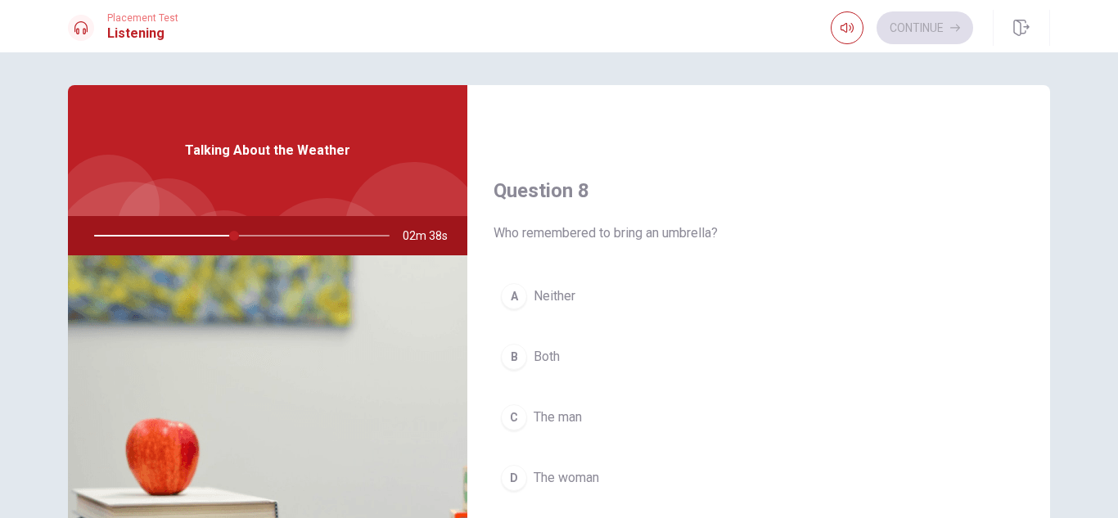
scroll to position [818, 0]
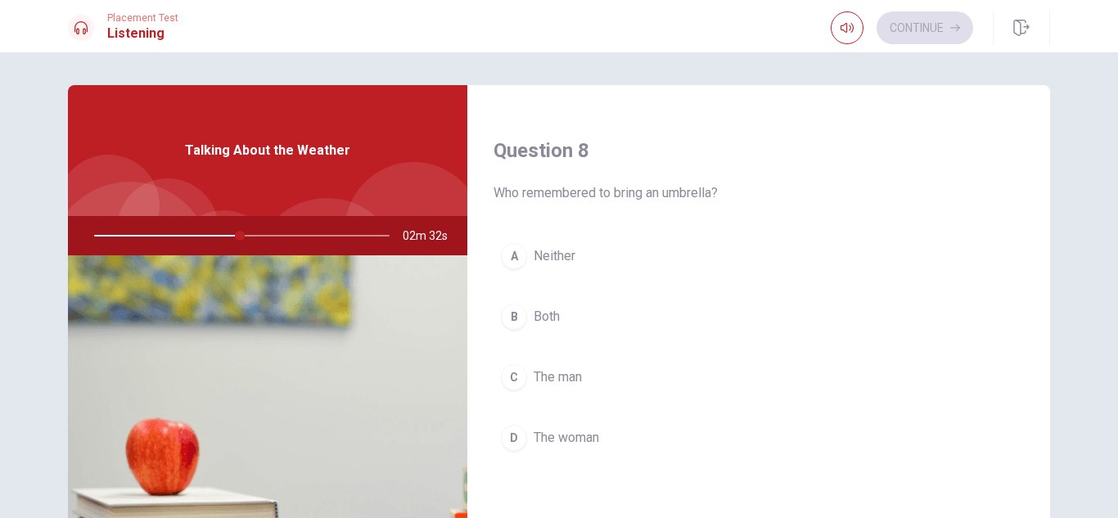
click at [568, 385] on span "The man" at bounding box center [558, 377] width 48 height 20
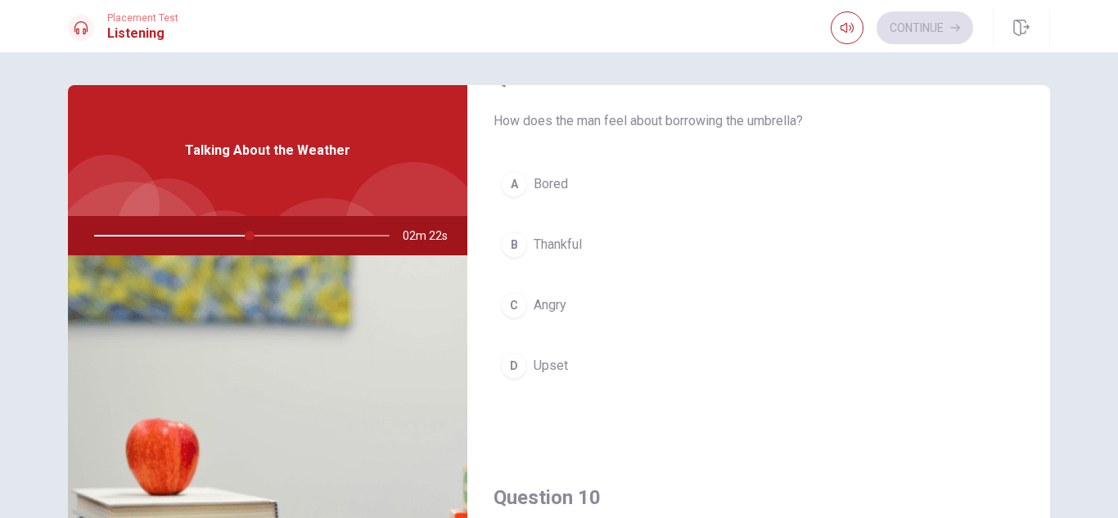
scroll to position [1228, 0]
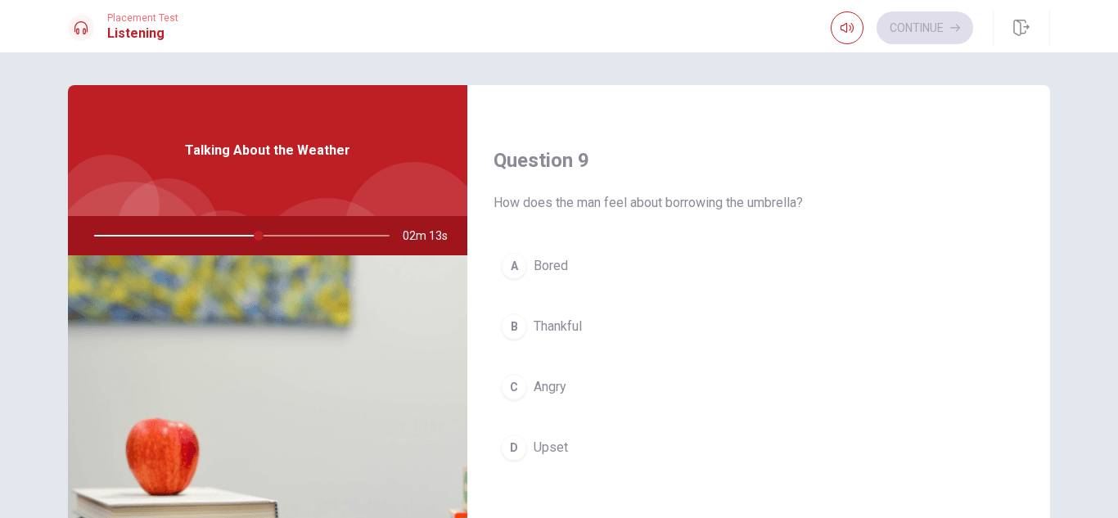
click at [554, 299] on div "A Bored B Thankful C Angry D Upset" at bounding box center [759, 373] width 530 height 255
click at [580, 321] on span "Thankful" at bounding box center [558, 327] width 48 height 20
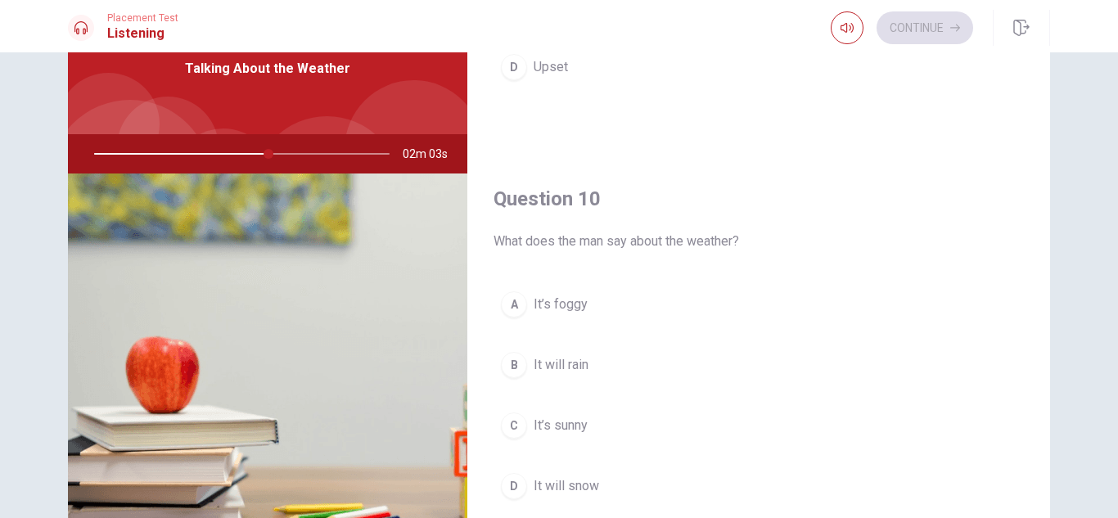
scroll to position [164, 0]
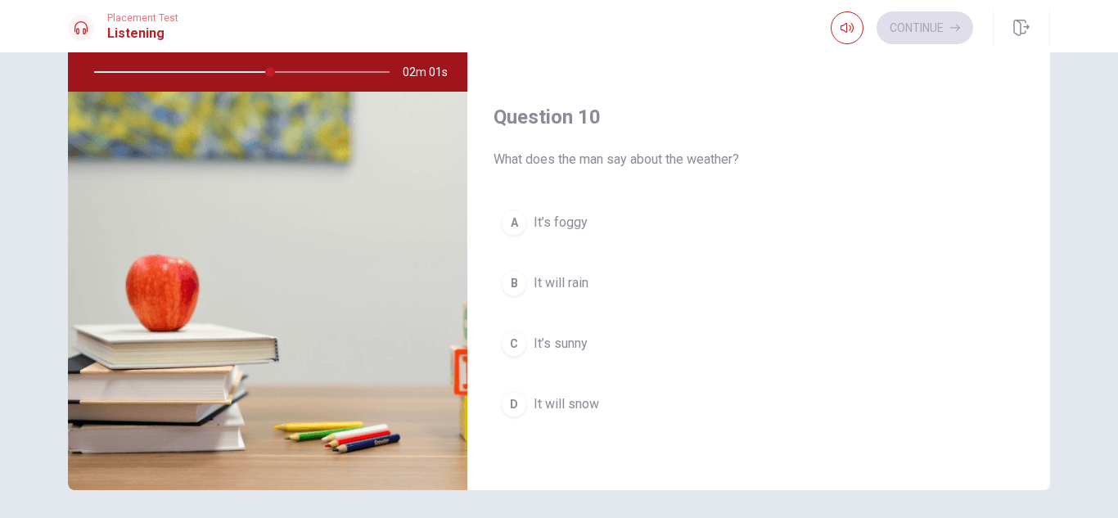
click at [588, 294] on button "B It will rain" at bounding box center [759, 283] width 530 height 41
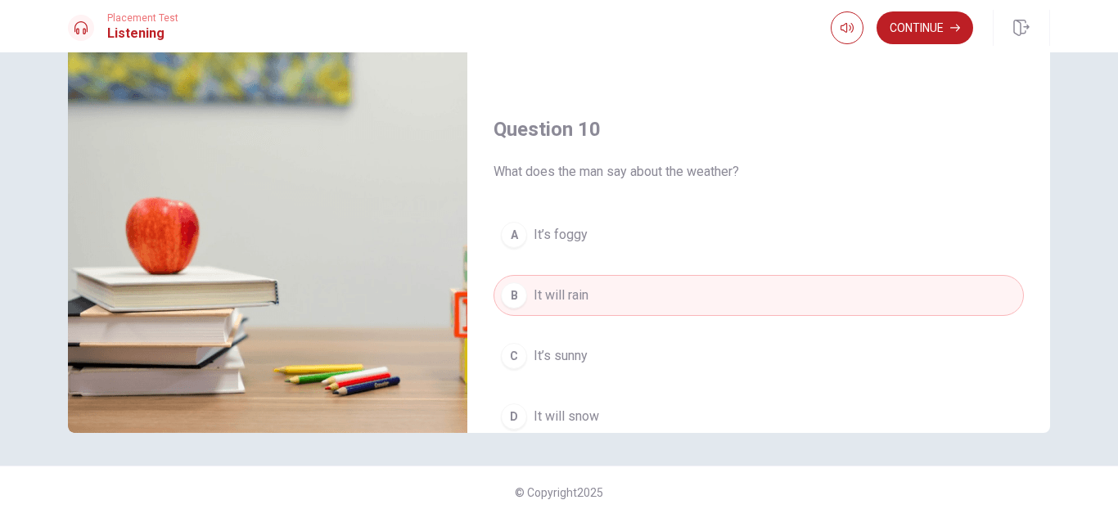
scroll to position [1526, 0]
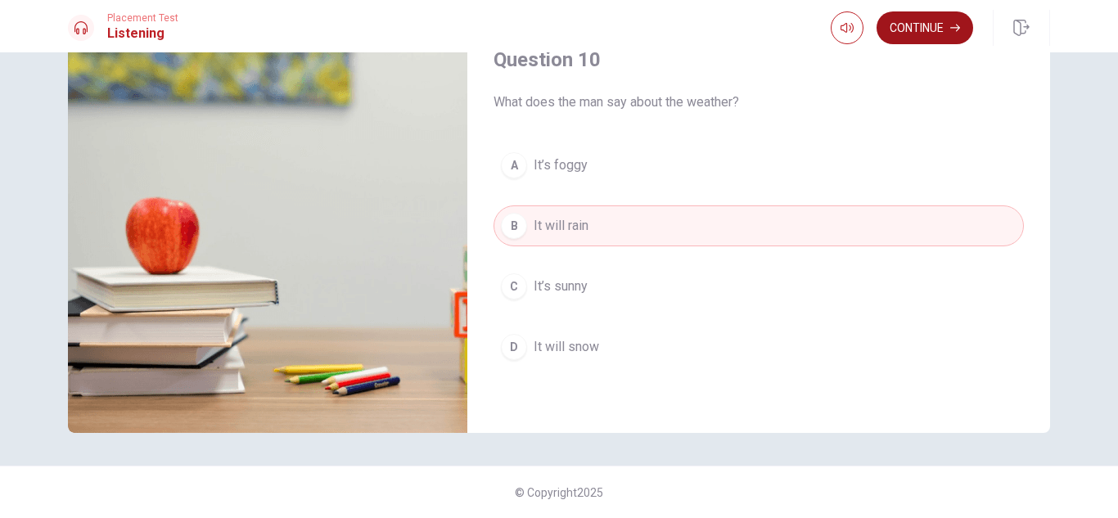
click at [945, 28] on button "Continue" at bounding box center [925, 27] width 97 height 33
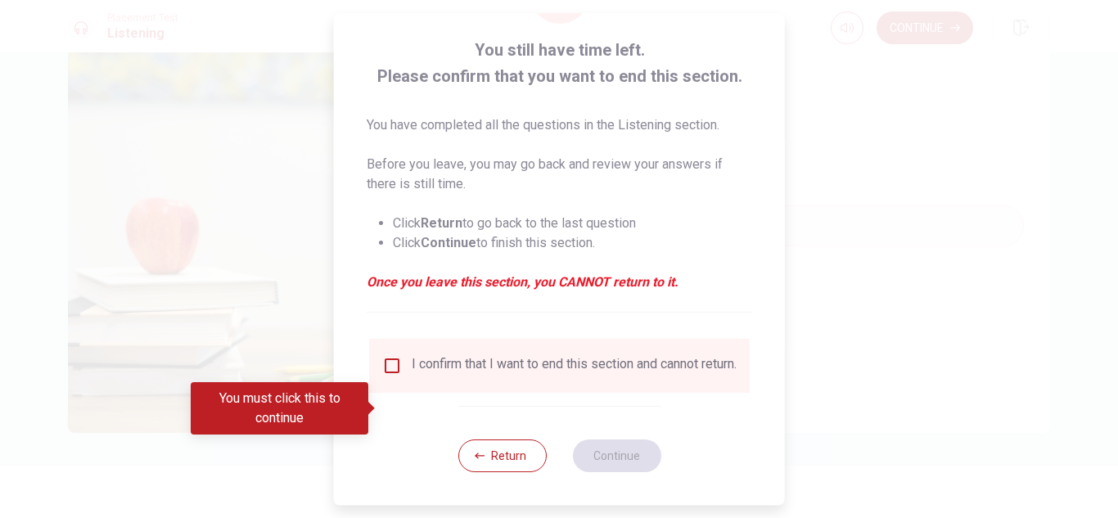
scroll to position [92, 0]
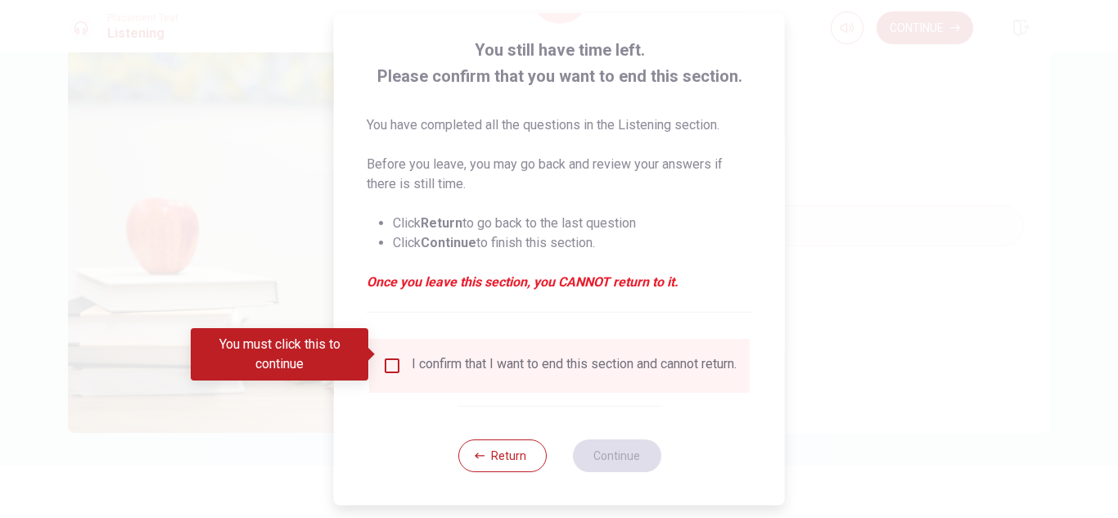
click at [392, 357] on input "You must click this to continue" at bounding box center [392, 366] width 20 height 20
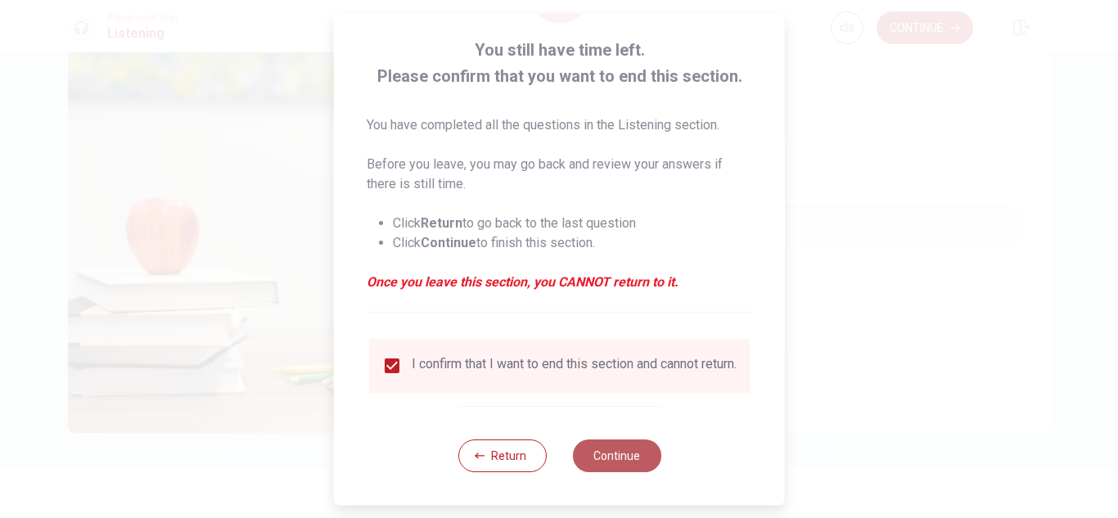
click at [624, 466] on button "Continue" at bounding box center [616, 455] width 88 height 33
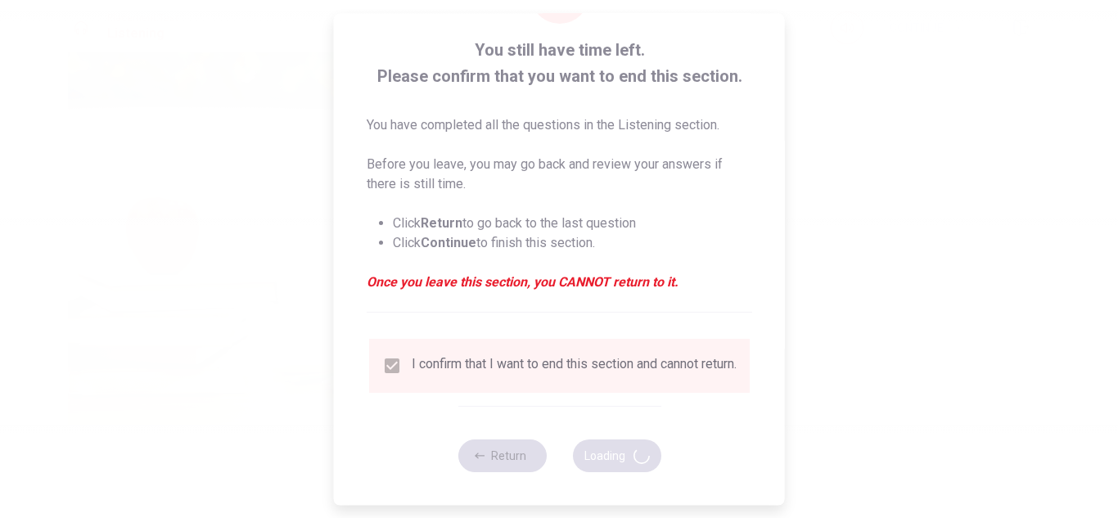
type input "63"
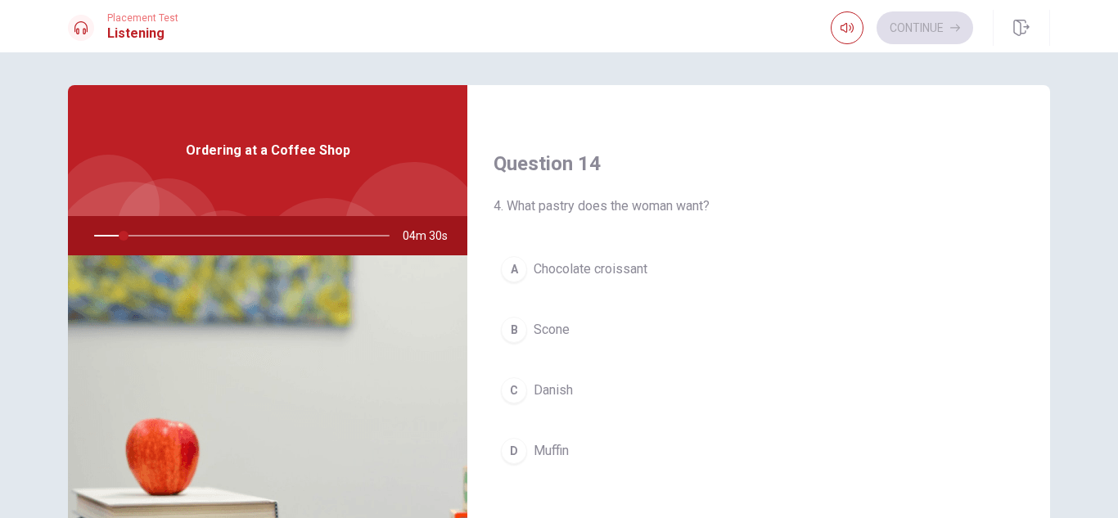
scroll to position [1228, 0]
click at [566, 259] on span "Chocolate croissant" at bounding box center [591, 266] width 114 height 20
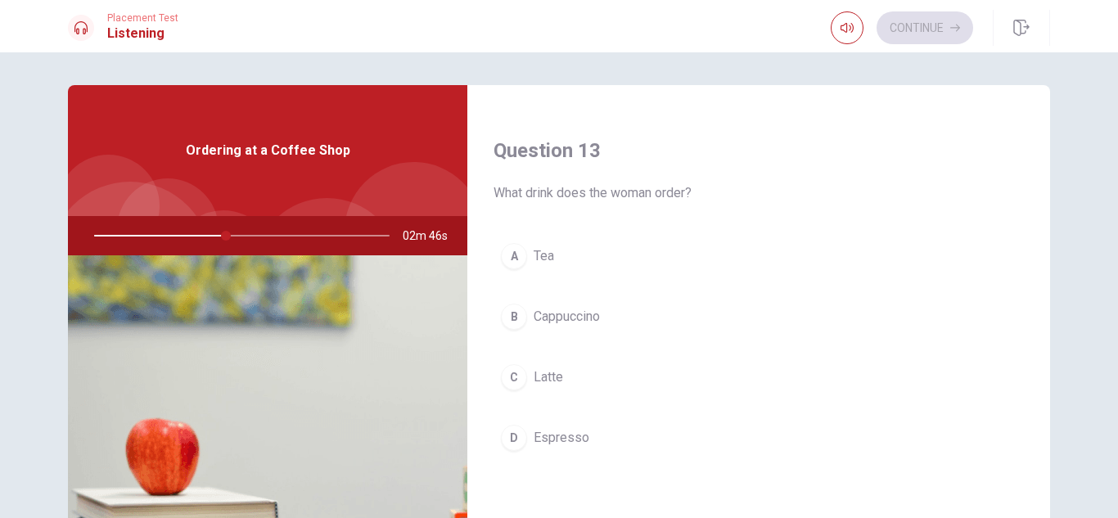
scroll to position [900, 0]
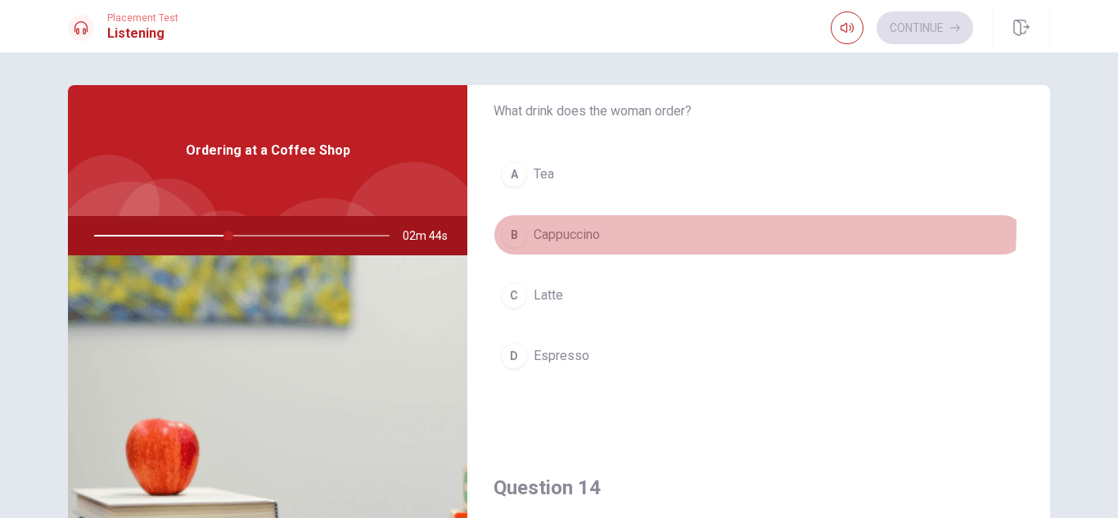
click at [574, 225] on span "Cappuccino" at bounding box center [567, 235] width 66 height 20
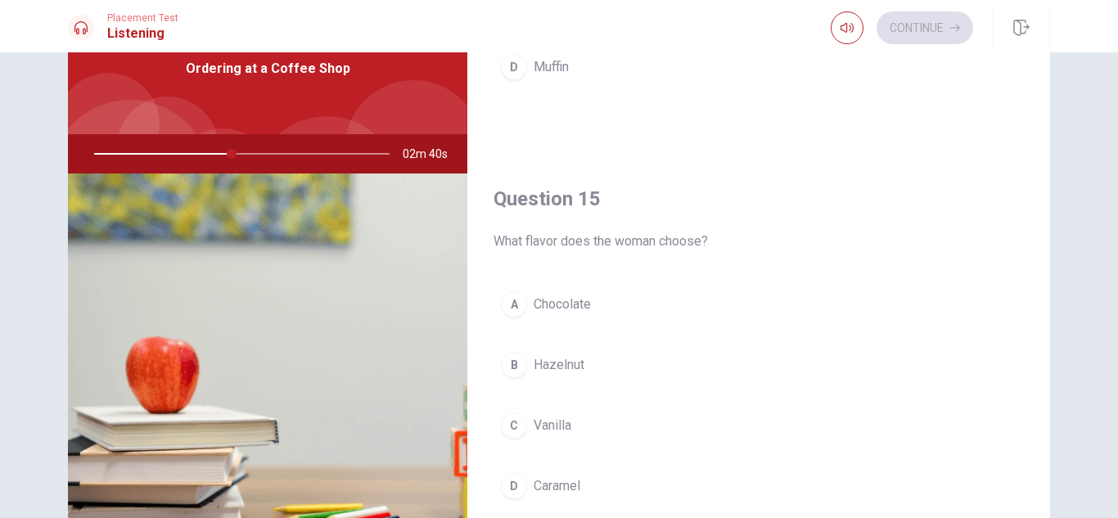
scroll to position [164, 0]
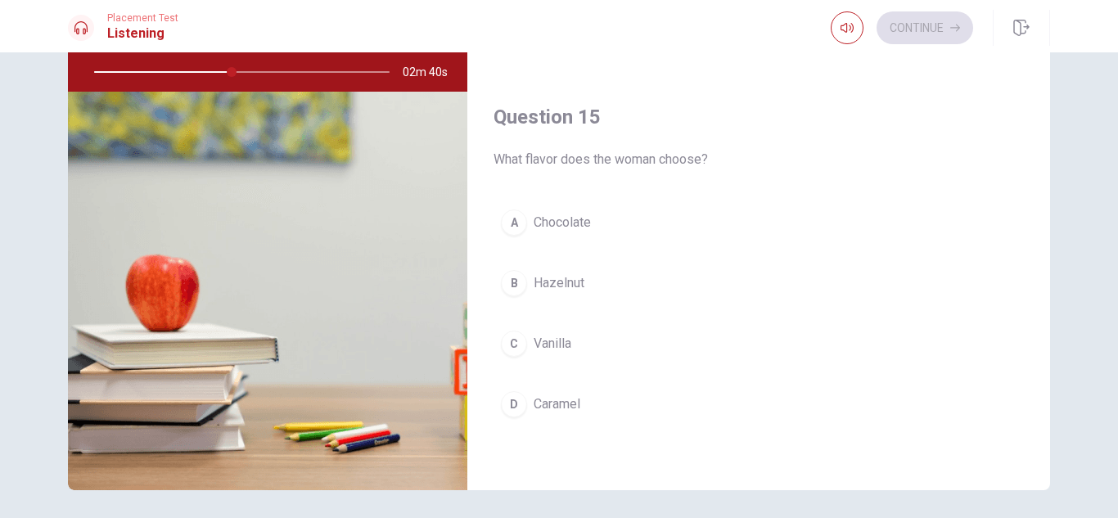
click at [579, 404] on button "D Caramel" at bounding box center [759, 404] width 530 height 41
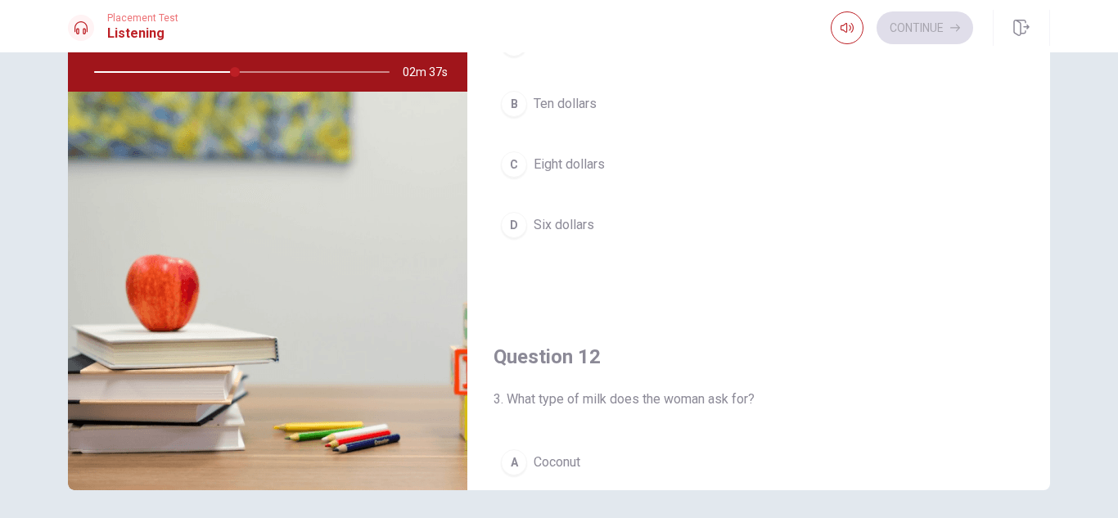
scroll to position [0, 0]
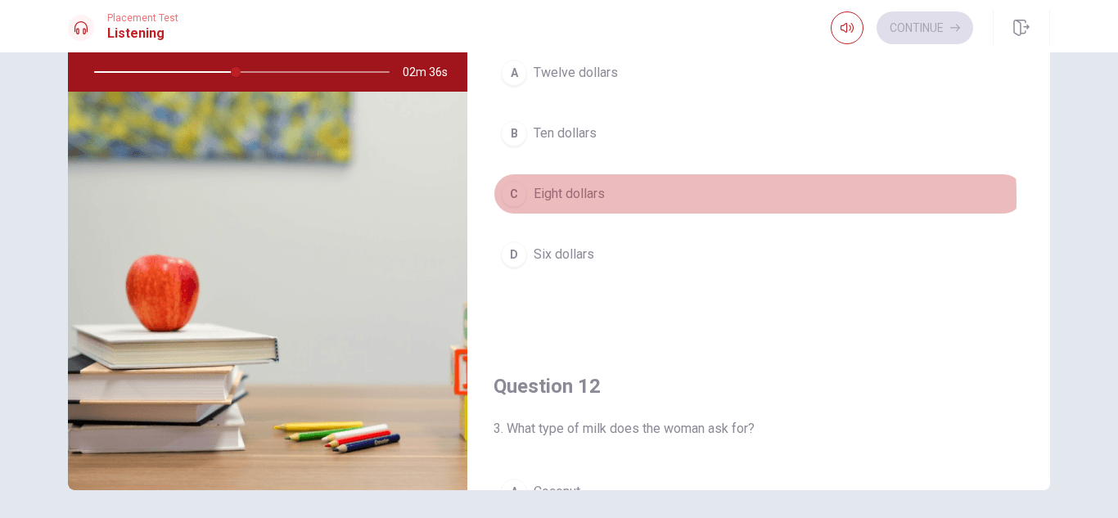
click at [624, 197] on button "C Eight dollars" at bounding box center [759, 194] width 530 height 41
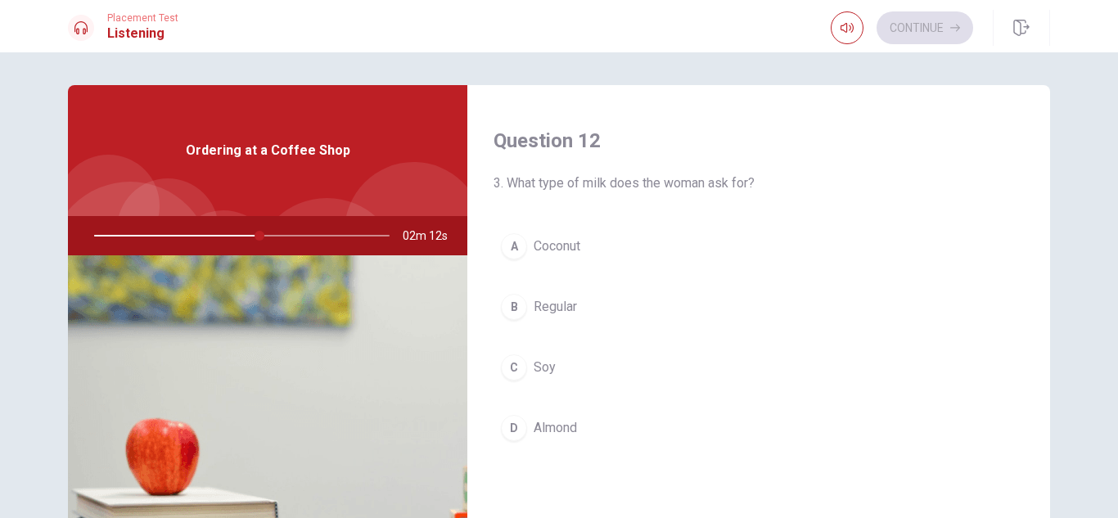
click at [566, 345] on div "A Coconut B Regular C Soy D Almond" at bounding box center [759, 353] width 530 height 255
click at [566, 365] on button "C Soy" at bounding box center [759, 367] width 530 height 41
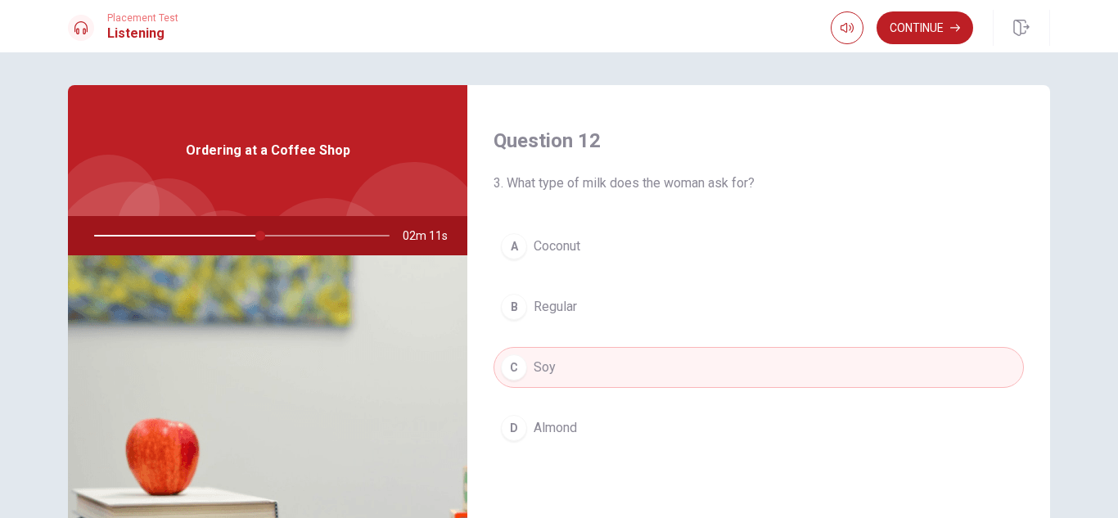
click at [596, 246] on button "A Coconut" at bounding box center [759, 246] width 530 height 41
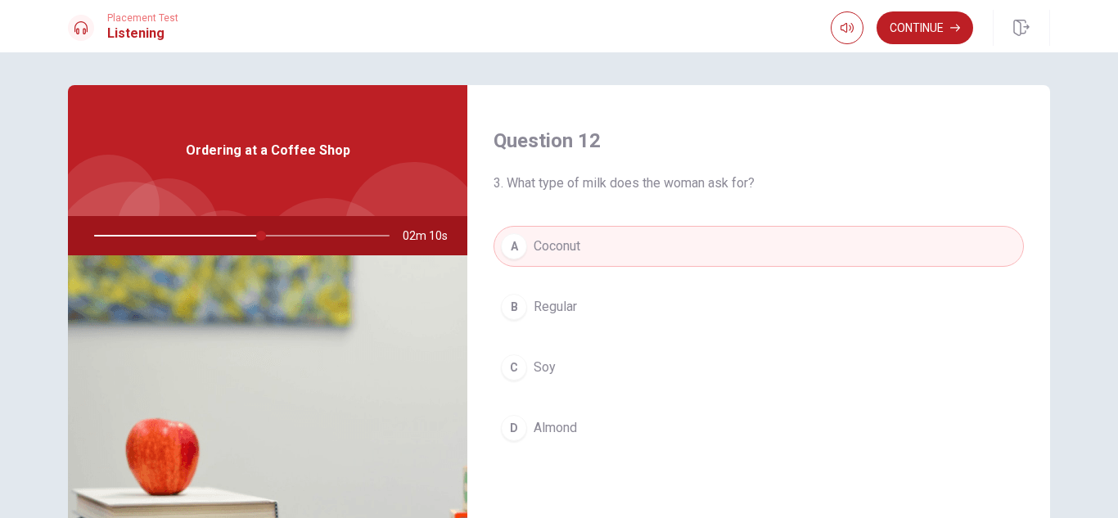
click at [571, 421] on span "Almond" at bounding box center [555, 428] width 43 height 20
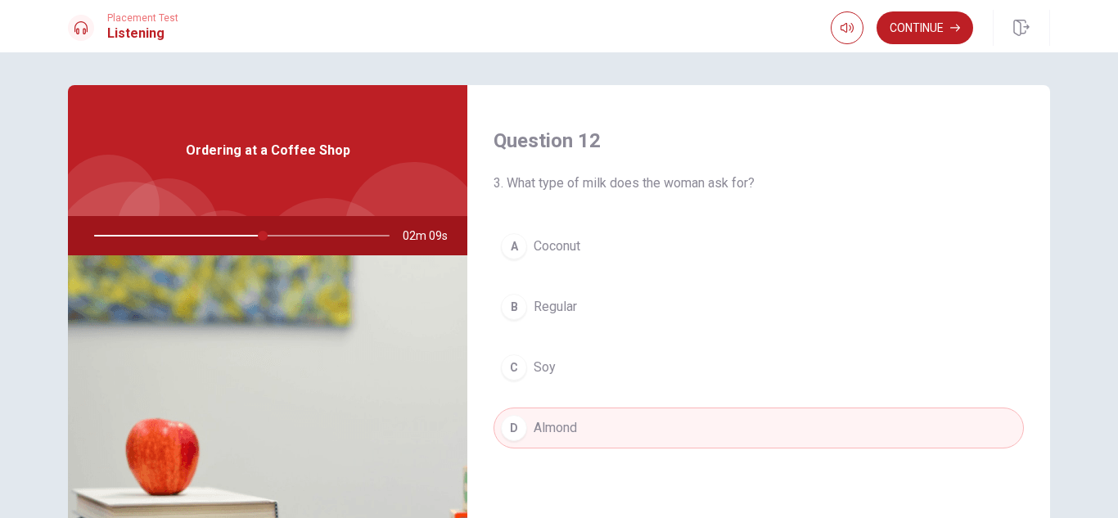
click at [589, 345] on div "A Coconut B Regular C Soy D Almond" at bounding box center [759, 353] width 530 height 255
click at [593, 309] on button "B Regular" at bounding box center [759, 306] width 530 height 41
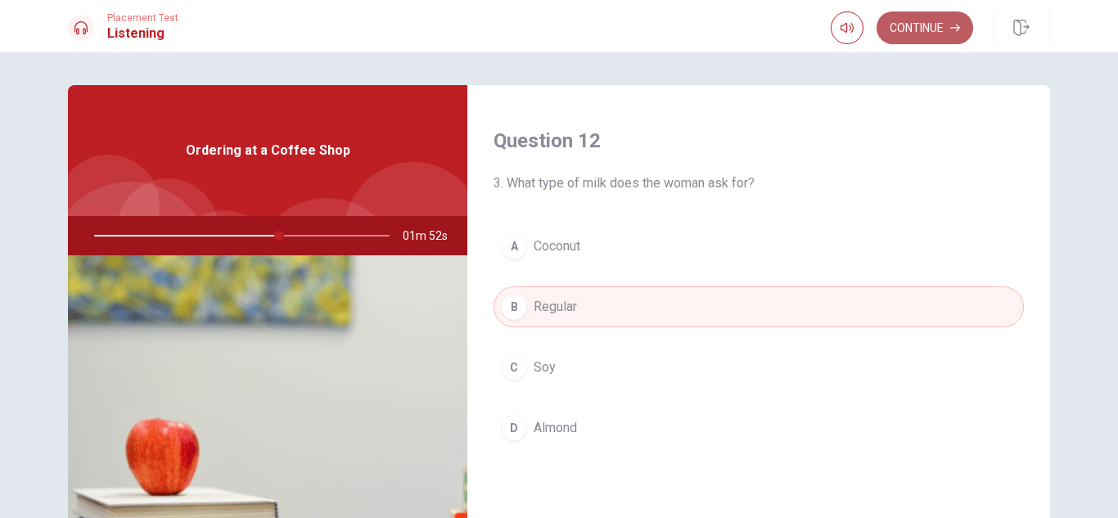
click at [921, 29] on button "Continue" at bounding box center [925, 27] width 97 height 33
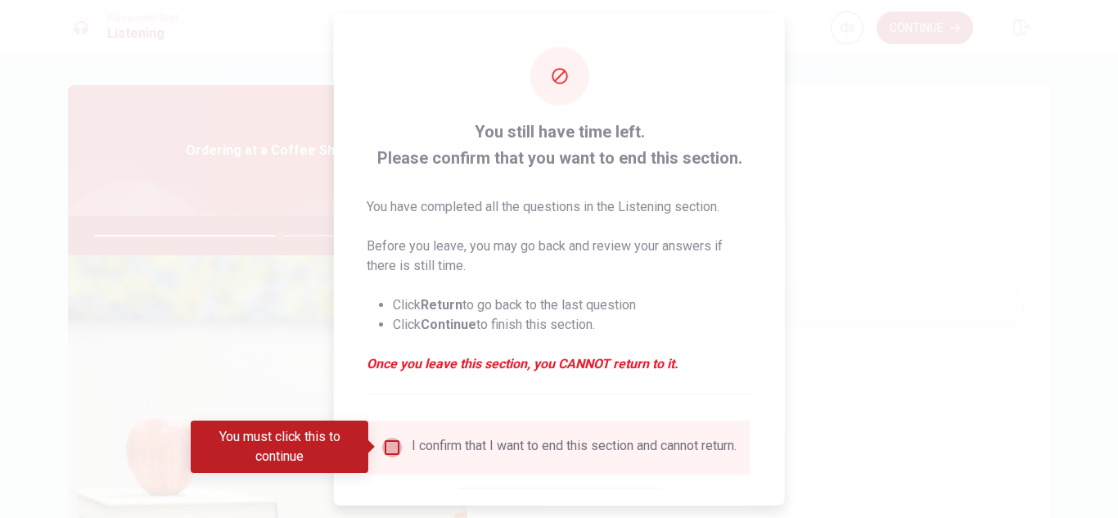
click at [386, 445] on input "You must click this to continue" at bounding box center [392, 447] width 20 height 20
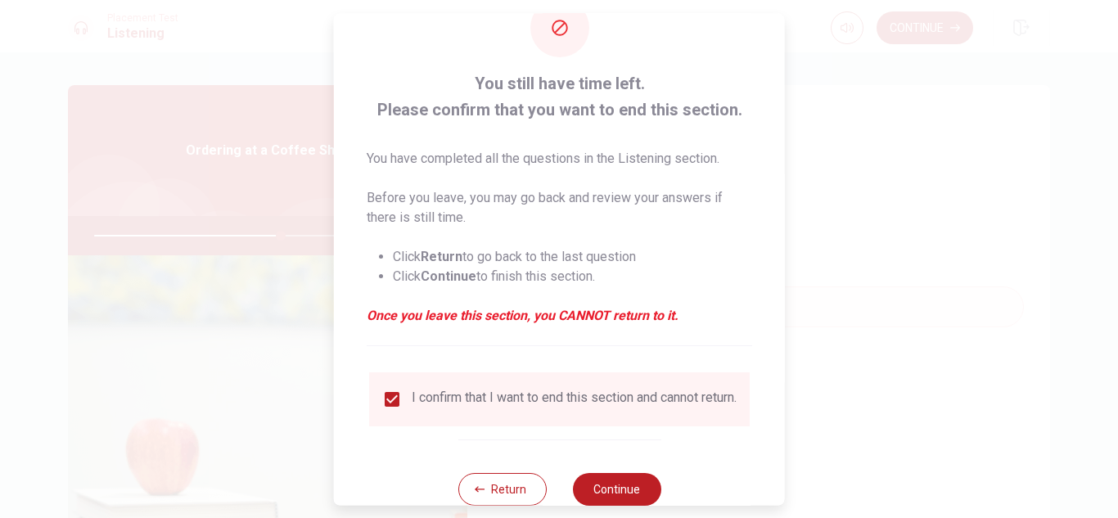
scroll to position [92, 0]
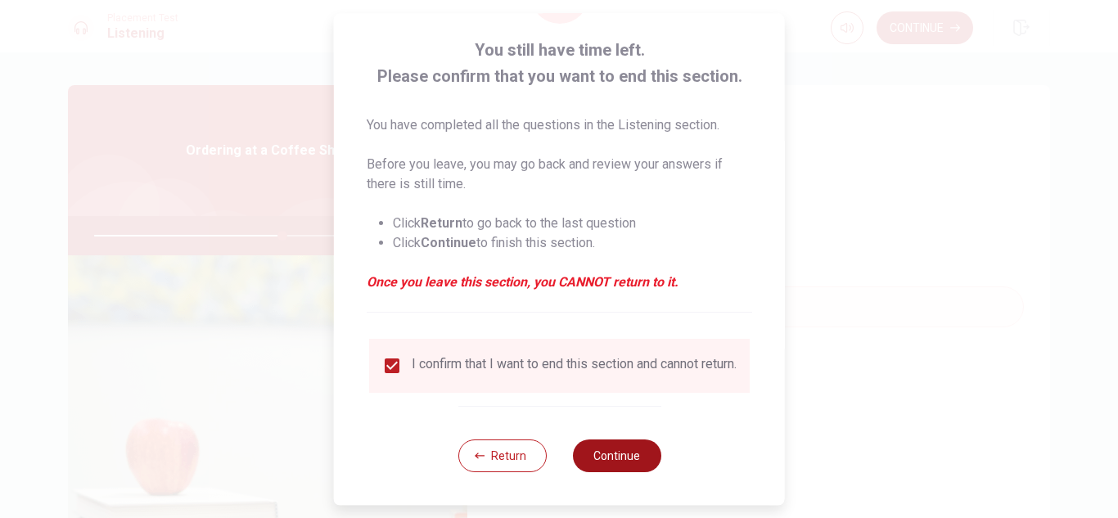
click at [605, 461] on button "Continue" at bounding box center [616, 455] width 88 height 33
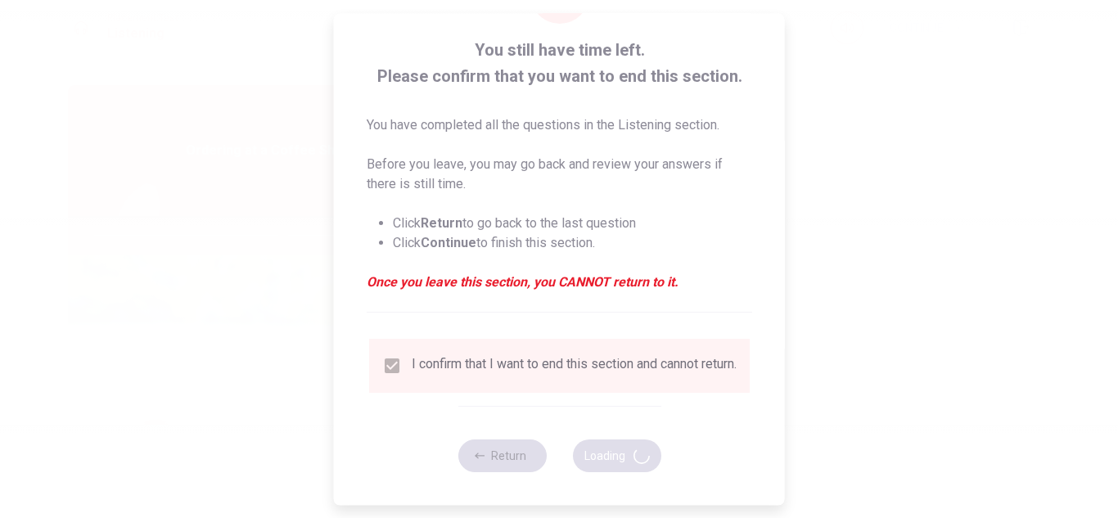
type input "64"
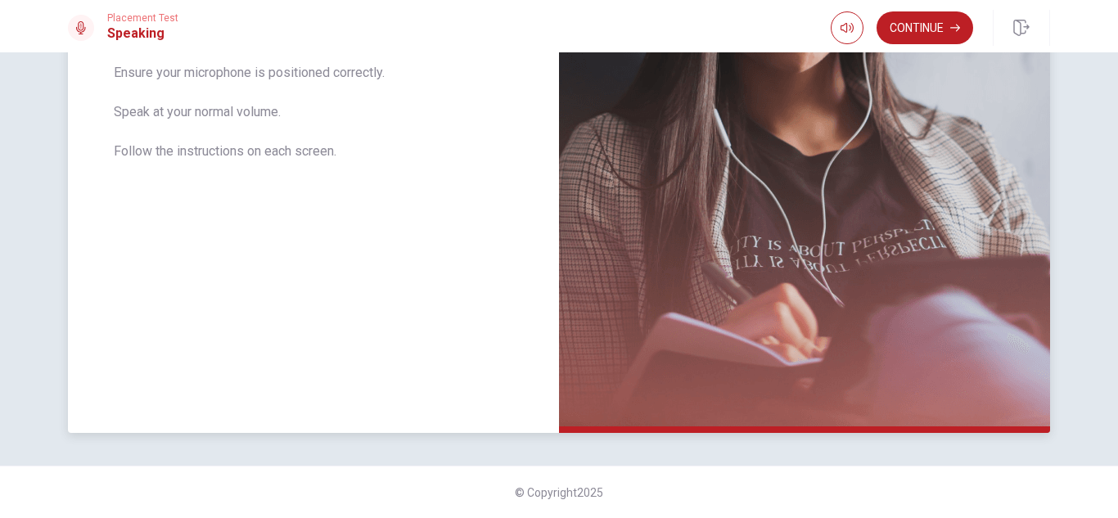
scroll to position [0, 0]
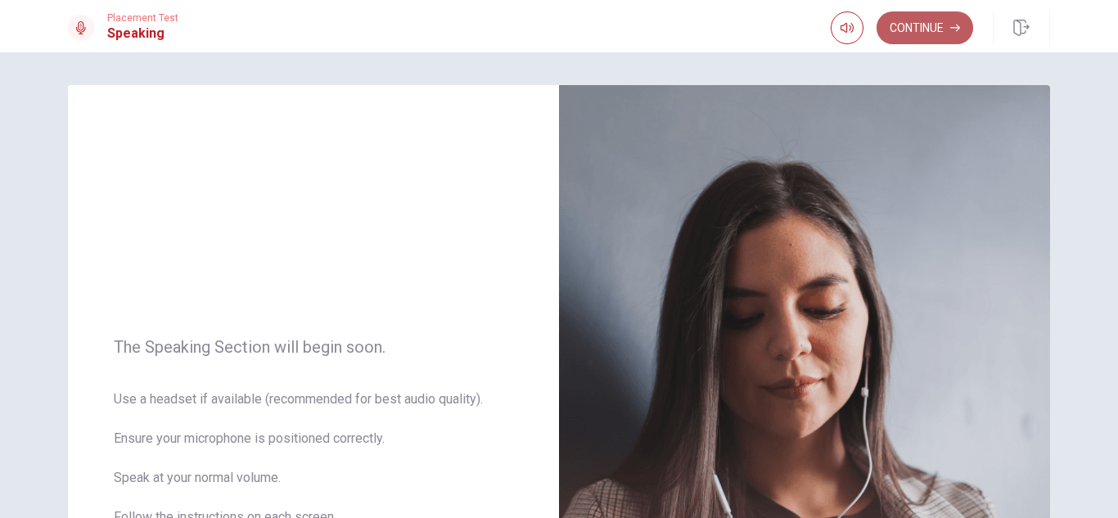
click at [904, 42] on button "Continue" at bounding box center [925, 27] width 97 height 33
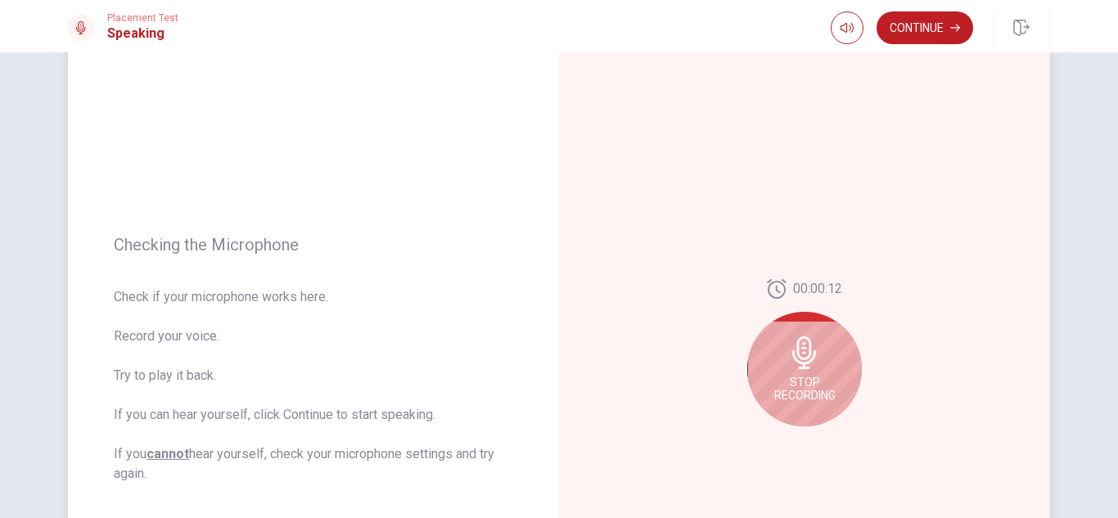
scroll to position [164, 0]
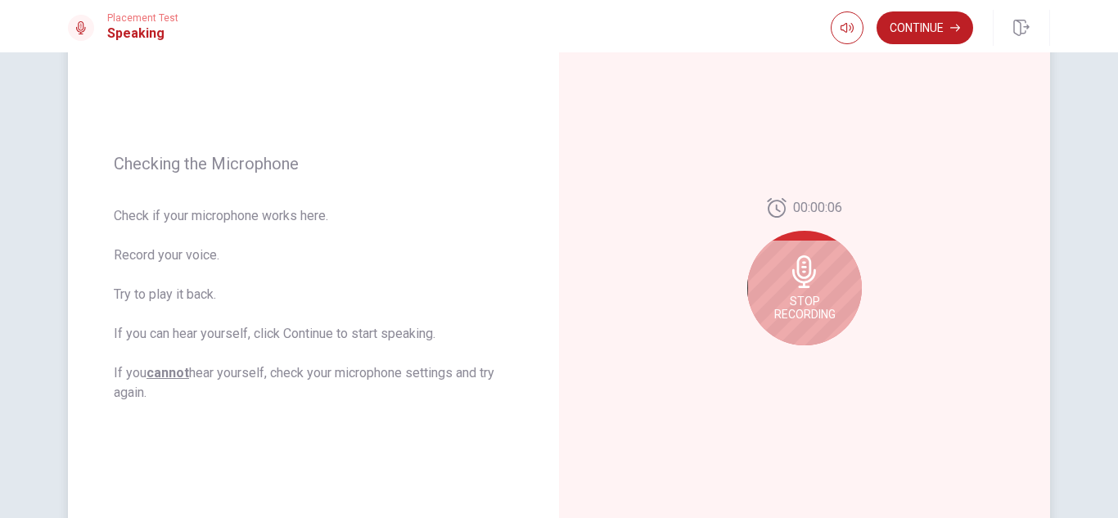
click at [793, 286] on icon at bounding box center [804, 271] width 33 height 33
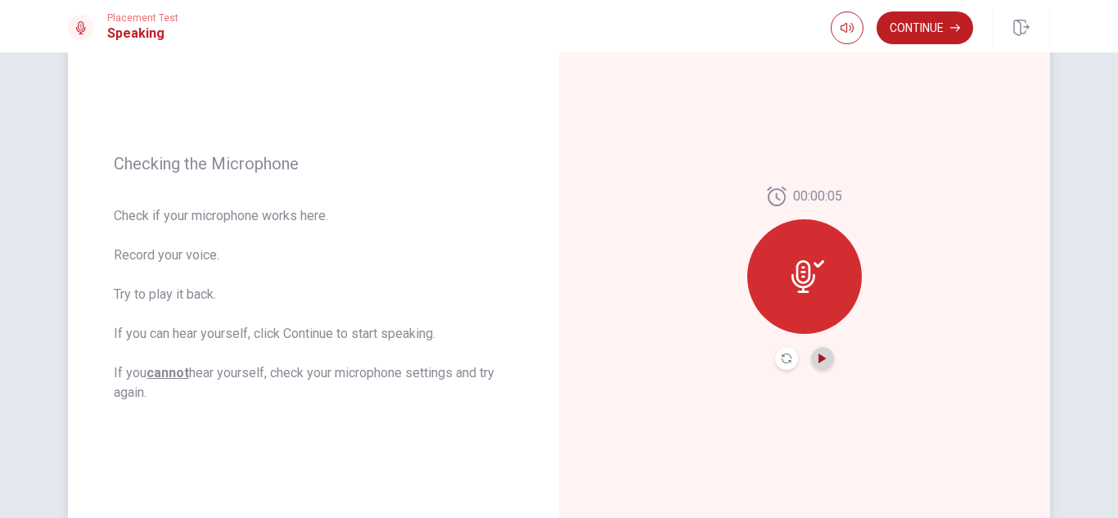
click at [818, 359] on icon "Play Audio" at bounding box center [821, 359] width 7 height 10
click at [785, 358] on icon "Record Again" at bounding box center [787, 359] width 10 height 10
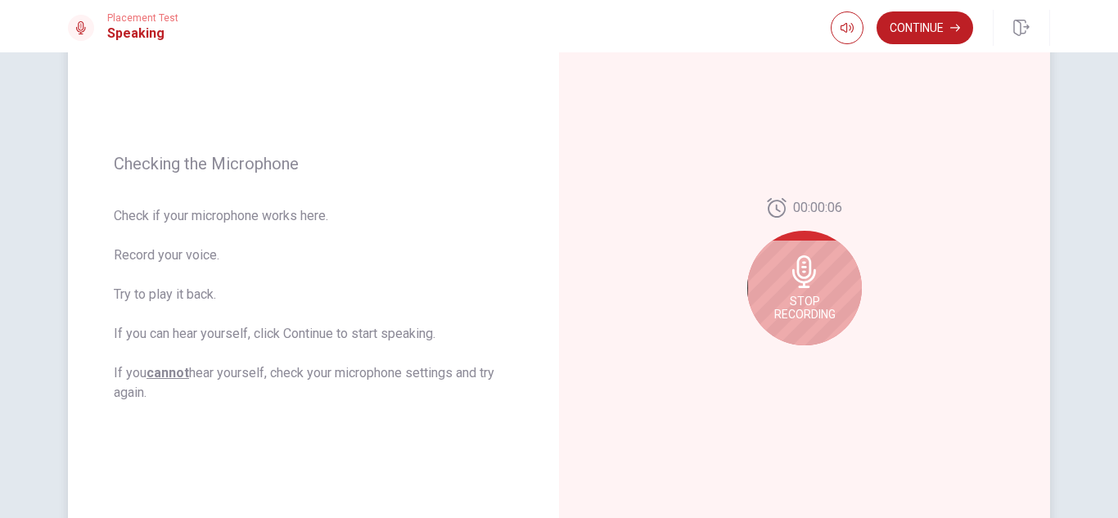
click at [809, 299] on span "Stop Recording" at bounding box center [804, 308] width 61 height 26
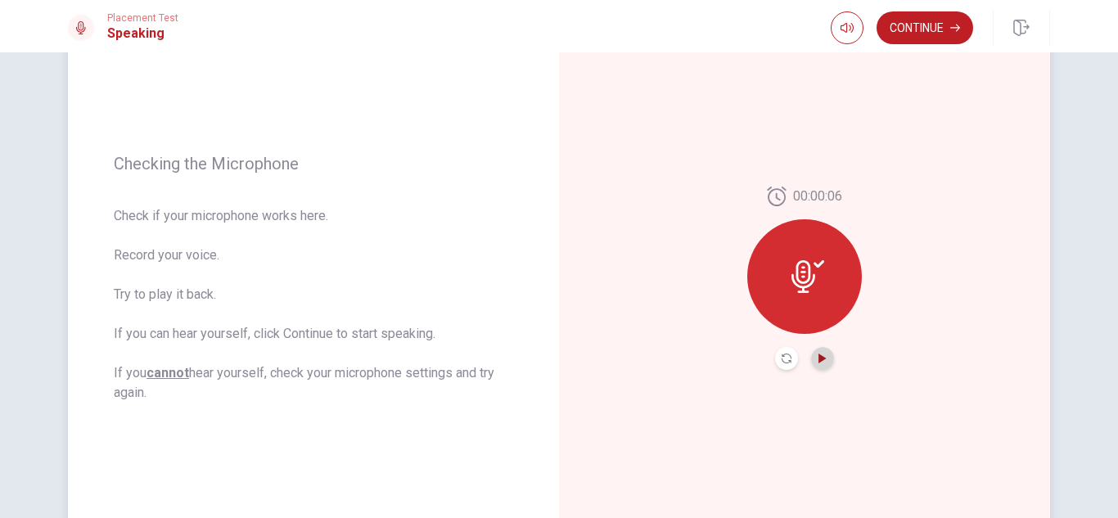
click at [818, 356] on icon "Play Audio" at bounding box center [821, 359] width 7 height 10
drag, startPoint x: 160, startPoint y: 218, endPoint x: 313, endPoint y: 232, distance: 154.6
click at [313, 232] on span "Check if your microphone works here. Record your voice. Try to play it back. If…" at bounding box center [313, 304] width 399 height 196
click at [913, 34] on button "Continue" at bounding box center [925, 27] width 97 height 33
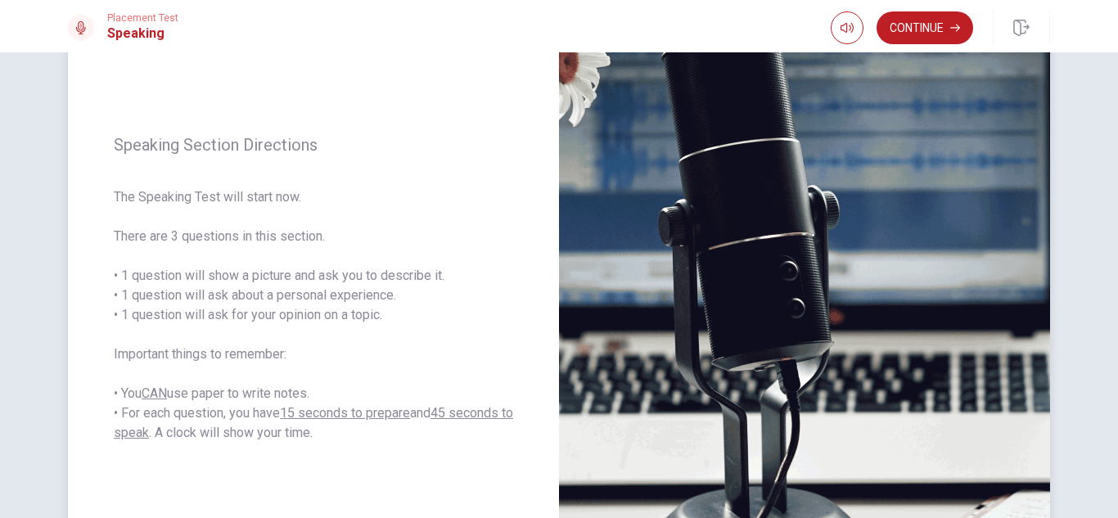
scroll to position [38, 0]
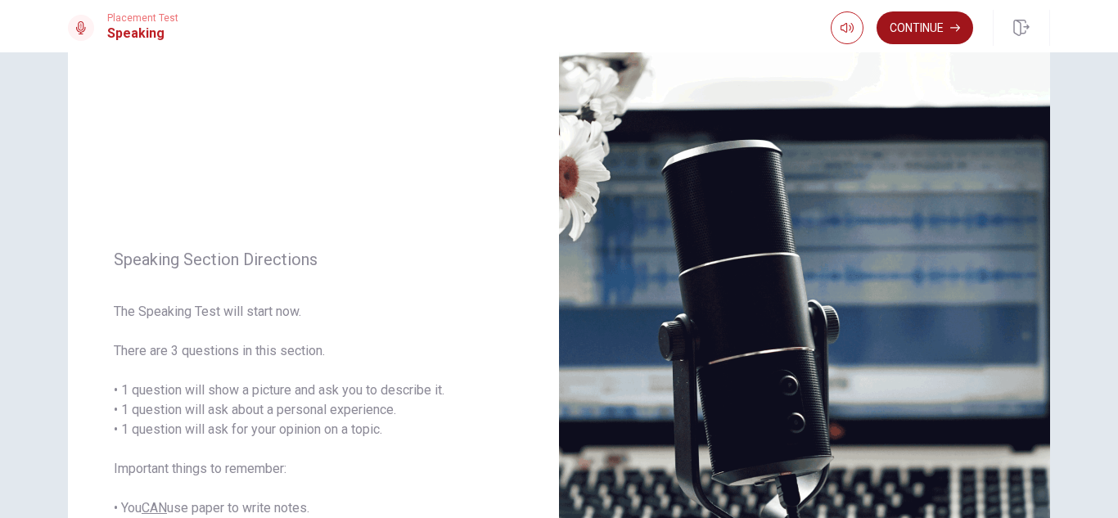
click at [931, 25] on button "Continue" at bounding box center [925, 27] width 97 height 33
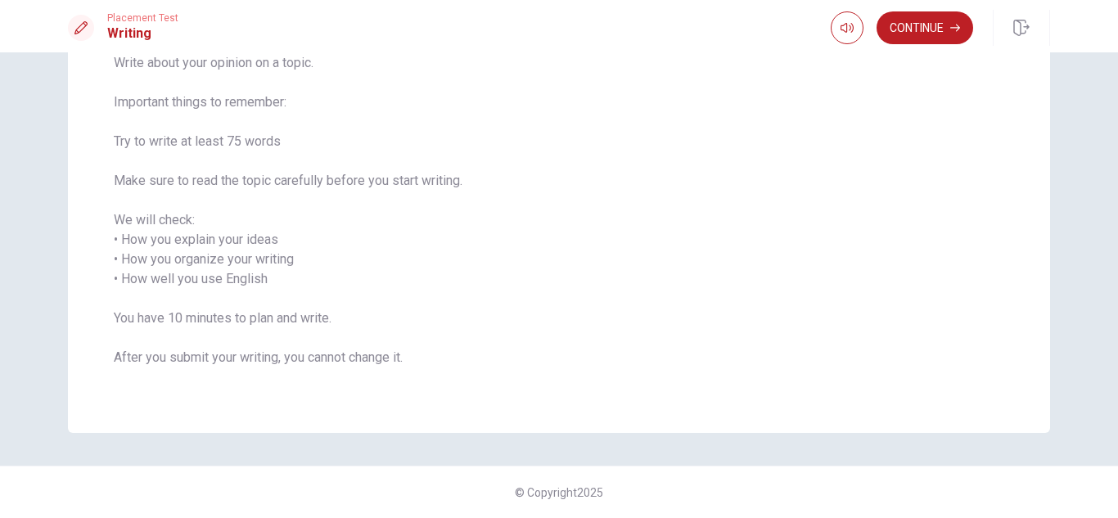
scroll to position [61, 0]
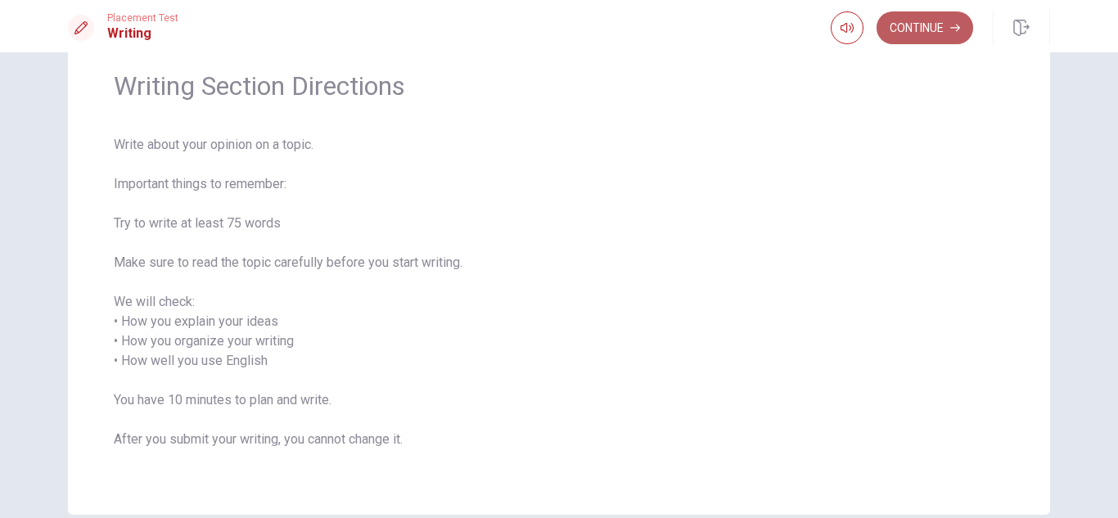
click at [922, 24] on button "Continue" at bounding box center [925, 27] width 97 height 33
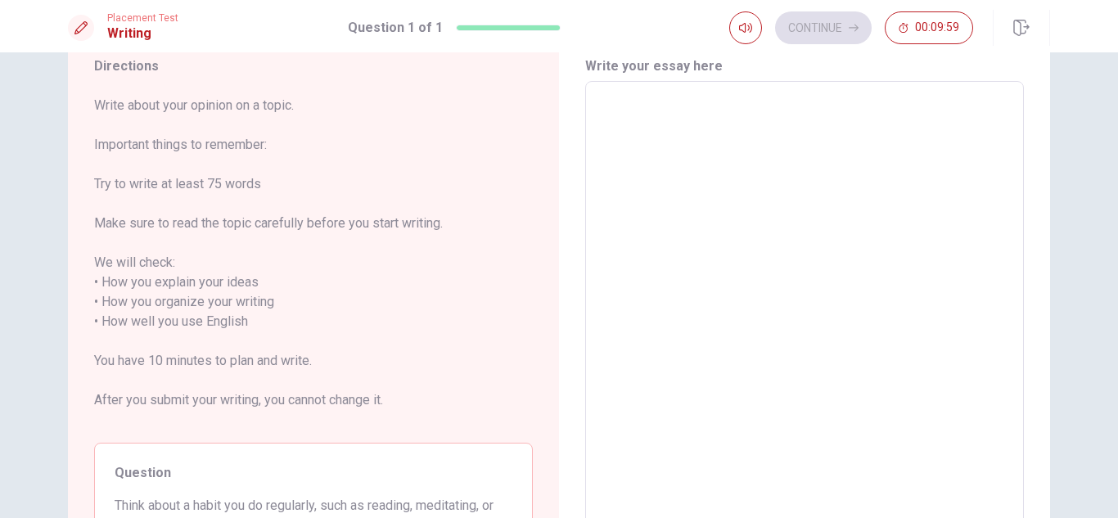
click at [761, 115] on textarea at bounding box center [805, 332] width 416 height 474
type textarea "T"
type textarea "x"
type textarea "Th"
type textarea "x"
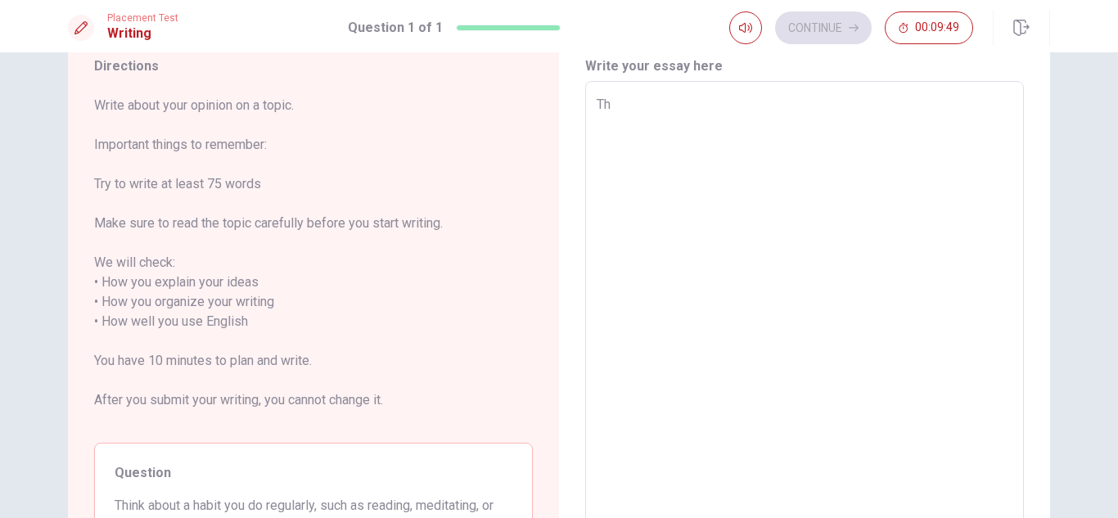
type textarea "The"
type textarea "x"
type textarea "The"
type textarea "x"
type textarea "The f"
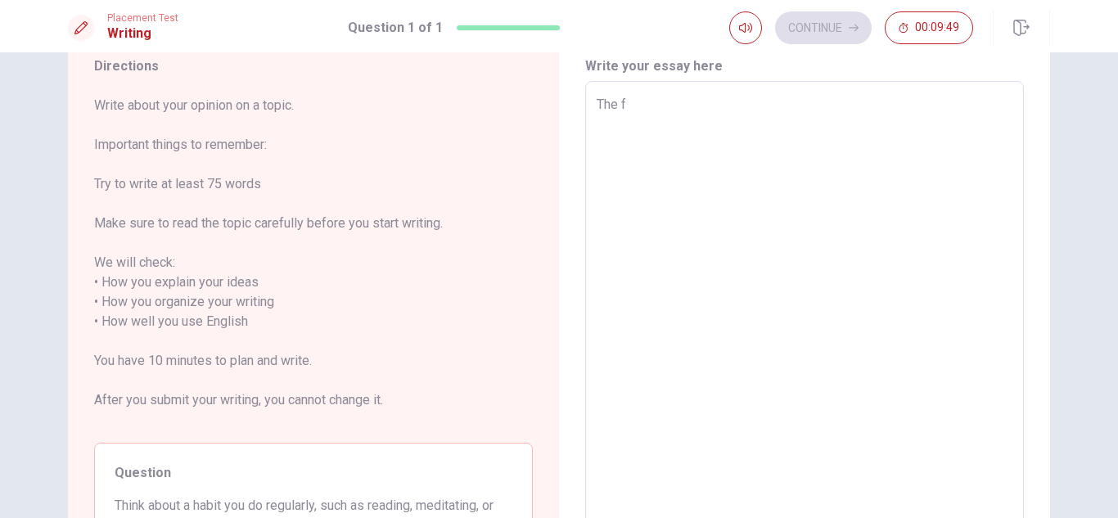
type textarea "x"
type textarea "The fi"
type textarea "x"
type textarea "The fie"
type textarea "x"
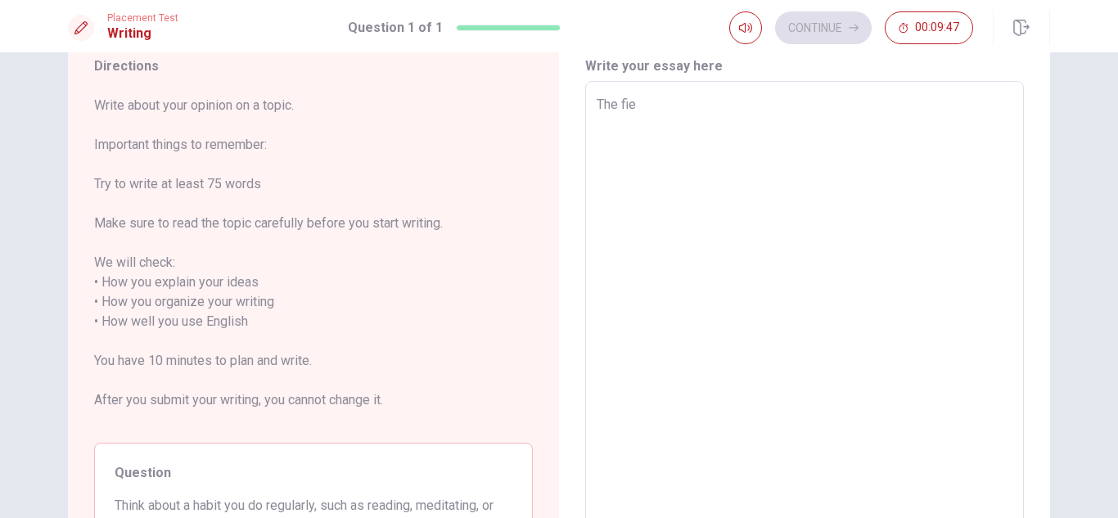
type textarea "The fiel"
type textarea "x"
type textarea "The field"
type textarea "x"
type textarea "The field"
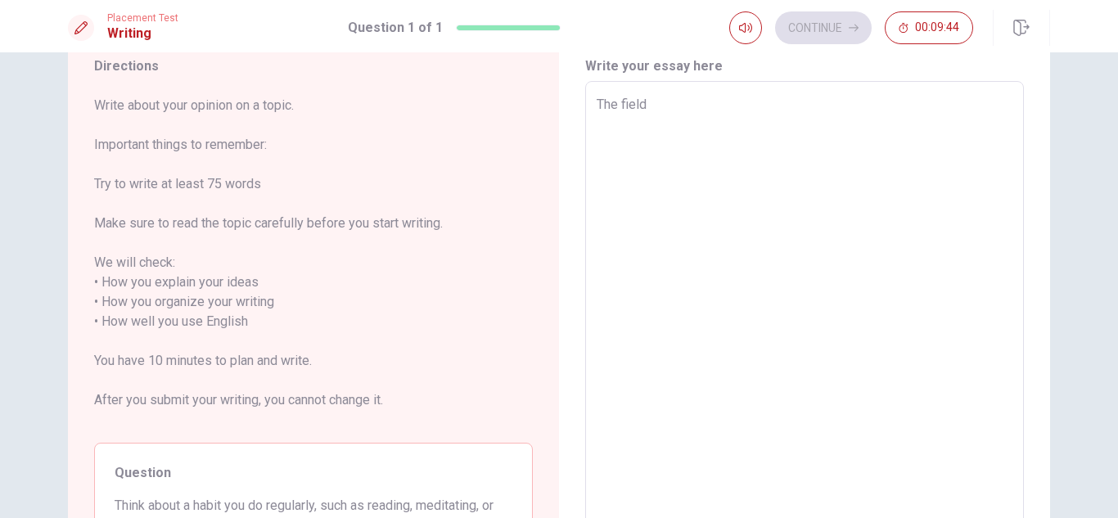
type textarea "x"
type textarea "The field"
type textarea "x"
type textarea "The fiel"
type textarea "x"
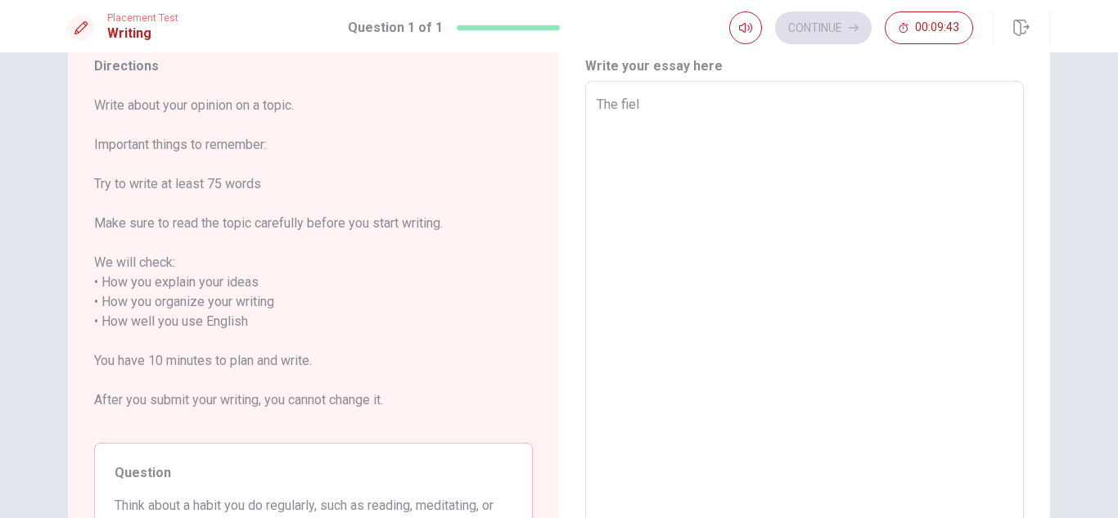
type textarea "The fie"
type textarea "x"
type textarea "The fi"
type textarea "x"
type textarea "The f"
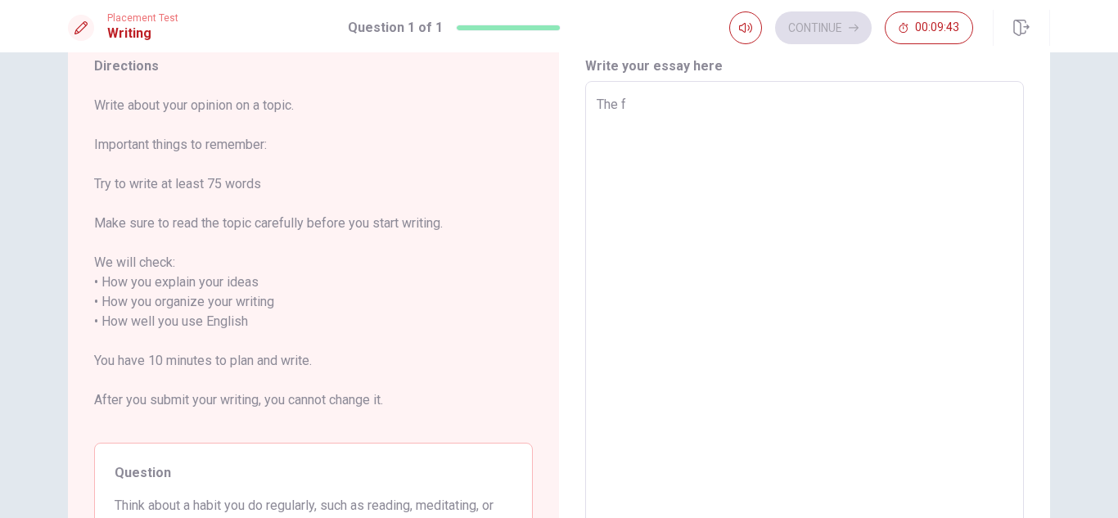
type textarea "x"
type textarea "The"
type textarea "x"
type textarea "The n"
type textarea "x"
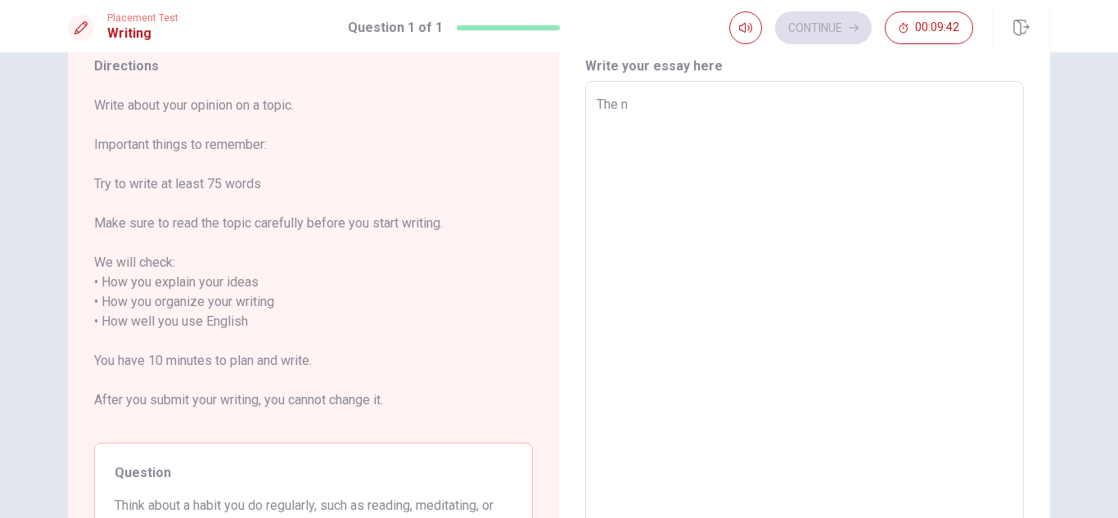
type textarea "The na"
type textarea "x"
type textarea "The nat"
type textarea "x"
type textarea "The natu"
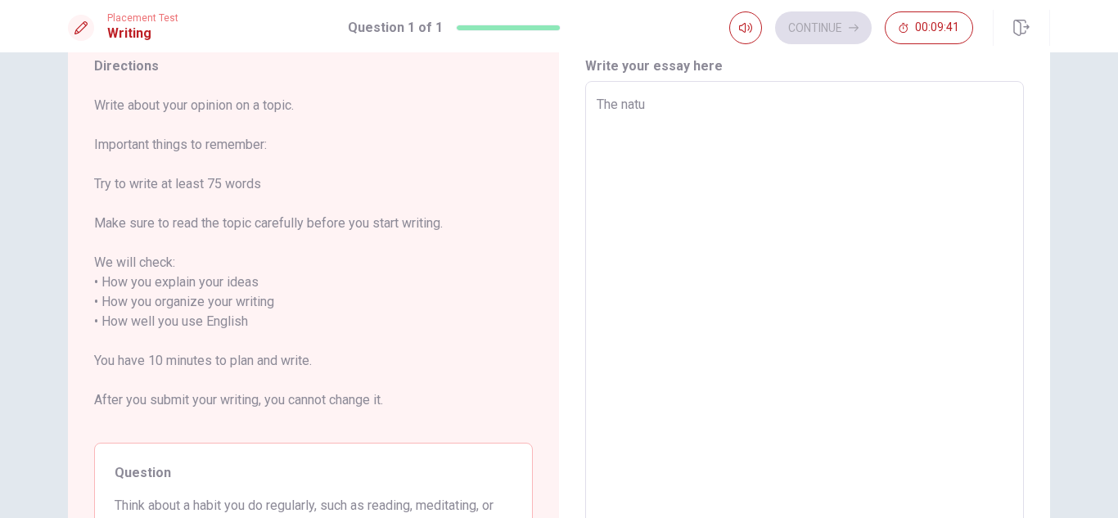
type textarea "x"
type textarea "The natur"
type textarea "x"
type textarea "The nature"
type textarea "x"
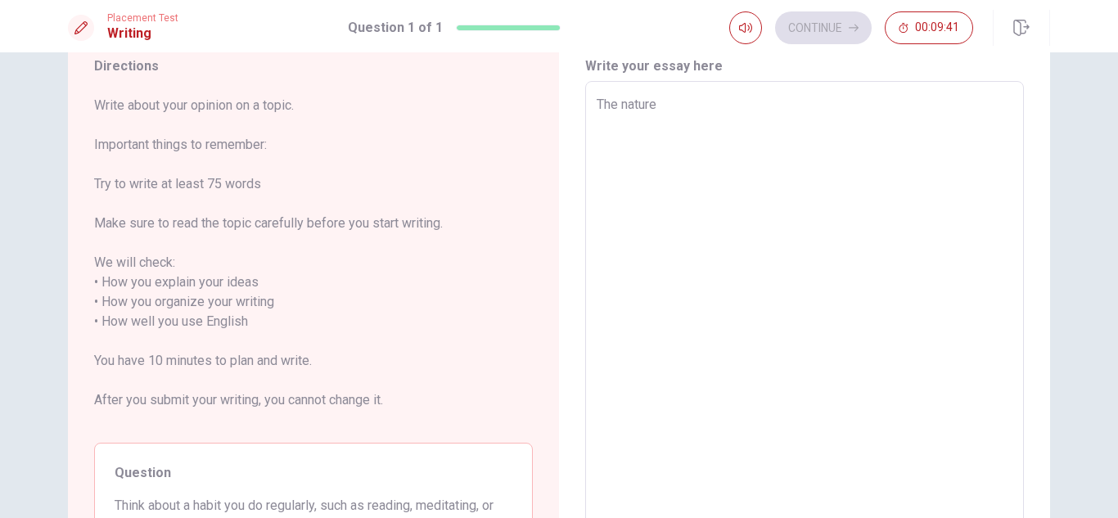
type textarea "The natures"
type textarea "x"
type textarea "The natures"
type textarea "x"
type textarea "The natures i"
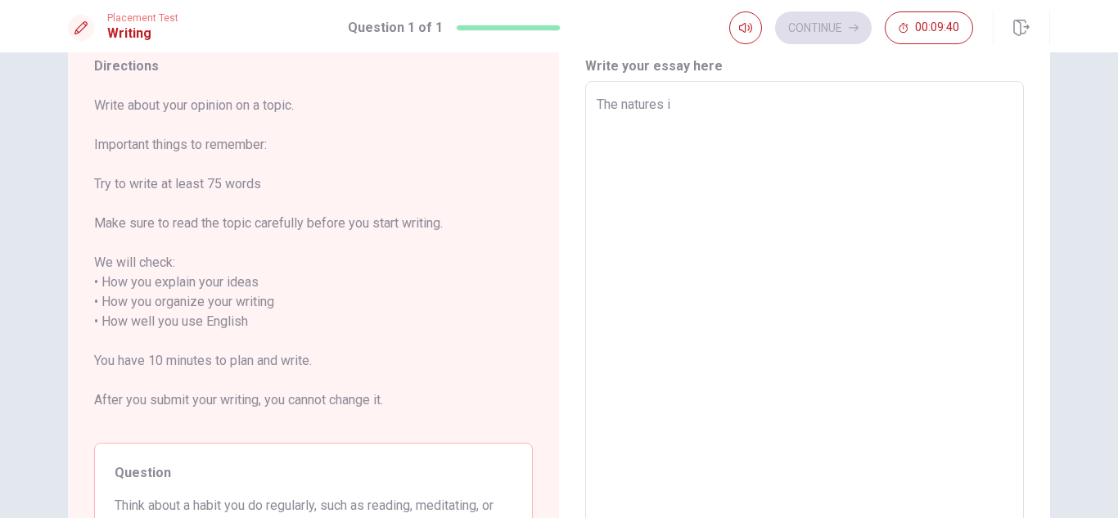
type textarea "x"
type textarea "The natures i"
type textarea "x"
type textarea "The natures i a"
type textarea "x"
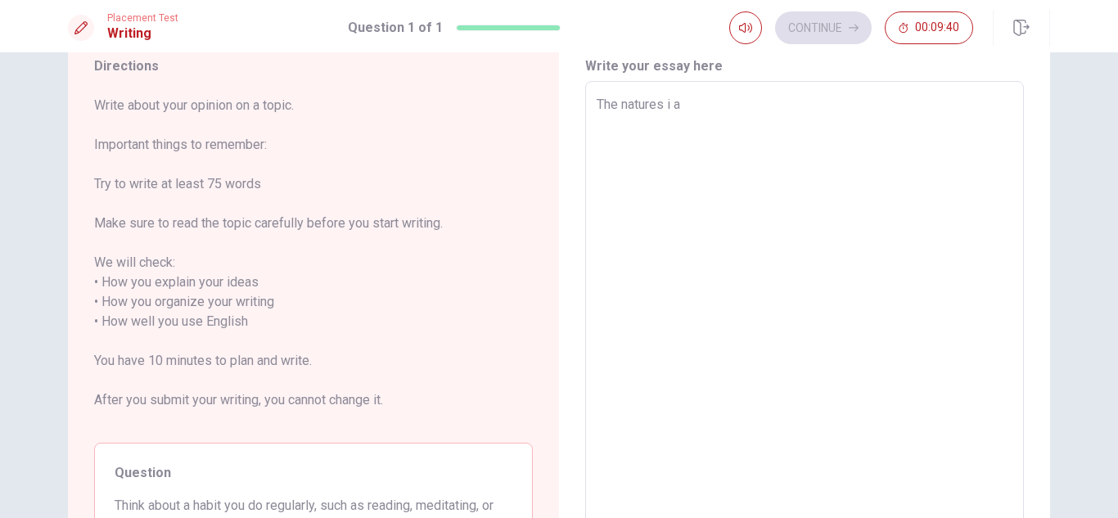
type textarea "The natures i a"
type textarea "x"
type textarea "The natures i a v"
type textarea "x"
type textarea "The natures i a ve"
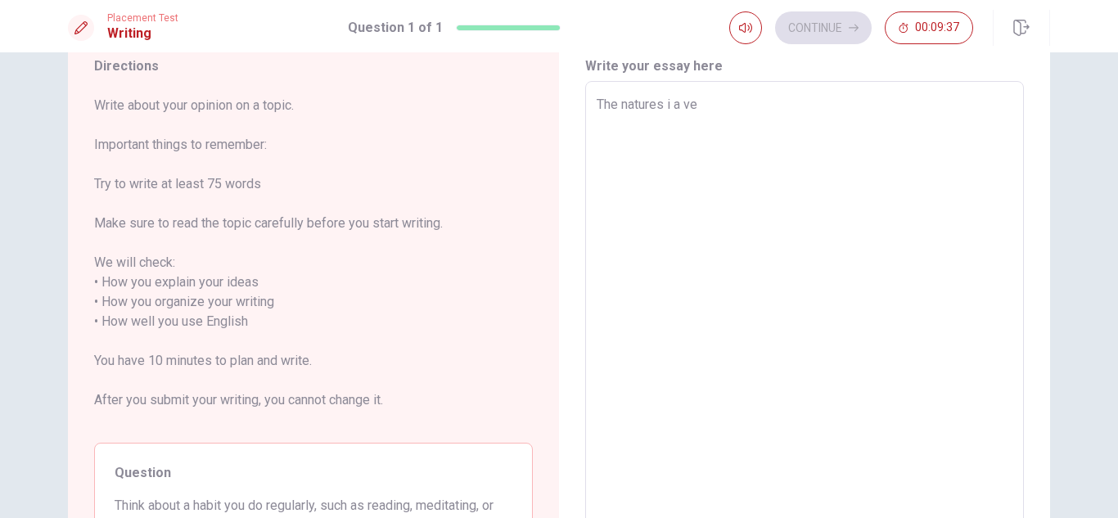
type textarea "x"
type textarea "The natures i a ver"
type textarea "x"
type textarea "The natures i a very"
type textarea "x"
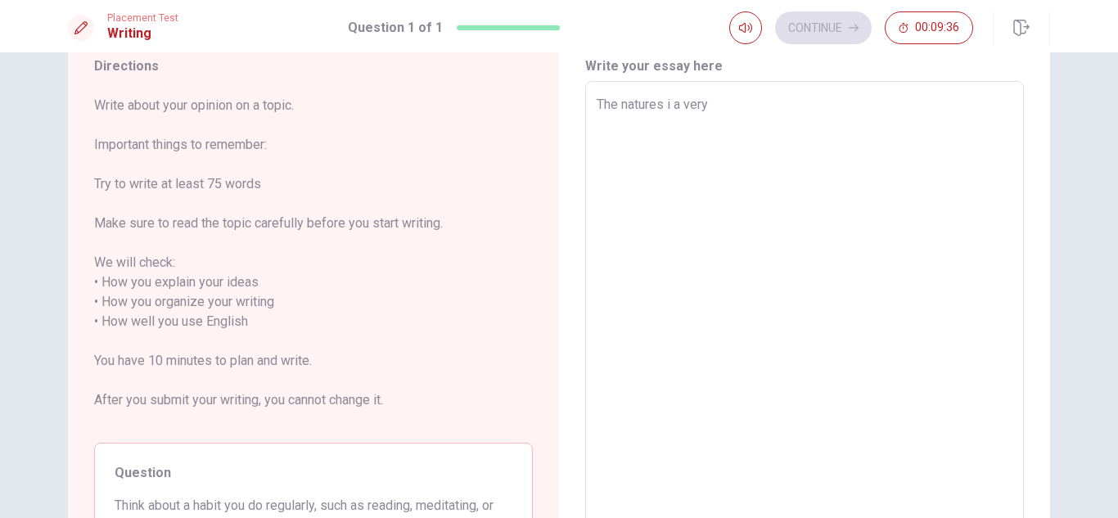
type textarea "The natures i a very"
type textarea "x"
type textarea "The natures i a very i"
type textarea "x"
type textarea "The natures i a very im"
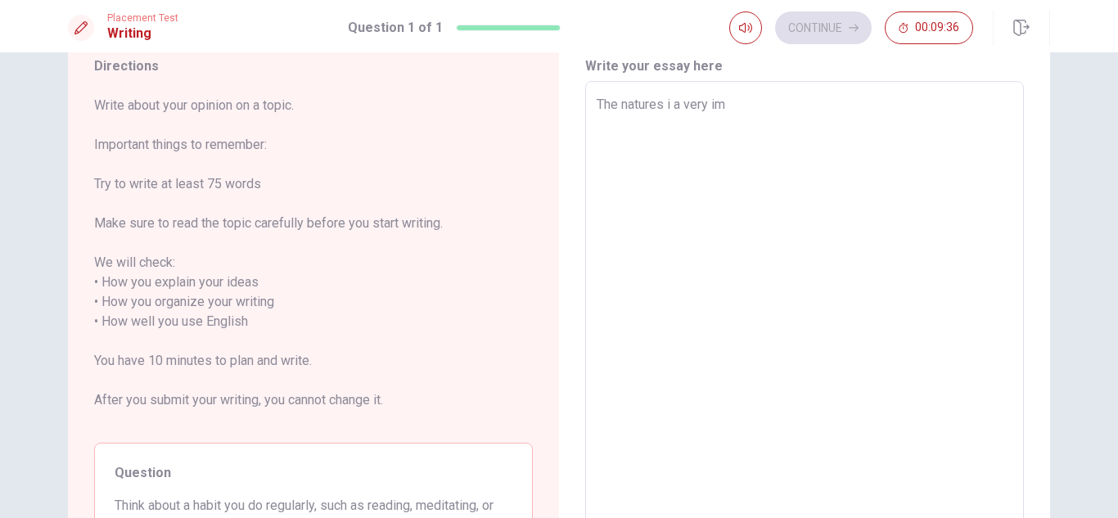
type textarea "x"
type textarea "The natures i a very imp"
type textarea "x"
type textarea "The natures i a very impo"
type textarea "x"
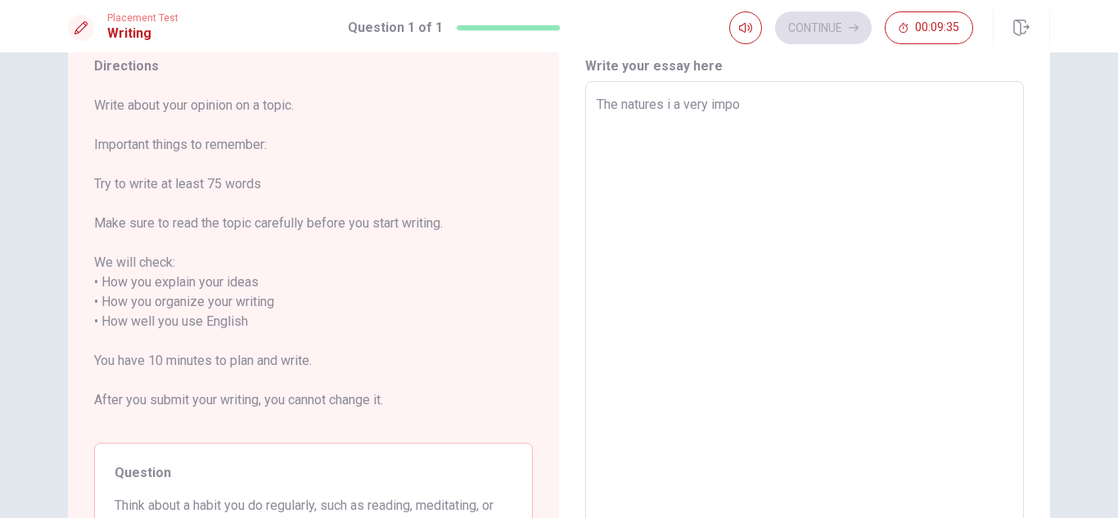
type textarea "The natures i a very impor"
type textarea "x"
type textarea "The natures i a very import"
type textarea "x"
type textarea "The natures i a very importa"
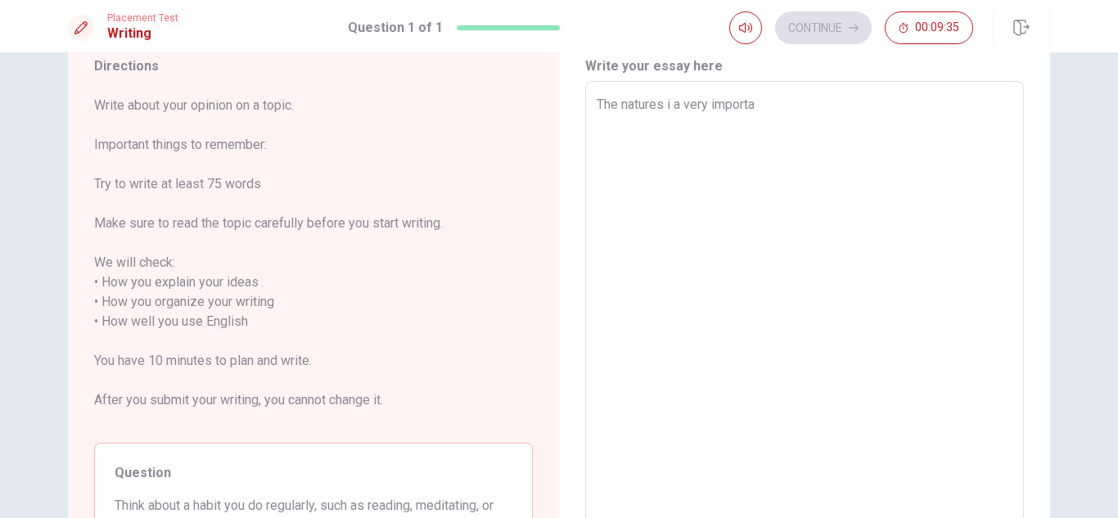
type textarea "x"
type textarea "The natures i a very importan"
type textarea "x"
type textarea "The natures i a very important"
type textarea "x"
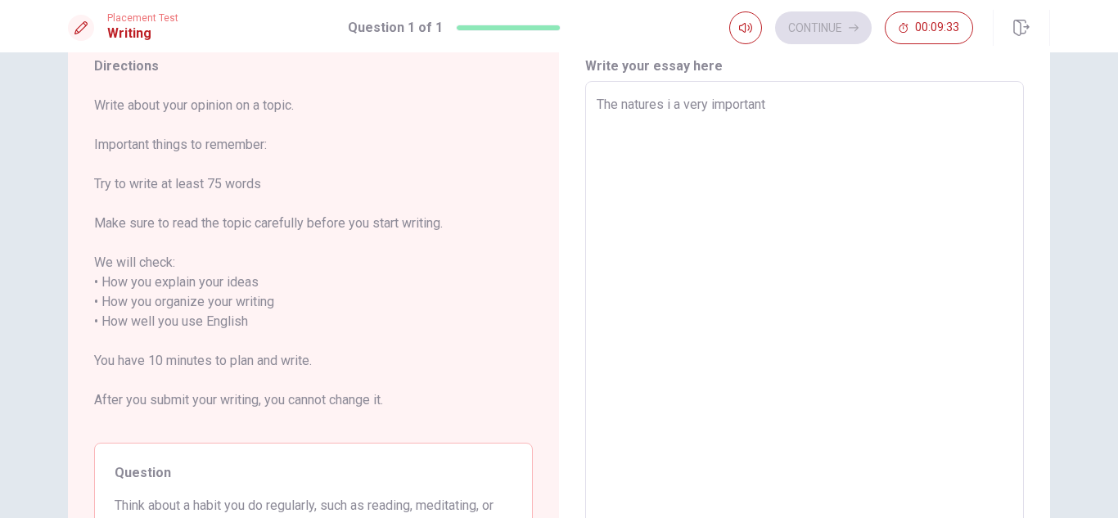
type textarea "The natures i a very important"
type textarea "x"
type textarea "The natures i a very important f"
type textarea "x"
type textarea "The natures i a very important fi"
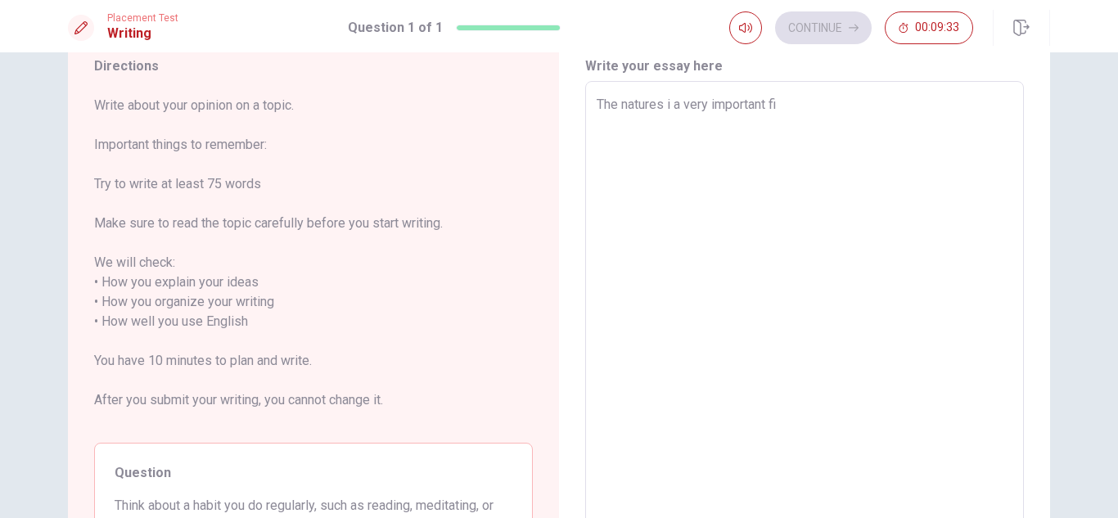
type textarea "x"
type textarea "The natures i a very important fie"
type textarea "x"
type textarea "The natures i a very important fiel"
type textarea "x"
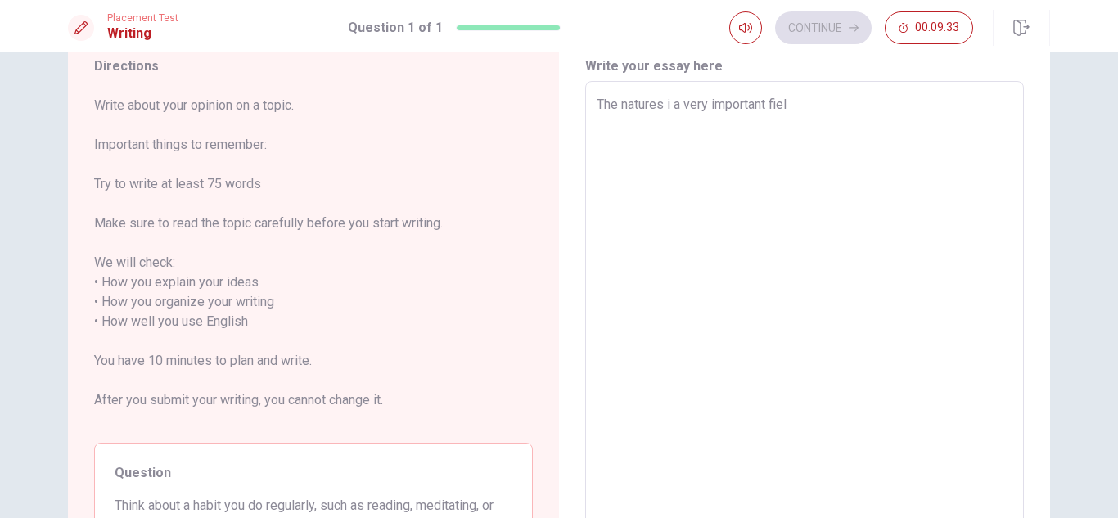
type textarea "The natures i a very important field"
type textarea "x"
type textarea "The natures i a very important field"
type textarea "x"
type textarea "The natures i a very important field,"
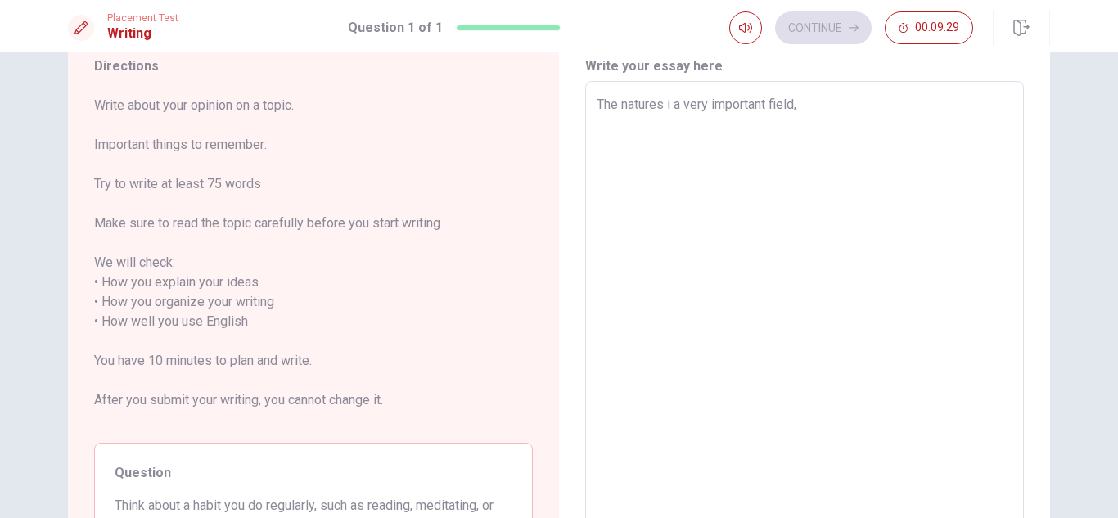
type textarea "x"
type textarea "The natures i a very important field,"
type textarea "x"
type textarea "The natures i a very important field, w"
type textarea "x"
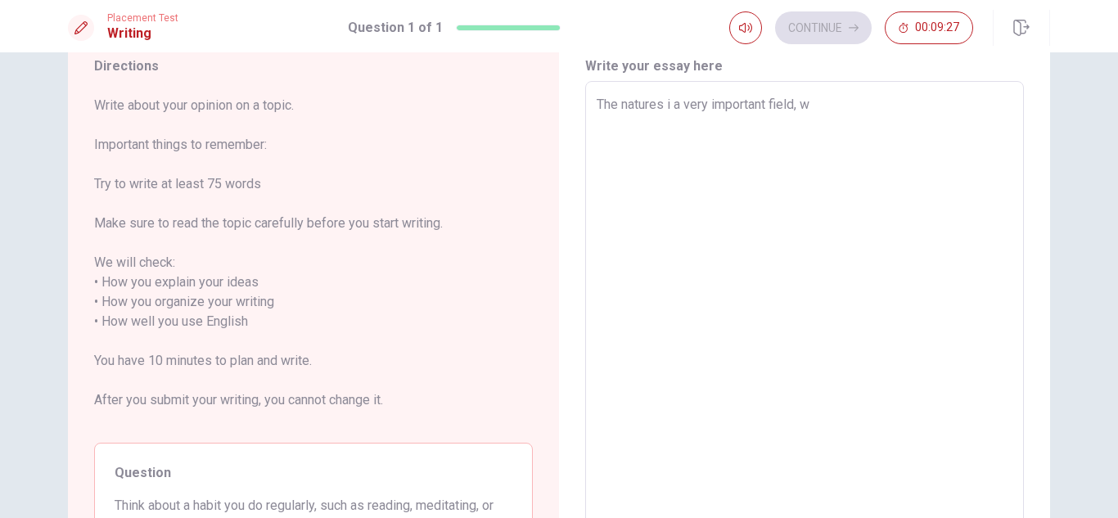
type textarea "The natures i a very important field, wh"
type textarea "x"
type textarea "The natures i a very important field, whe"
type textarea "x"
type textarea "The natures i a very important field, wher"
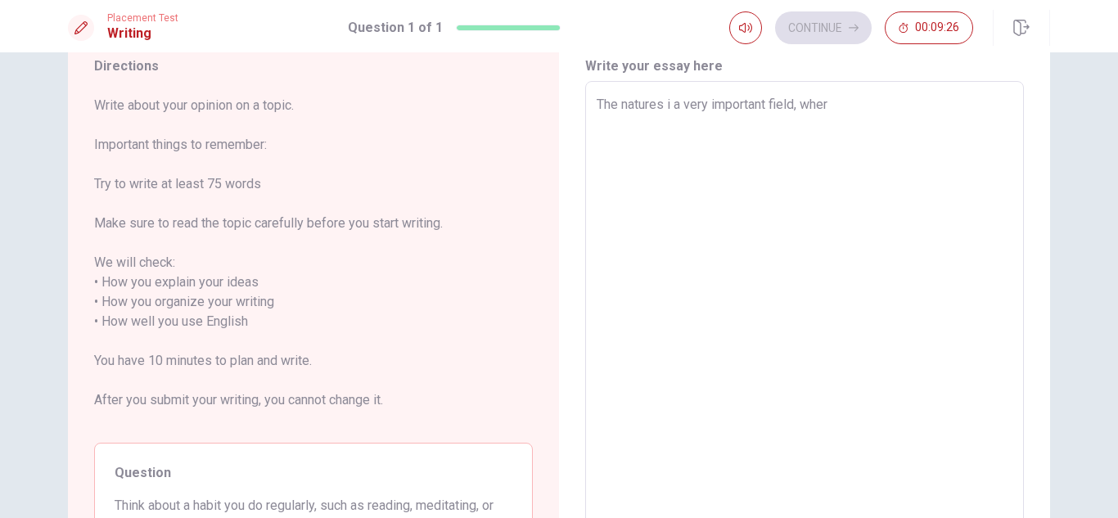
type textarea "x"
type textarea "The natures i a very important field, where"
type textarea "x"
type textarea "The natures i a very important field, where"
type textarea "x"
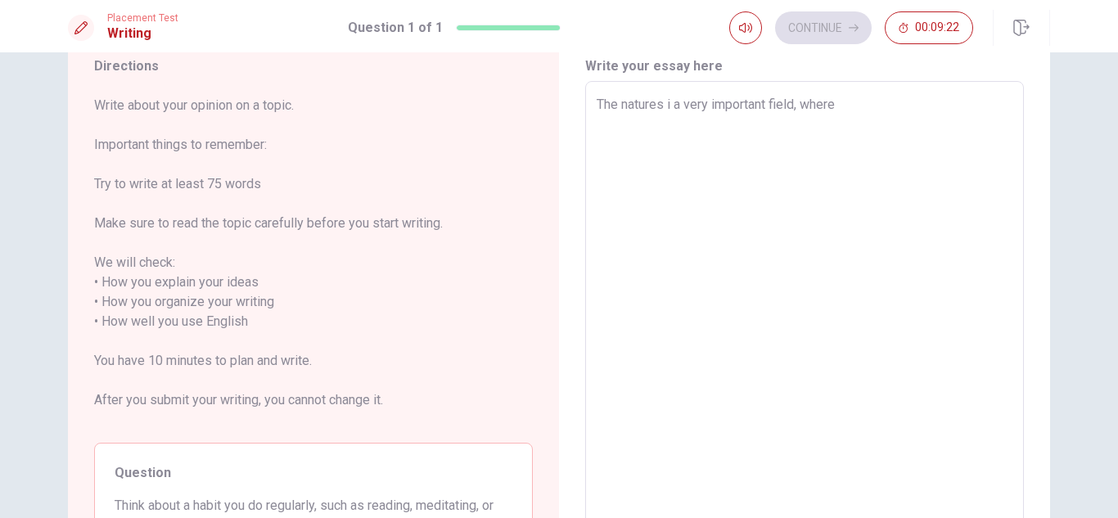
type textarea "The natures i a very important field, where t"
type textarea "x"
type textarea "The natures i a very important field, where th"
type textarea "x"
type textarea "The natures i a very important field, where the"
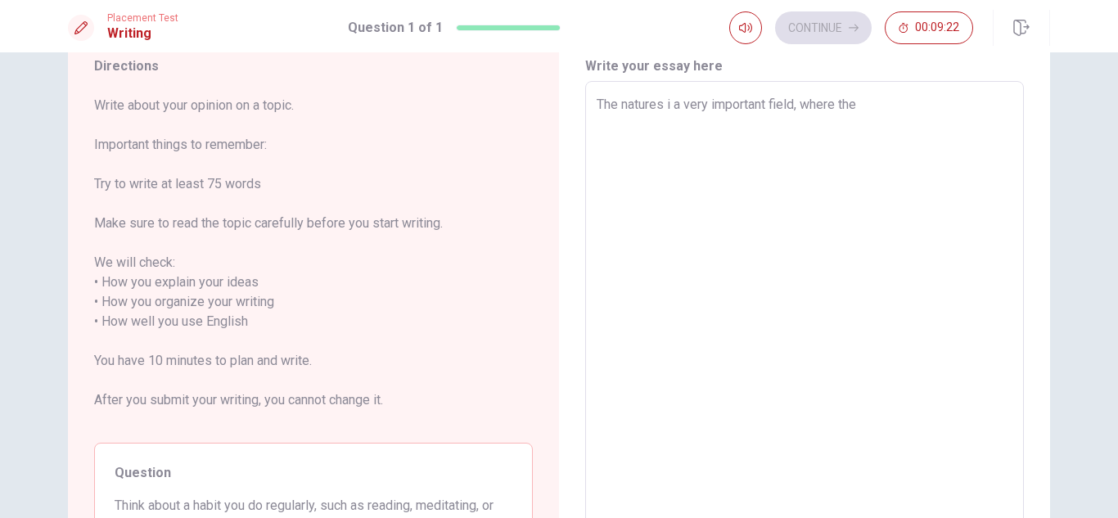
type textarea "x"
type textarea "The natures i a very important field, where the"
type textarea "x"
type textarea "The natures i a very important field, where the a"
type textarea "x"
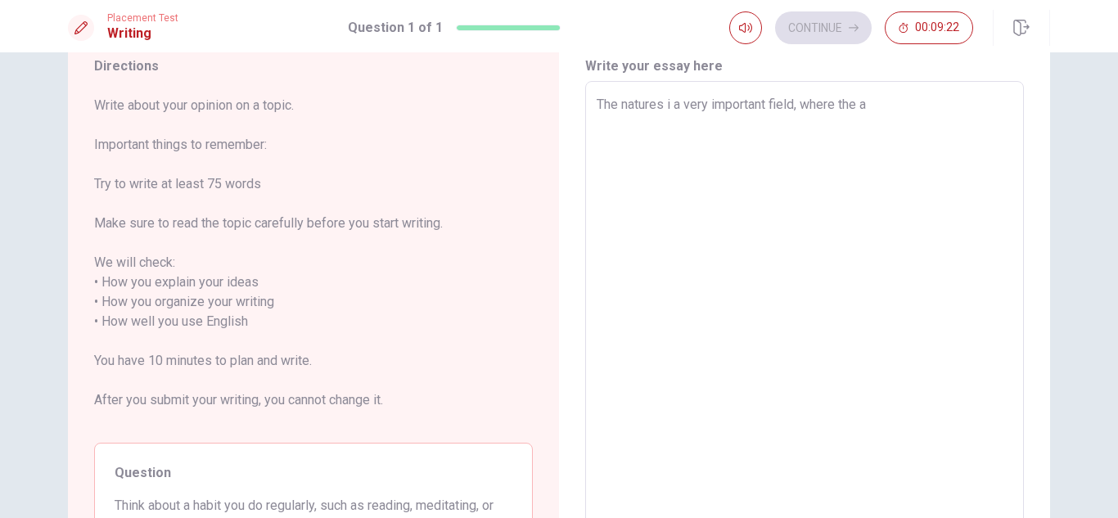
type textarea "The natures i a very important field, where the an"
type textarea "x"
type textarea "The natures i a very important field, where the ani"
type textarea "x"
type textarea "The natures i a very important field, where the anim"
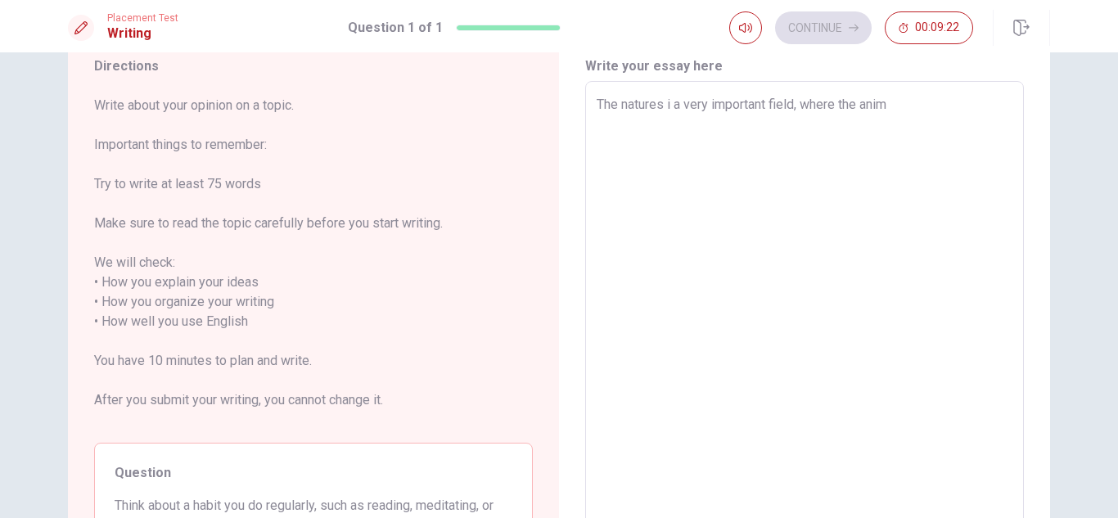
type textarea "x"
type textarea "The natures i a very important field, where the anima"
type textarea "x"
type textarea "The natures i a very important field, where the animal"
type textarea "x"
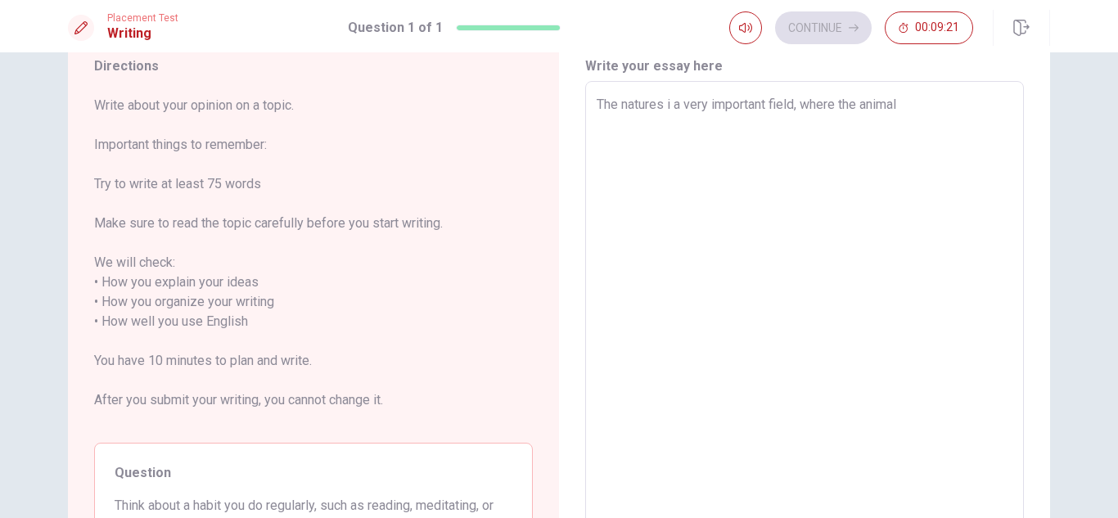
type textarea "The natures i a very important field, where the animals"
type textarea "x"
type textarea "The natures i a very important field, where the animals"
type textarea "x"
type textarea "The natures i a very important field, where the animals a"
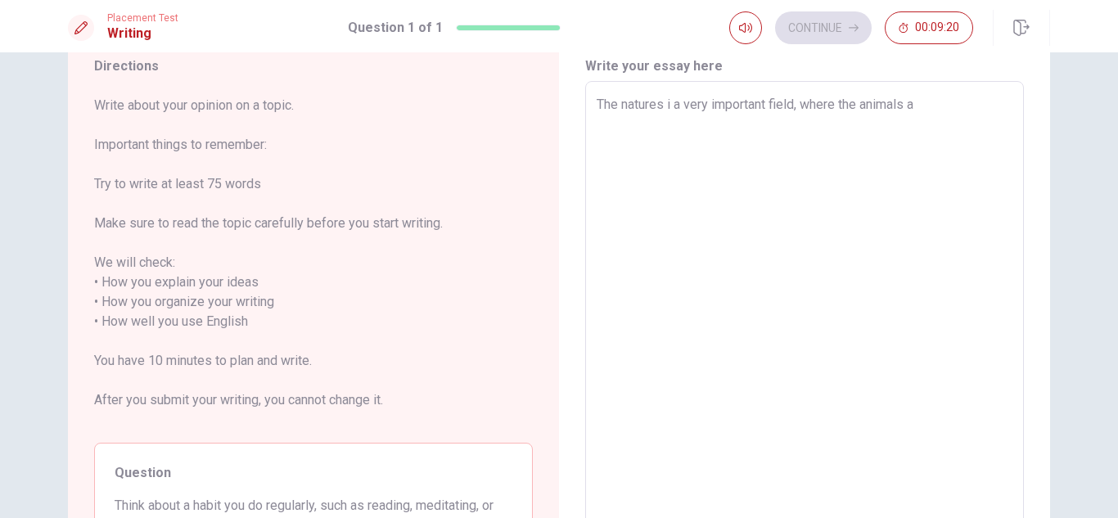
type textarea "x"
type textarea "The natures i a very important field, where the animals an"
type textarea "x"
type textarea "The natures i a very important field, where the animals and"
type textarea "x"
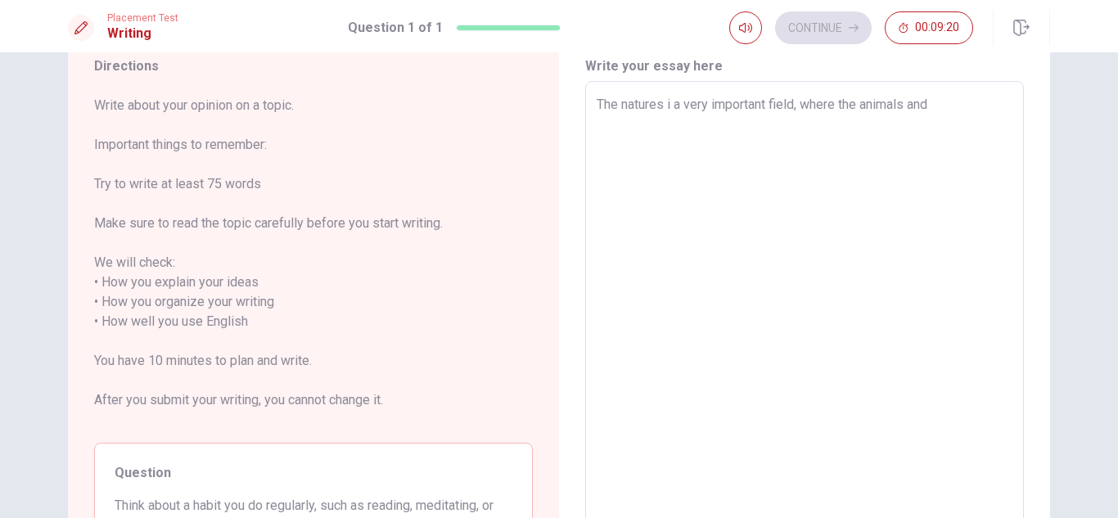
type textarea "The natures i a very important field, where the animals and"
type textarea "x"
type textarea "The natures i a very important field, where the animals and f"
type textarea "x"
type textarea "The natures i a very important field, where the animals and fl"
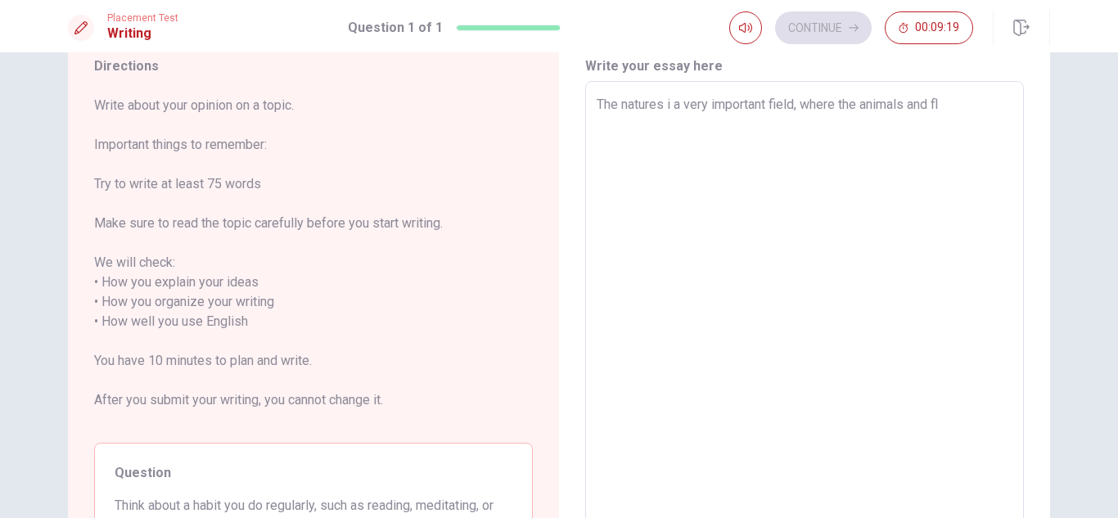
type textarea "x"
type textarea "The natures i a very important field, where the animals and flo"
type textarea "x"
type textarea "The natures i a very important field, where the animals and flow"
type textarea "x"
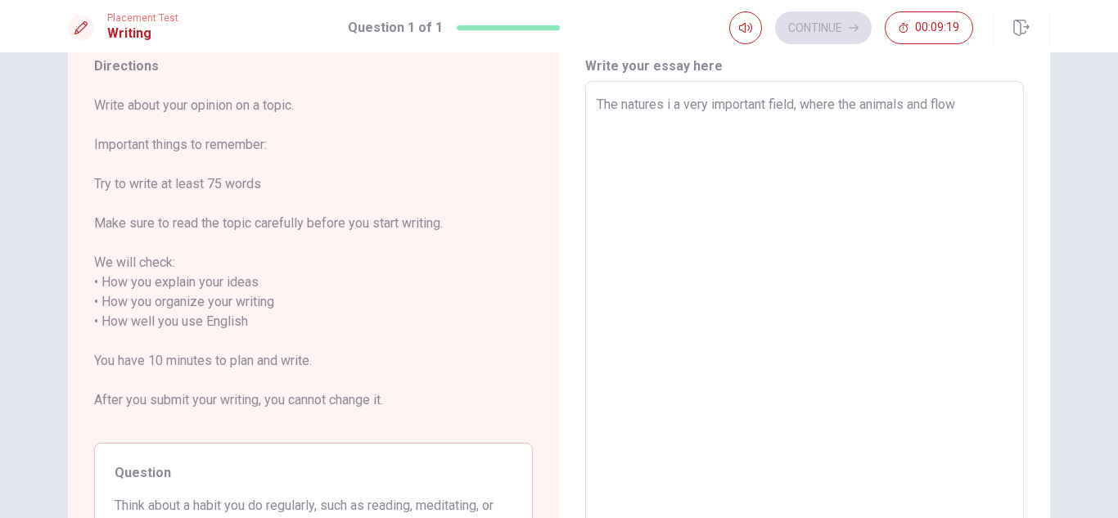
type textarea "The natures i a very important field, where the animals and [PERSON_NAME]"
type textarea "x"
type textarea "The natures i a very important field, where the animals and flower"
type textarea "x"
type textarea "The natures i a very important field, where the animals and flowers"
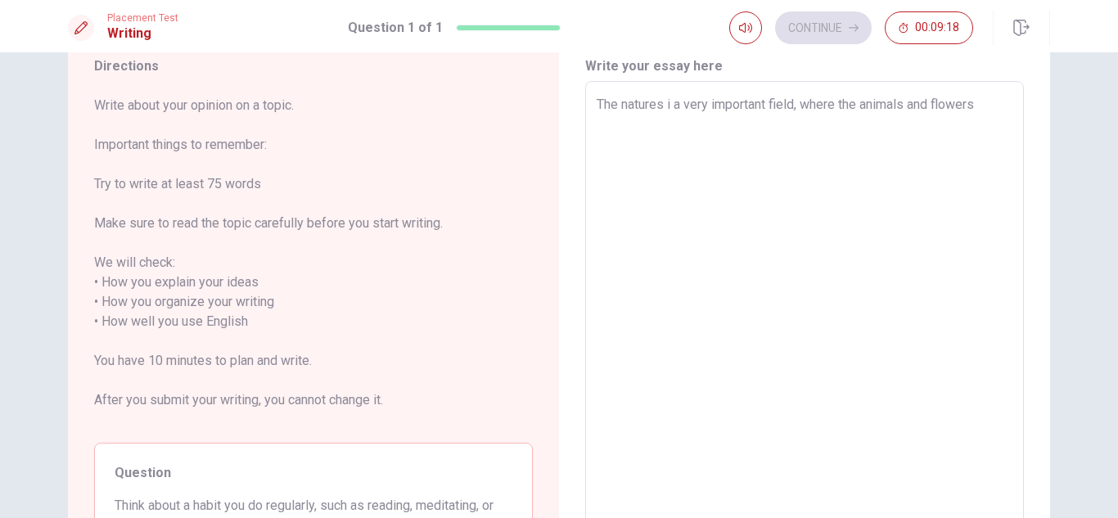
type textarea "x"
type textarea "The natures i a very important field, where the animals and flowers"
type textarea "x"
type textarea "The natures i a very important field, where the animals and flowers h"
type textarea "x"
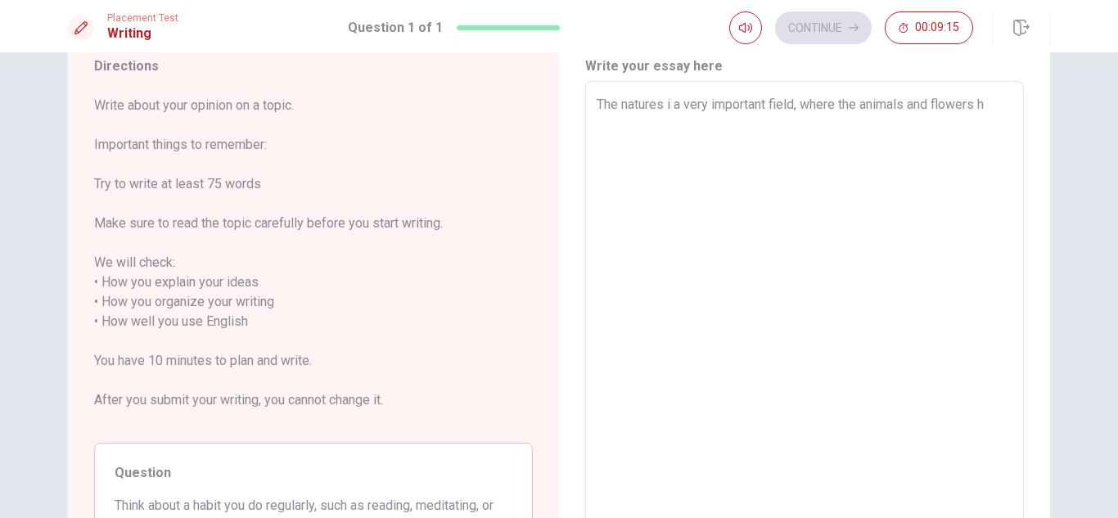
type textarea "The natures i a very important field, where the animals and flowers ha"
type textarea "x"
type textarea "The natures i a very important field, where the animals and flowers hav"
type textarea "x"
type textarea "The natures i a very important field, where the animals and flowers have"
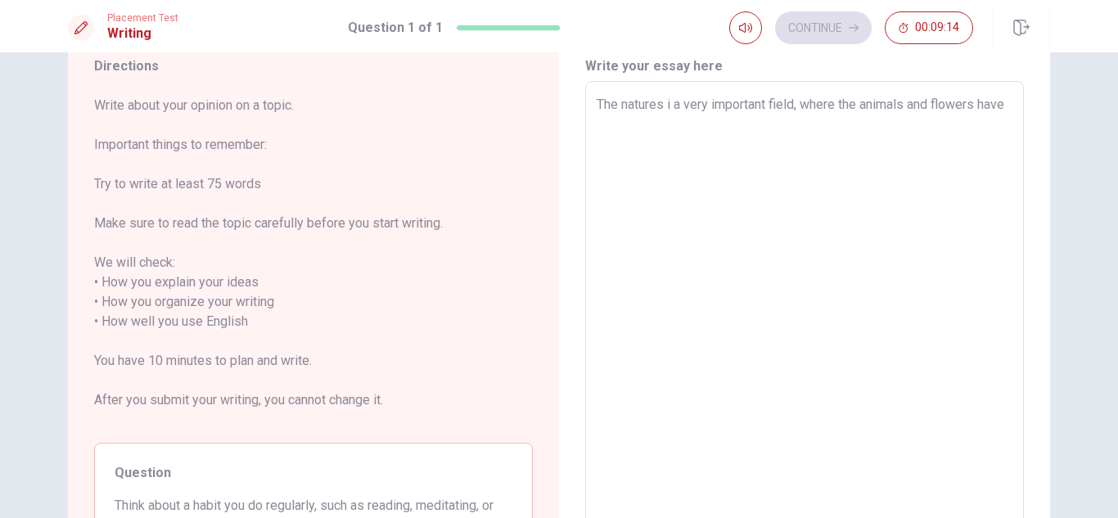
type textarea "x"
type textarea "The natures i a very important field, where the animals and flowers have"
type textarea "x"
type textarea "The natures i a very important field, where the animals and flowers have a"
type textarea "x"
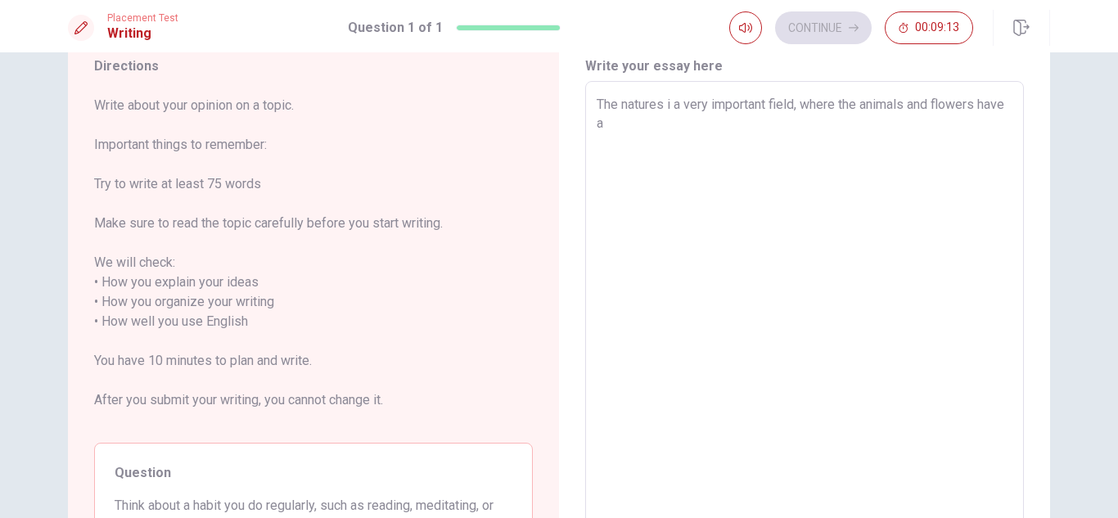
type textarea "The natures i a very important field, where the animals and flowers have a"
type textarea "x"
type textarea "The natures i a very important field, where the animals and flowers have a r"
type textarea "x"
type textarea "The natures i a very important field, where the animals and flowers have a re"
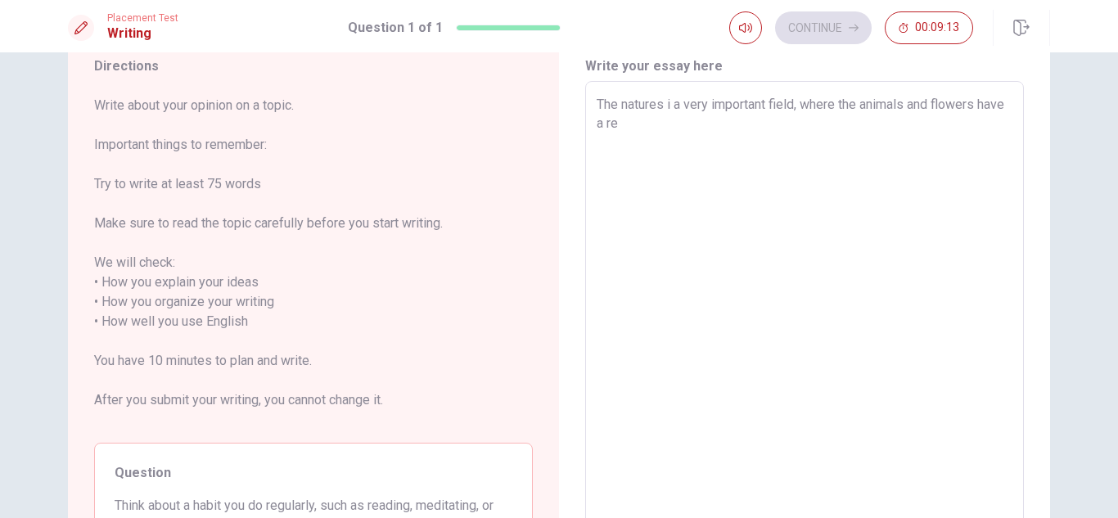
type textarea "x"
type textarea "The natures i a very important field, where the animals and flowers have a rel"
type textarea "x"
type textarea "The natures i a very important field, where the animals and flowers have a [MED…"
type textarea "x"
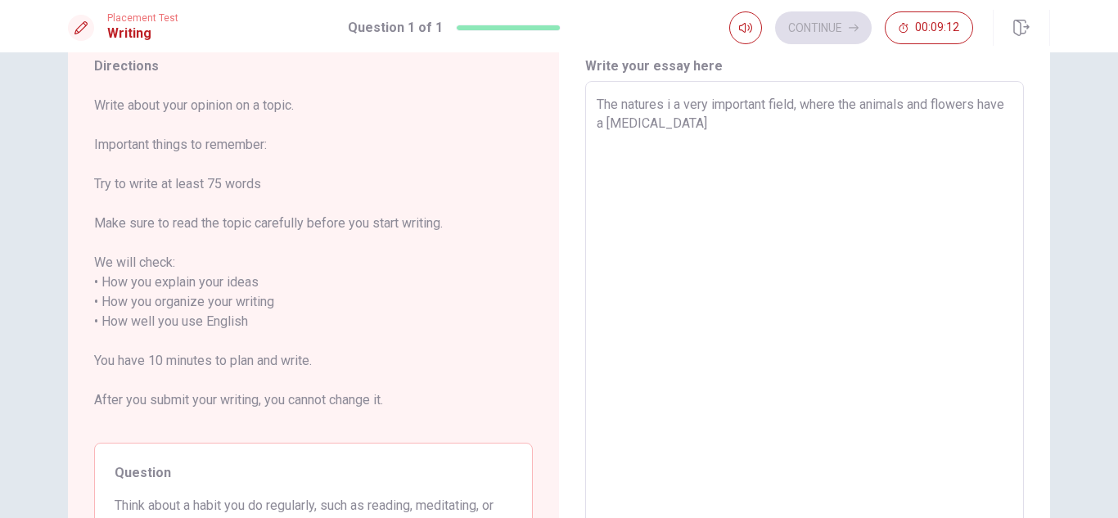
type textarea "The natures i a very important field, where the animals and flowers have a relas"
type textarea "x"
type textarea "The natures i a very important field, where the animals and flowers have a rela…"
type textarea "x"
type textarea "The natures i a very important field, where the animals and flowers have a rela…"
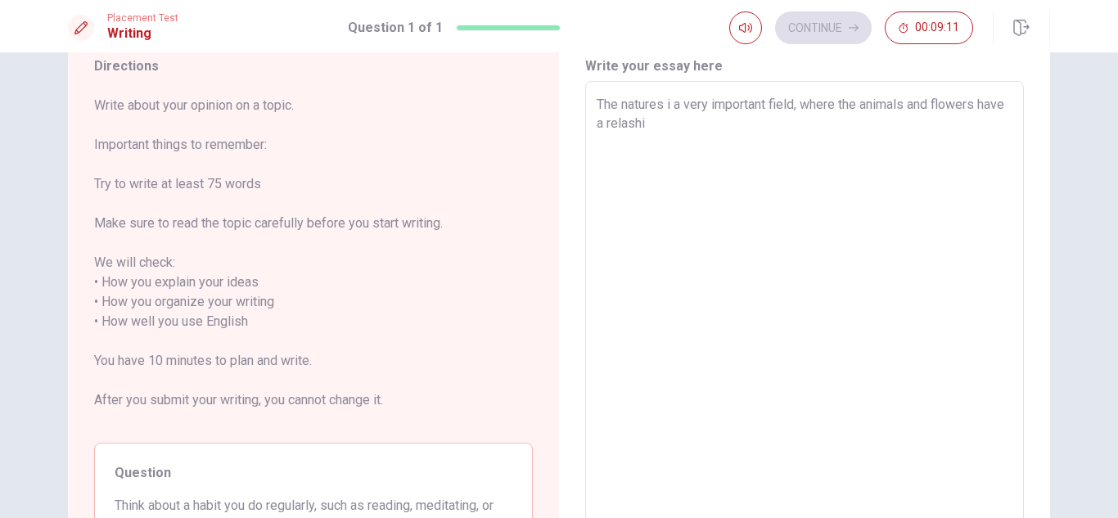
type textarea "x"
type textarea "The natures i a very important field, where the animals and flowers have a rela…"
type textarea "x"
type textarea "The natures i a very important field, where the animals and flowers have a rela…"
type textarea "x"
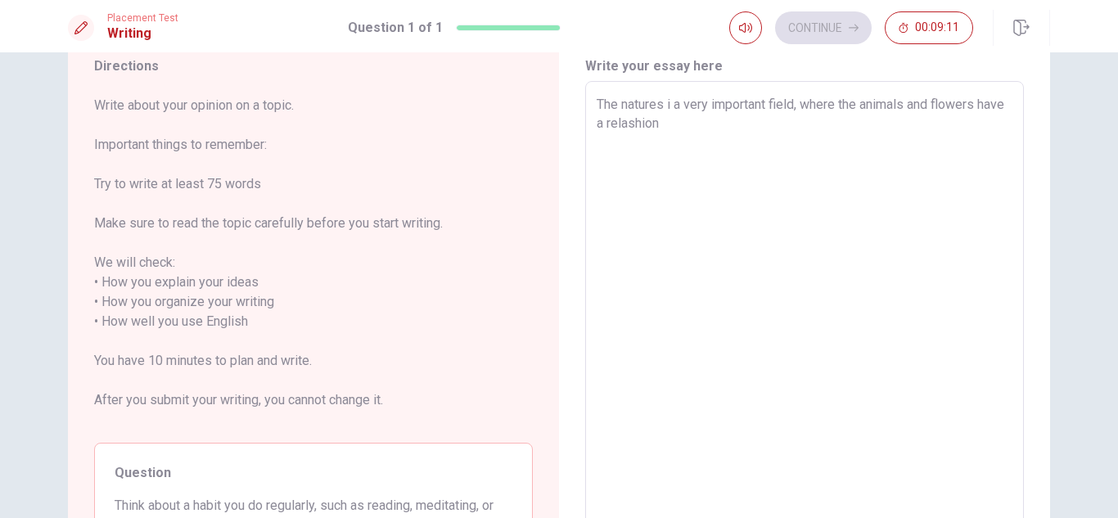
type textarea "The natures i a very important field, where the animals and flowers have a rela…"
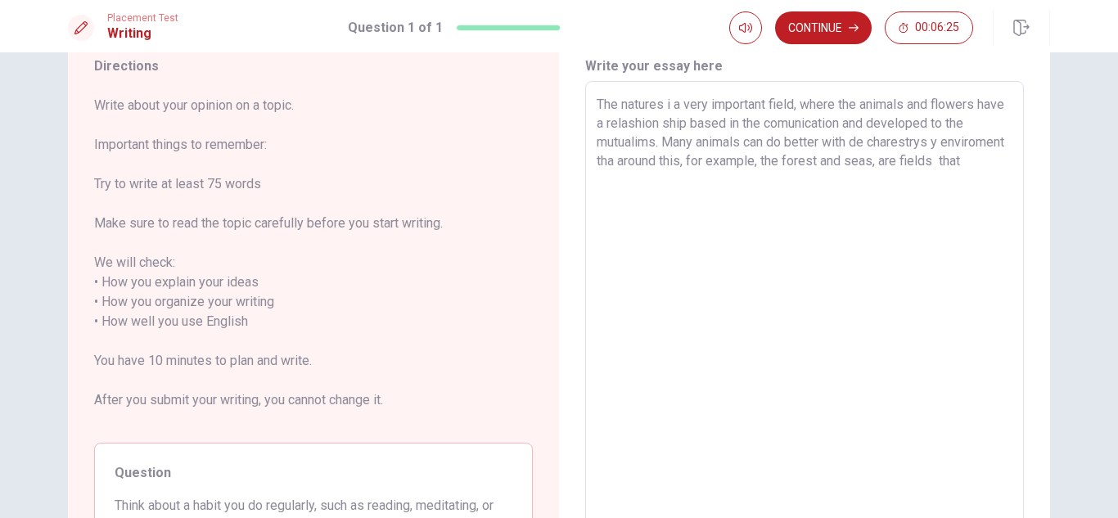
click at [689, 124] on textarea "The natures i a very important field, where the animals and flowers have a rela…" at bounding box center [805, 332] width 416 height 474
click at [683, 187] on textarea "The natures i a very important field, where the animals and flowers have a rela…" at bounding box center [805, 332] width 416 height 474
click at [948, 180] on textarea "The natures i a very important field, where the animals and flowers have a rela…" at bounding box center [805, 332] width 416 height 474
click at [692, 205] on textarea "The natures i a very important field, where the animals and flowers have a rela…" at bounding box center [805, 332] width 416 height 474
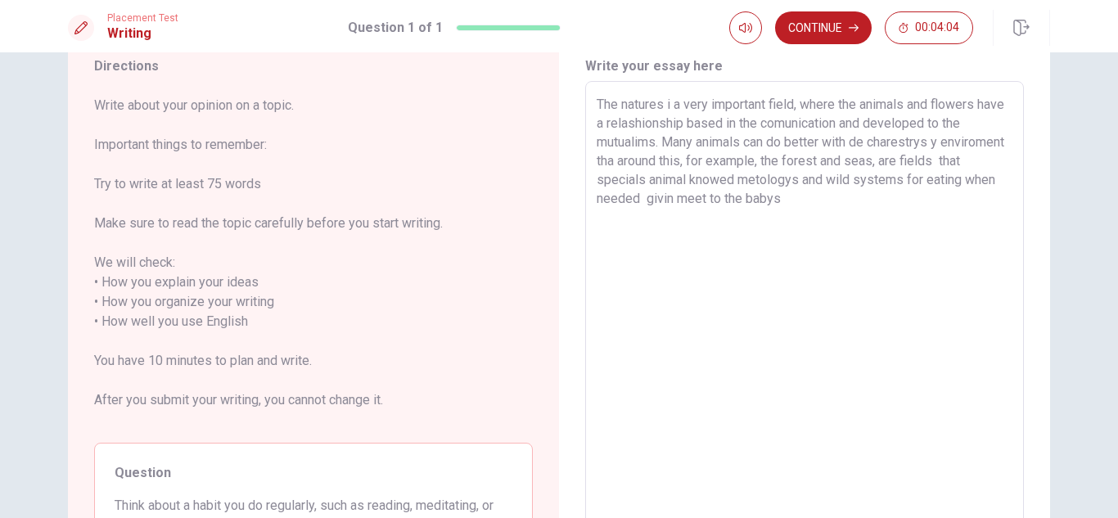
click at [618, 106] on textarea "The natures i a very important field, where the animals and flowers have a rela…" at bounding box center [805, 332] width 416 height 474
click at [863, 144] on textarea "The natures i a very important field, where the animals and flowers have a rela…" at bounding box center [805, 332] width 416 height 474
click at [813, 201] on textarea "The natures i a very important field, where the animals and flowers have a rela…" at bounding box center [805, 332] width 416 height 474
click at [823, 199] on textarea "The natures i a very important field, where the animals and flowers have a rela…" at bounding box center [805, 332] width 416 height 474
click at [896, 202] on textarea "The natures i a very important field, where the animals and flowers have a rela…" at bounding box center [805, 332] width 416 height 474
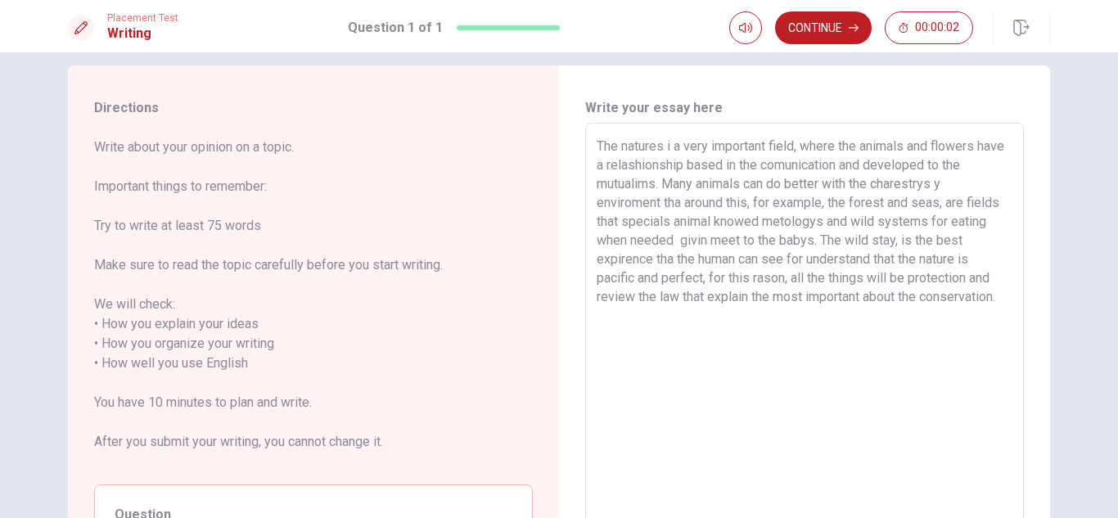
scroll to position [0, 0]
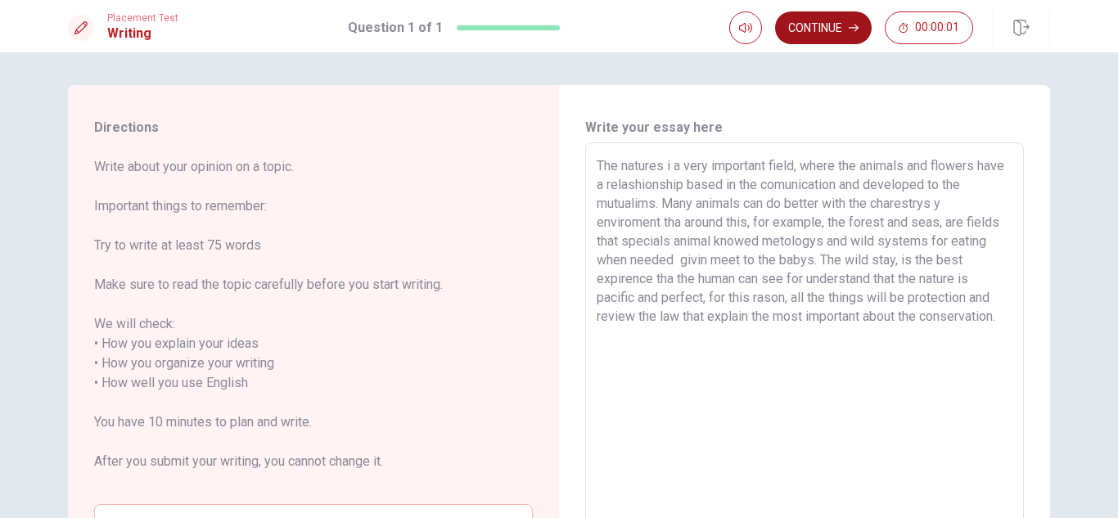
click at [826, 32] on button "Continue" at bounding box center [823, 27] width 97 height 33
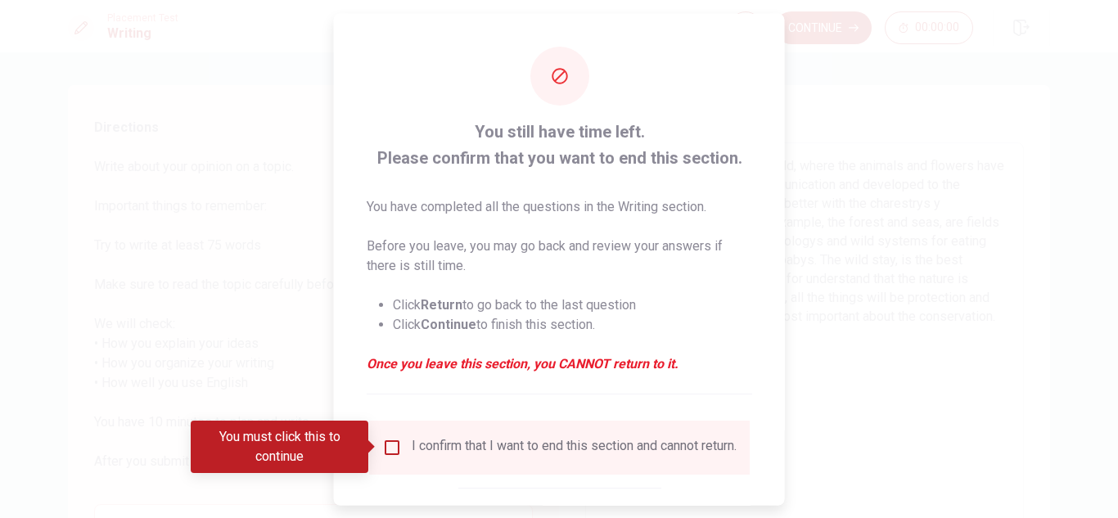
click at [392, 445] on input "You must click this to continue" at bounding box center [392, 447] width 20 height 20
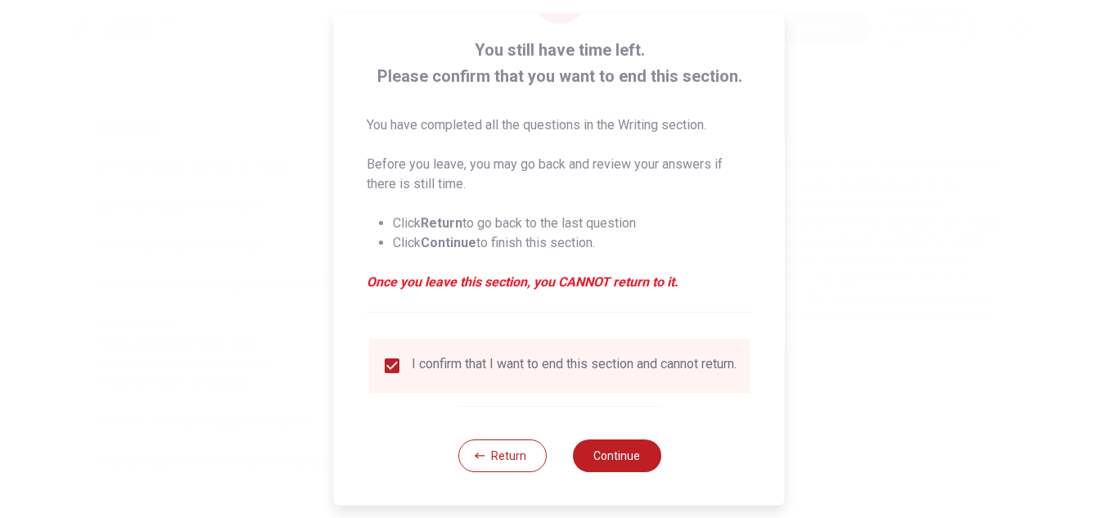
scroll to position [92, 0]
click at [634, 455] on button "Continue" at bounding box center [616, 455] width 88 height 33
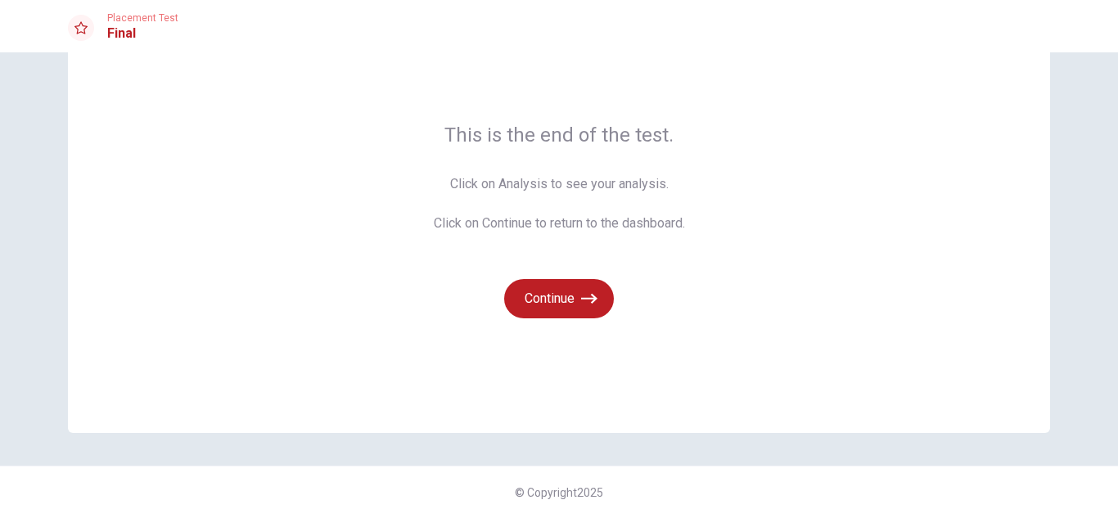
scroll to position [0, 0]
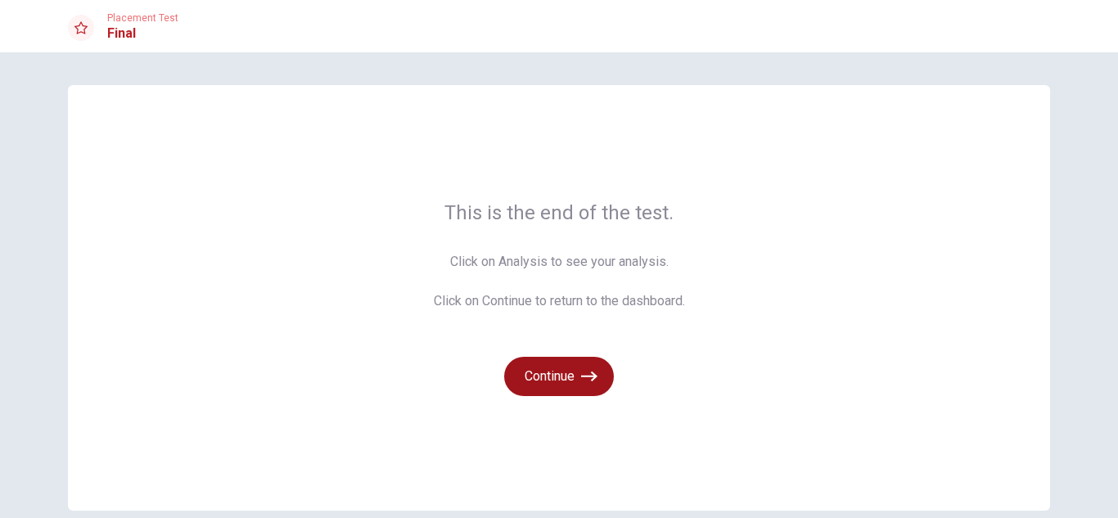
click at [530, 377] on button "Continue" at bounding box center [559, 376] width 110 height 39
